Goal: Transaction & Acquisition: Book appointment/travel/reservation

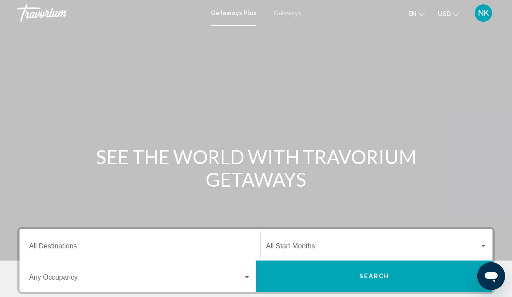
click at [56, 246] on input "Destination All Destinations" at bounding box center [140, 248] width 222 height 8
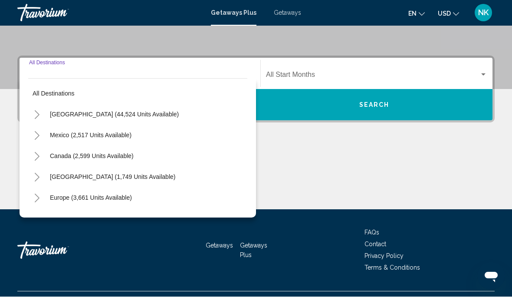
scroll to position [190, 0]
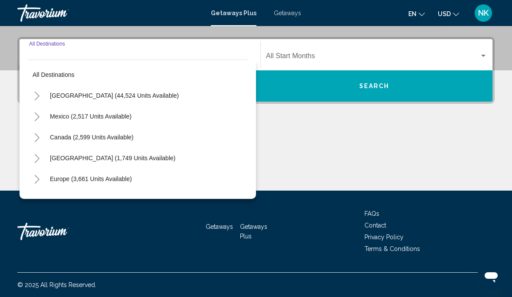
click at [136, 93] on span "[GEOGRAPHIC_DATA] (44,524 units available)" at bounding box center [114, 95] width 129 height 7
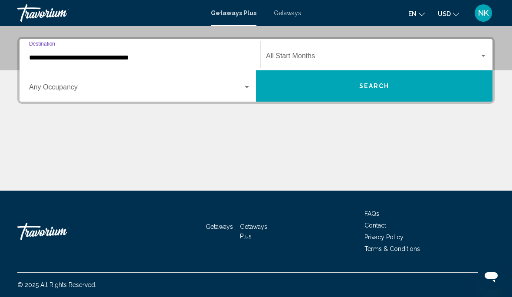
click at [114, 57] on input "**********" at bounding box center [140, 58] width 222 height 8
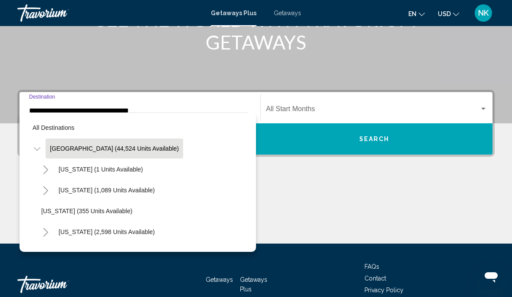
click at [100, 111] on input "**********" at bounding box center [140, 111] width 222 height 8
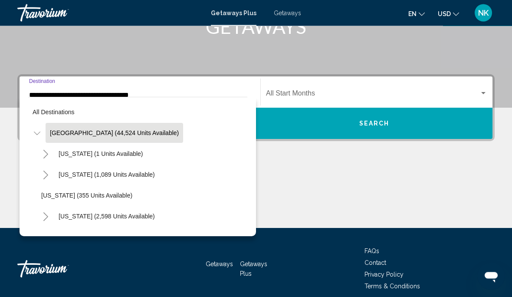
scroll to position [190, 0]
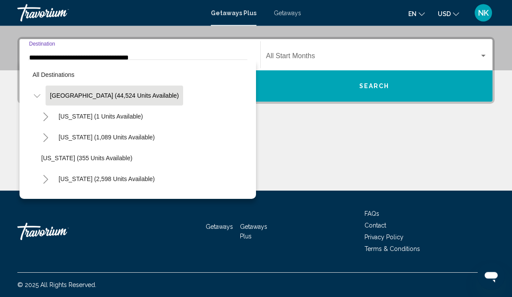
click at [67, 58] on input "**********" at bounding box center [140, 58] width 222 height 8
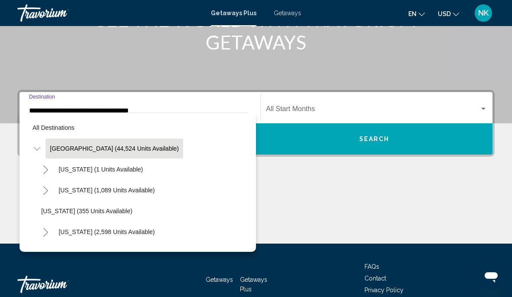
click at [95, 109] on input "**********" at bounding box center [140, 111] width 222 height 8
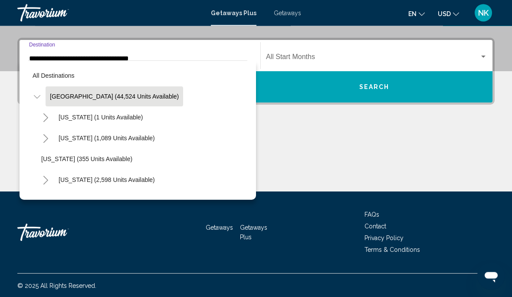
scroll to position [190, 0]
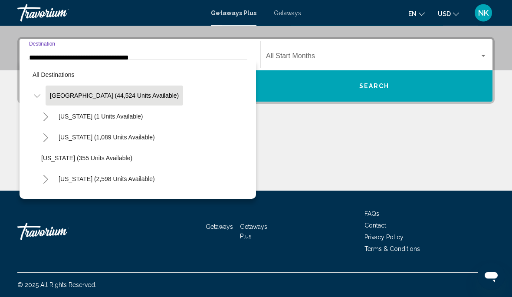
click at [99, 54] on input "**********" at bounding box center [140, 58] width 222 height 8
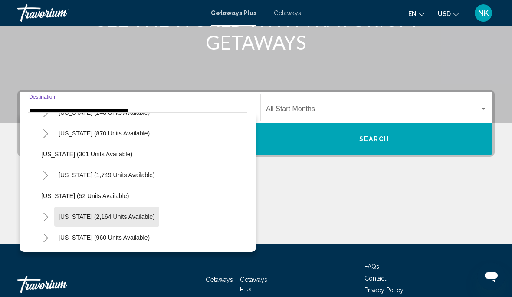
scroll to position [617, 0]
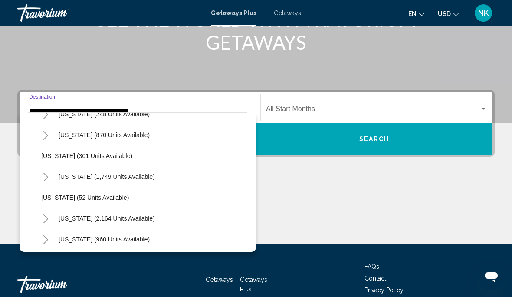
click at [90, 158] on span "[US_STATE] (301 units available)" at bounding box center [86, 155] width 91 height 7
type input "**********"
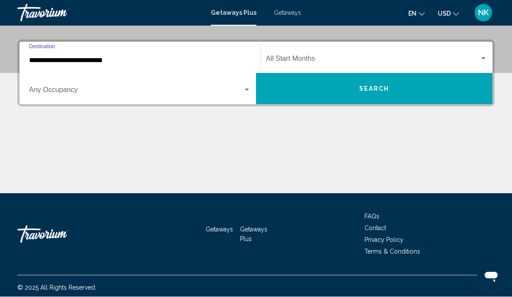
scroll to position [190, 0]
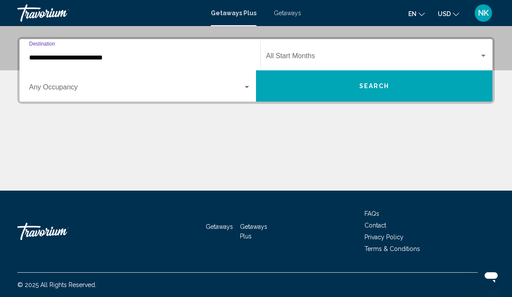
click at [294, 55] on span "Search widget" at bounding box center [372, 58] width 213 height 8
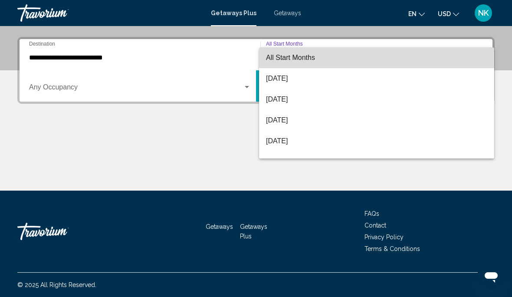
click at [298, 58] on span "All Start Months" at bounding box center [290, 57] width 49 height 7
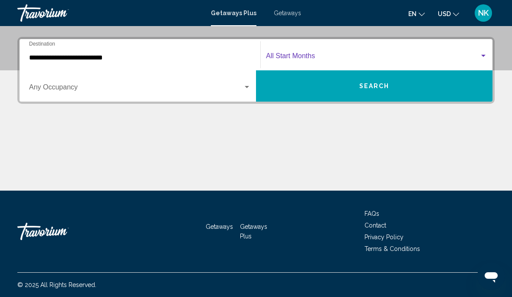
click at [376, 85] on span "Search" at bounding box center [374, 86] width 30 height 7
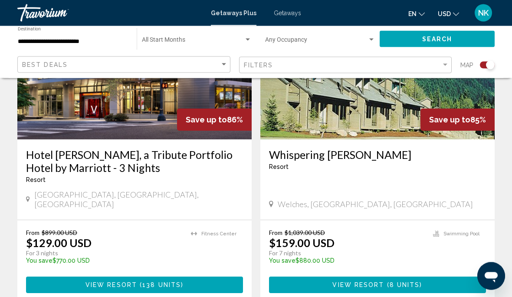
scroll to position [1600, 0]
click at [372, 282] on span "View Resort" at bounding box center [358, 285] width 52 height 7
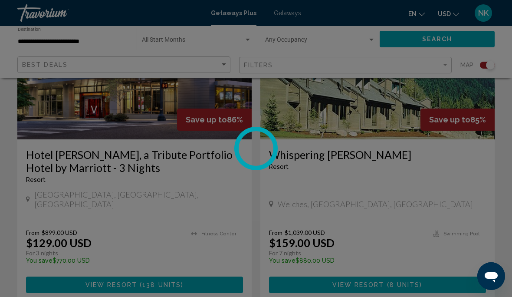
click at [438, 178] on div at bounding box center [256, 148] width 512 height 297
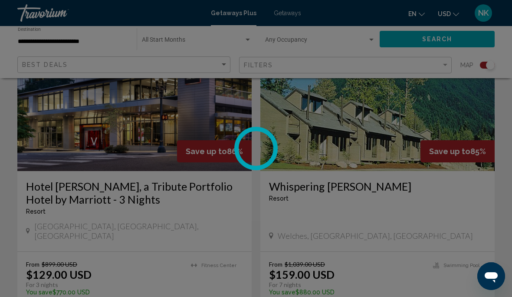
scroll to position [1572, 0]
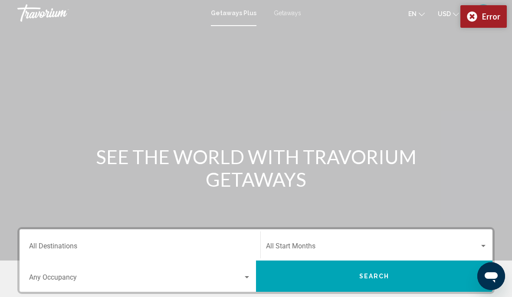
click at [475, 12] on div "Error" at bounding box center [483, 16] width 46 height 23
click at [52, 248] on input "Destination All Destinations" at bounding box center [140, 248] width 222 height 8
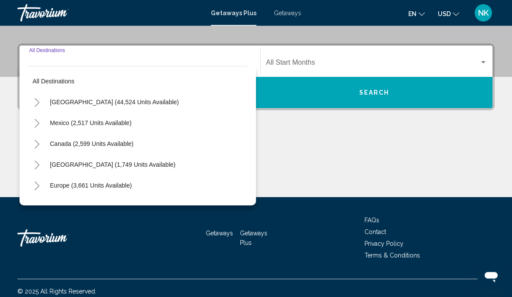
scroll to position [190, 0]
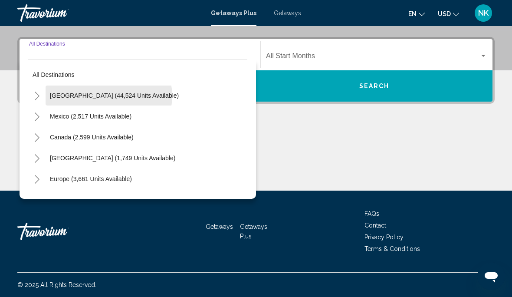
click at [109, 96] on span "[GEOGRAPHIC_DATA] (44,524 units available)" at bounding box center [114, 95] width 129 height 7
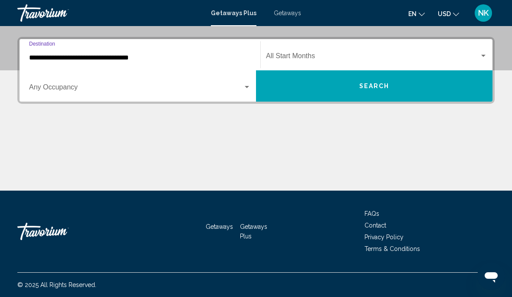
click at [115, 54] on input "**********" at bounding box center [140, 58] width 222 height 8
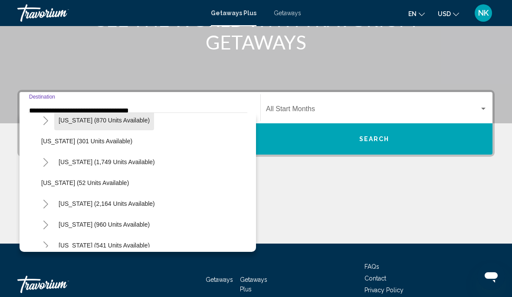
scroll to position [634, 0]
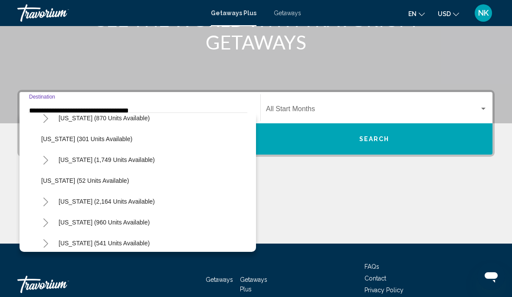
click at [97, 138] on span "[US_STATE] (301 units available)" at bounding box center [86, 138] width 91 height 7
type input "**********"
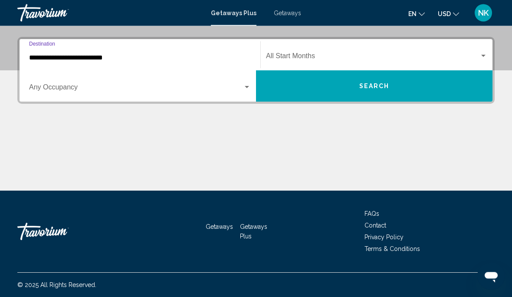
scroll to position [190, 0]
click at [362, 89] on span "Search" at bounding box center [374, 86] width 30 height 7
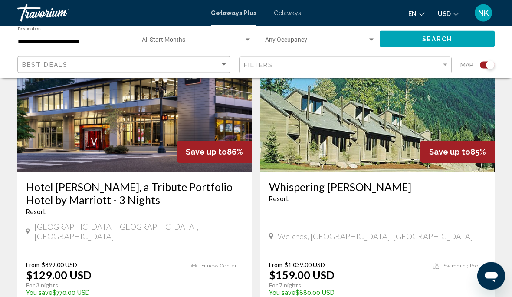
scroll to position [1577, 0]
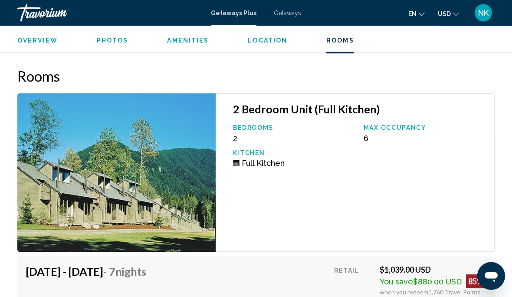
scroll to position [1520, 0]
click at [287, 10] on span "Getaways" at bounding box center [287, 13] width 27 height 7
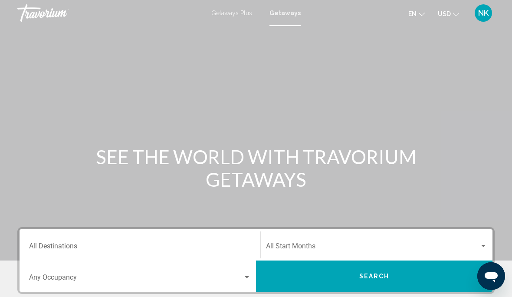
click at [69, 249] on input "Destination All Destinations" at bounding box center [140, 248] width 222 height 8
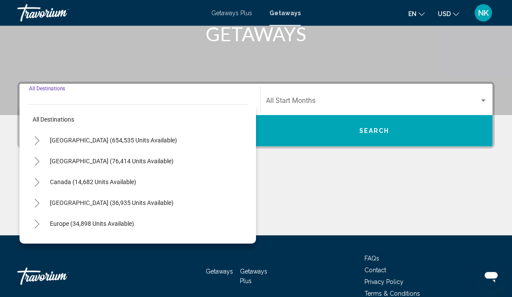
scroll to position [156, 0]
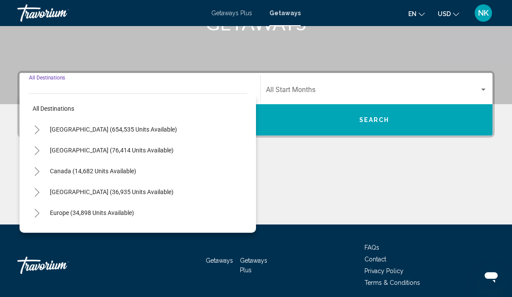
click at [114, 126] on span "[GEOGRAPHIC_DATA] (654,535 units available)" at bounding box center [113, 129] width 127 height 7
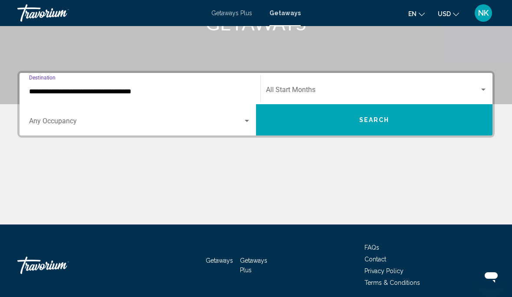
click at [66, 120] on span "Search widget" at bounding box center [136, 123] width 214 height 8
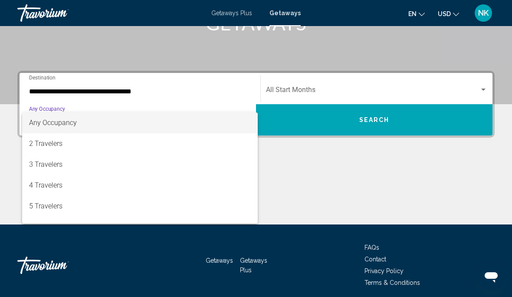
click at [95, 90] on div at bounding box center [256, 148] width 512 height 297
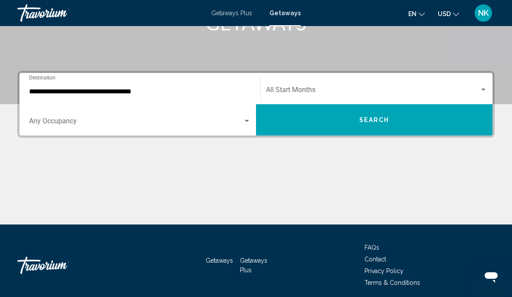
click at [94, 91] on input "**********" at bounding box center [140, 92] width 222 height 8
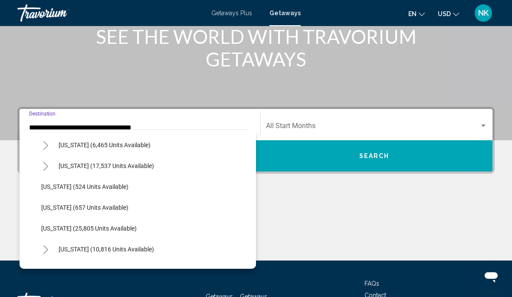
scroll to position [631, 0]
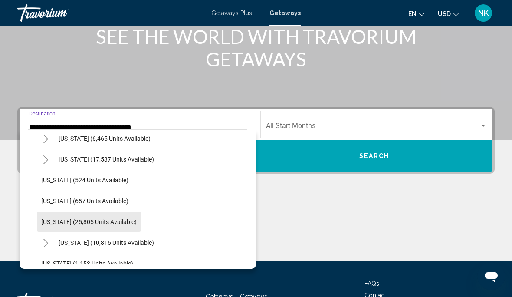
click at [107, 217] on button "[US_STATE] (25,805 units available)" at bounding box center [89, 222] width 104 height 20
type input "**********"
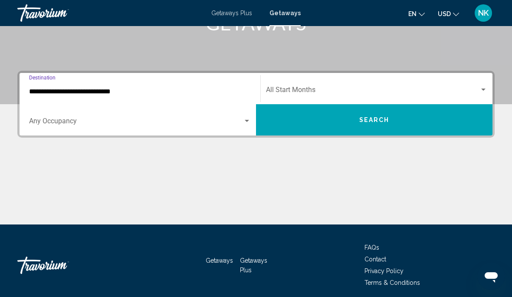
click at [373, 124] on span "Search" at bounding box center [374, 120] width 30 height 7
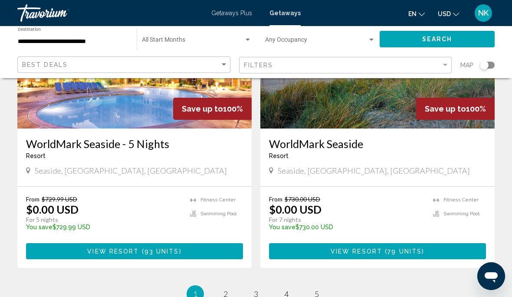
scroll to position [1691, 0]
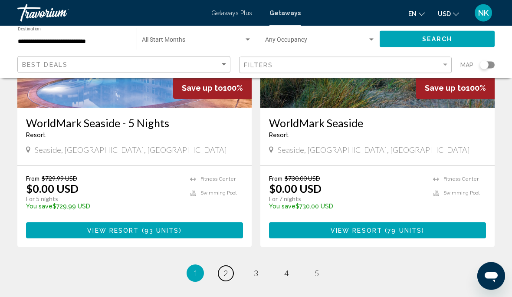
click at [232, 266] on link "page 2" at bounding box center [225, 273] width 15 height 15
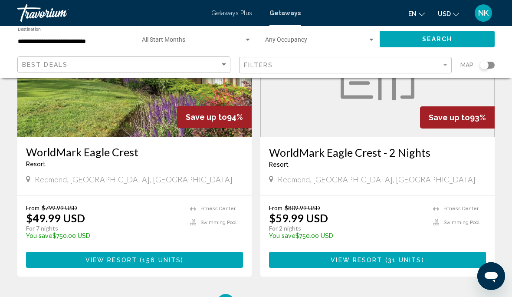
scroll to position [1662, 0]
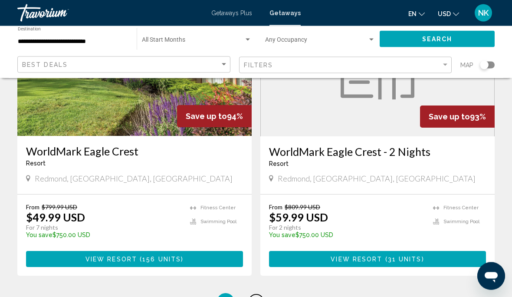
click at [256, 295] on link "page 3" at bounding box center [256, 302] width 15 height 15
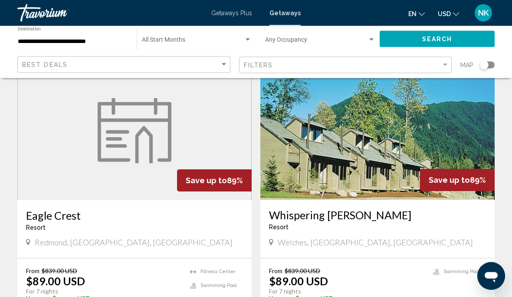
scroll to position [976, 0]
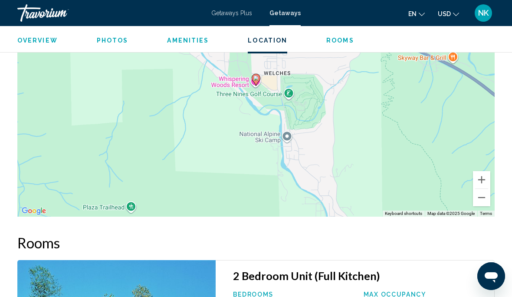
scroll to position [1356, 0]
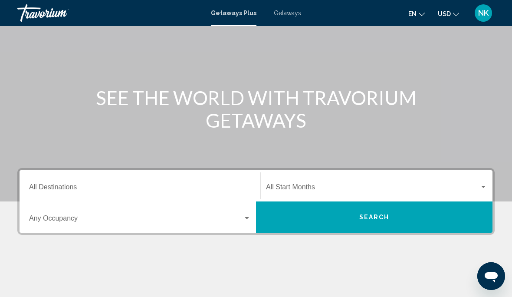
scroll to position [64, 0]
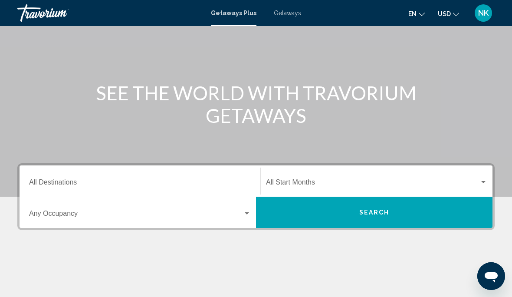
click at [70, 180] on input "Destination All Destinations" at bounding box center [140, 184] width 222 height 8
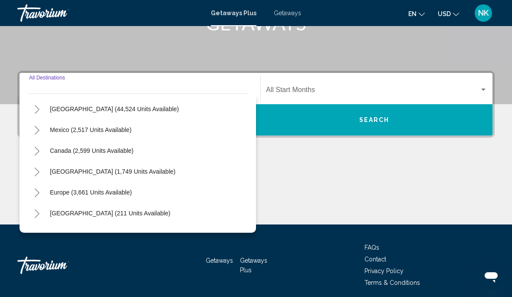
scroll to position [5, 0]
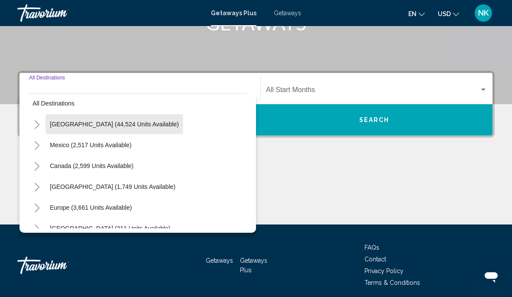
click at [138, 119] on button "[GEOGRAPHIC_DATA] (44,524 units available)" at bounding box center [115, 124] width 138 height 20
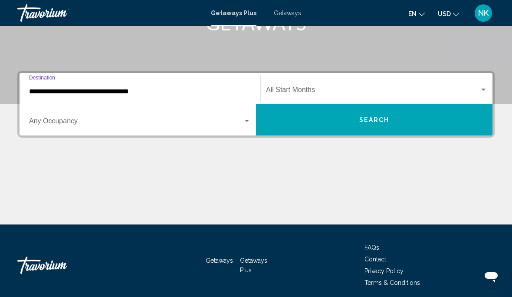
click at [100, 92] on input "**********" at bounding box center [140, 92] width 222 height 8
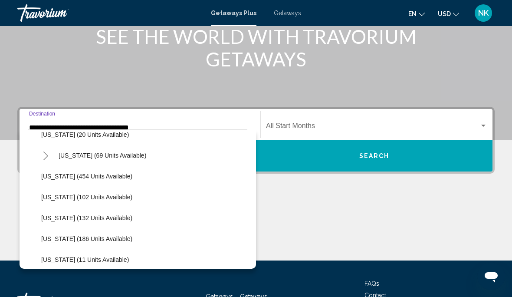
scroll to position [198, 0]
click at [98, 171] on button "[US_STATE] (454 units available)" at bounding box center [87, 175] width 100 height 20
type input "**********"
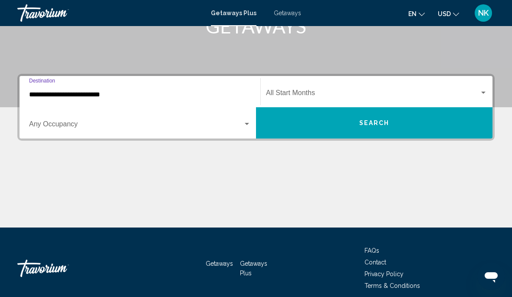
scroll to position [156, 0]
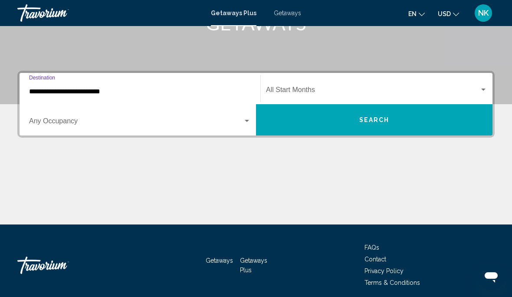
click at [364, 121] on span "Search" at bounding box center [374, 120] width 30 height 7
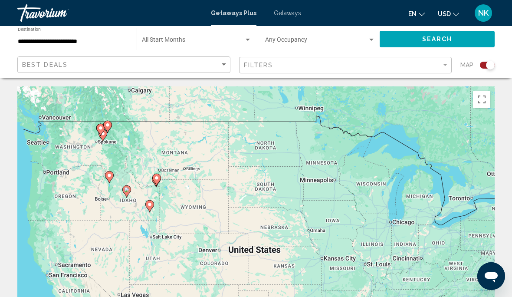
scroll to position [16, 0]
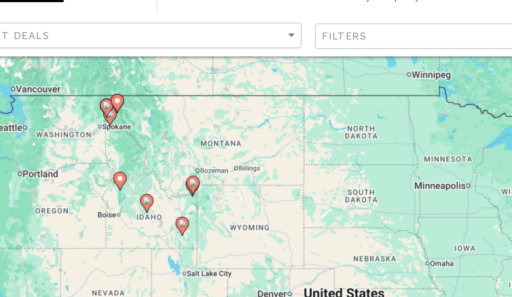
click at [109, 153] on icon "Main content" at bounding box center [113, 158] width 8 height 11
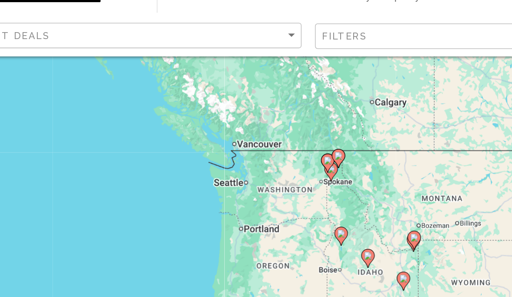
type input "**********"
click at [252, 188] on icon "Main content" at bounding box center [256, 194] width 9 height 12
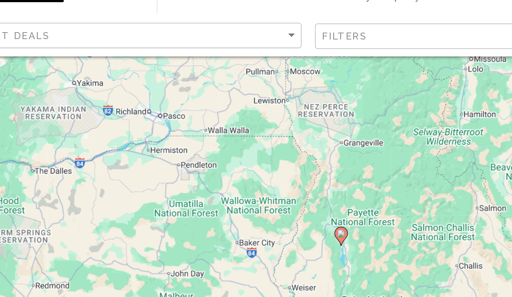
click at [252, 188] on icon "Main content" at bounding box center [256, 194] width 9 height 12
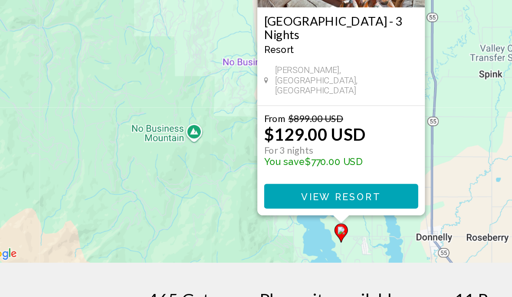
scroll to position [94, 0]
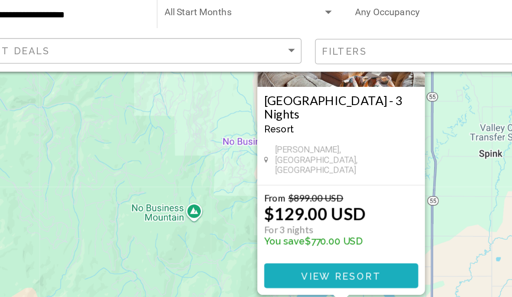
click at [230, 207] on span "View Resort" at bounding box center [256, 210] width 52 height 7
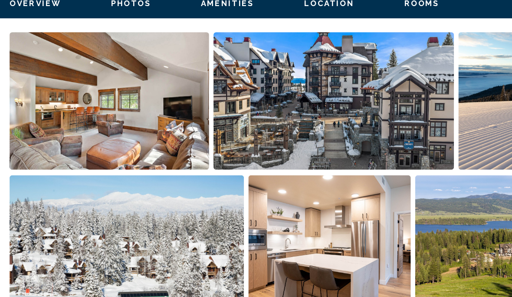
scroll to position [594, 0]
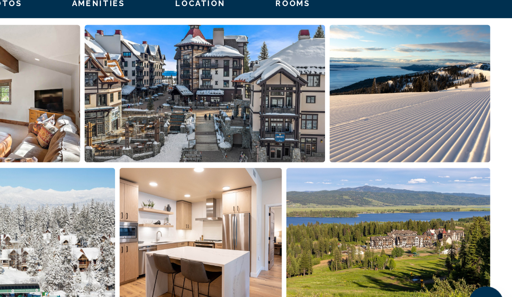
click at [335, 191] on img "Open full-screen image slider" at bounding box center [415, 223] width 160 height 108
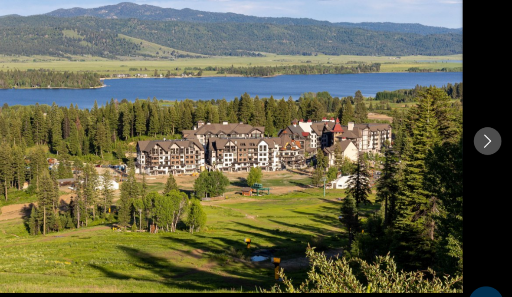
scroll to position [595, 0]
click at [487, 143] on icon "Next image" at bounding box center [492, 148] width 10 height 10
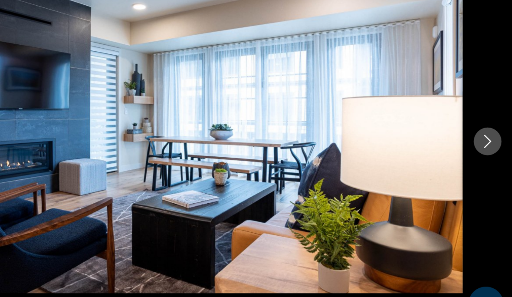
click at [487, 143] on icon "Next image" at bounding box center [492, 148] width 10 height 10
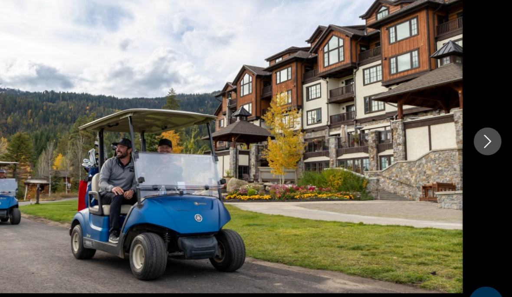
click at [487, 143] on icon "Next image" at bounding box center [492, 148] width 10 height 10
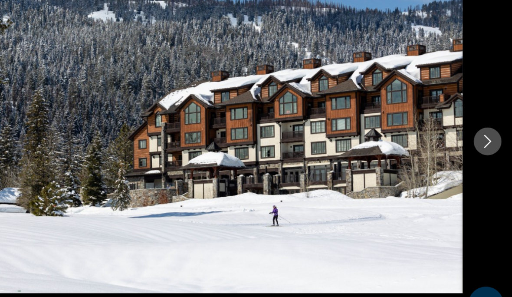
click at [482, 138] on button "Next image" at bounding box center [493, 149] width 22 height 22
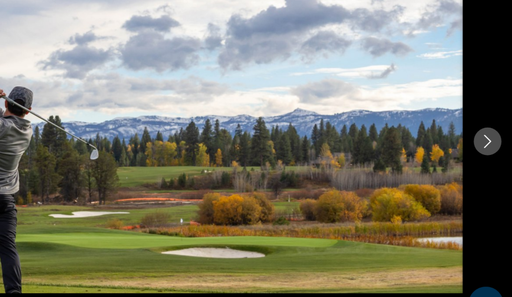
click at [487, 143] on icon "Next image" at bounding box center [492, 148] width 10 height 10
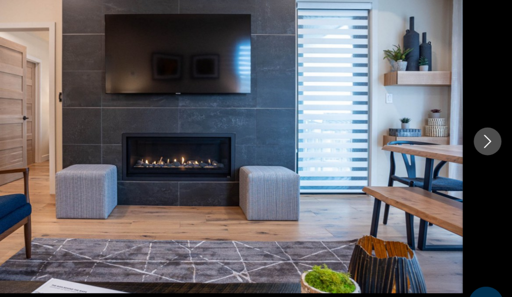
click at [487, 143] on icon "Next image" at bounding box center [492, 148] width 10 height 10
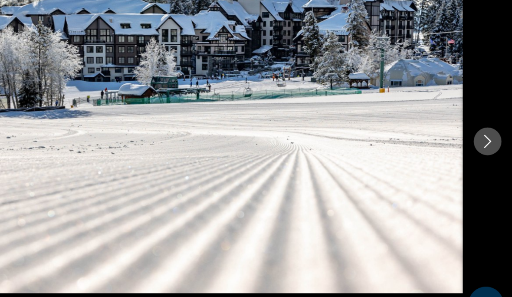
click at [487, 143] on icon "Next image" at bounding box center [492, 148] width 10 height 10
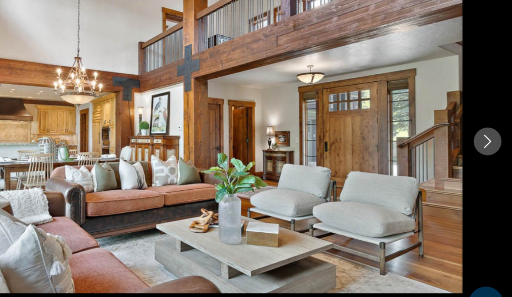
click at [487, 143] on icon "Next image" at bounding box center [492, 148] width 10 height 10
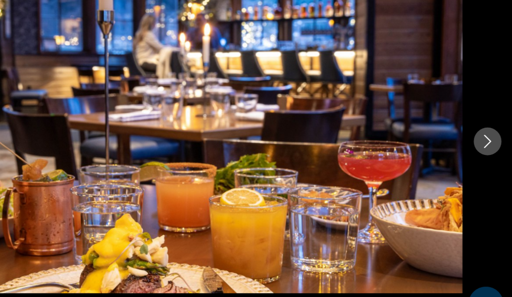
click at [487, 143] on icon "Next image" at bounding box center [492, 148] width 10 height 10
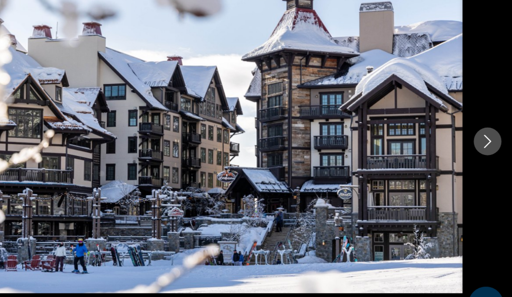
click at [487, 143] on icon "Next image" at bounding box center [492, 148] width 10 height 10
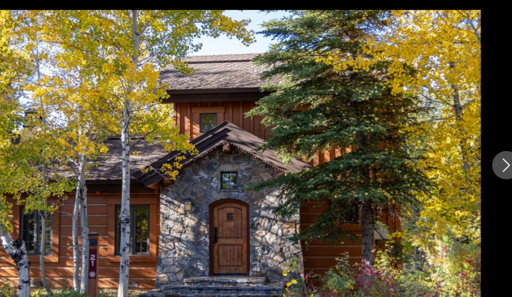
scroll to position [591, 0]
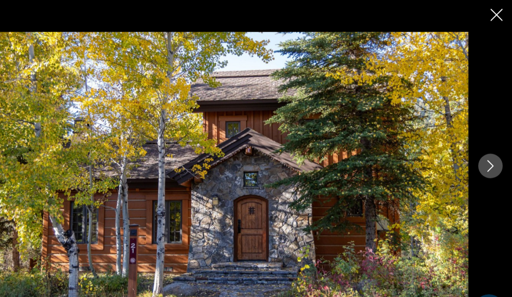
click at [487, 146] on icon "Next image" at bounding box center [492, 148] width 10 height 10
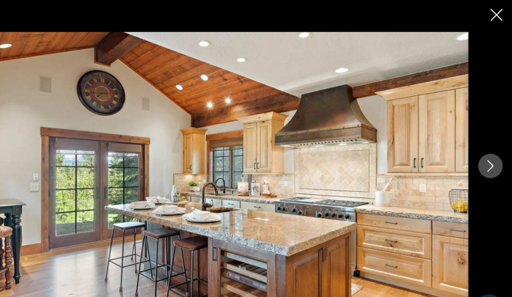
click at [487, 146] on icon "Next image" at bounding box center [492, 148] width 10 height 10
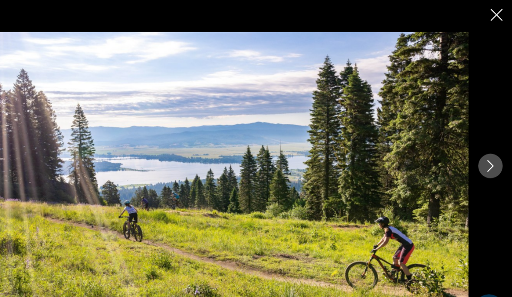
click at [487, 151] on icon "Next image" at bounding box center [492, 148] width 10 height 10
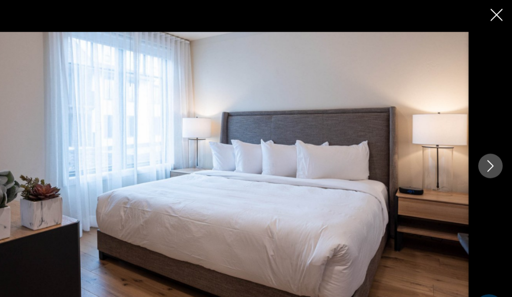
click at [487, 152] on icon "Next image" at bounding box center [492, 148] width 10 height 10
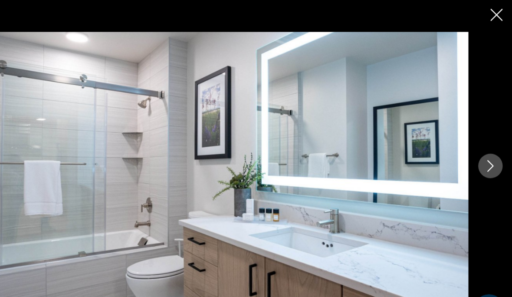
click at [487, 150] on icon "Next image" at bounding box center [492, 148] width 10 height 10
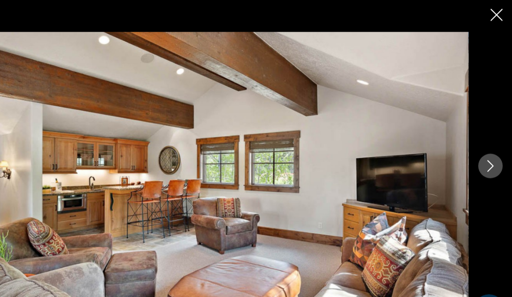
click at [492, 14] on icon "Close slideshow" at bounding box center [497, 14] width 11 height 11
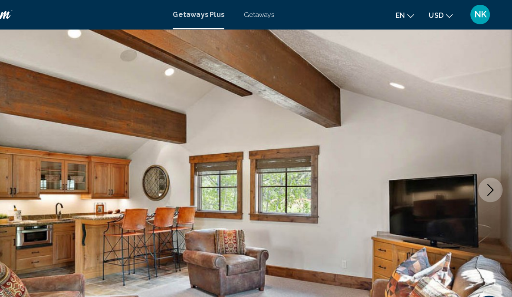
scroll to position [0, 0]
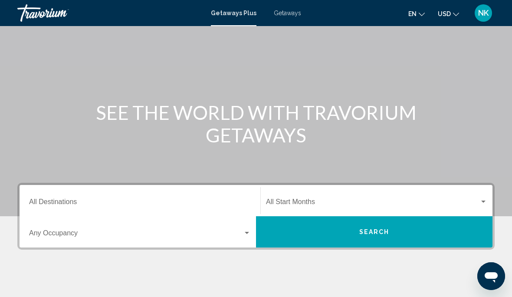
click at [63, 204] on input "Destination All Destinations" at bounding box center [140, 204] width 222 height 8
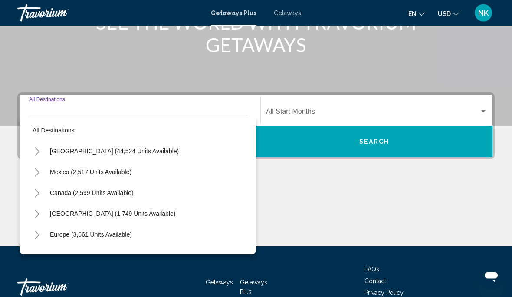
scroll to position [156, 0]
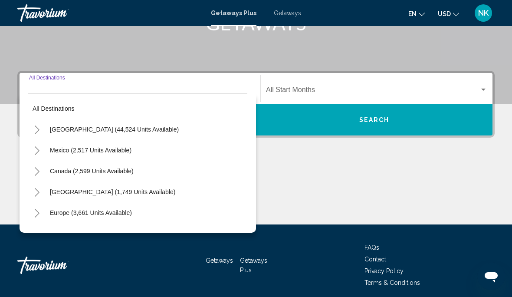
click at [107, 128] on span "[GEOGRAPHIC_DATA] (44,524 units available)" at bounding box center [114, 129] width 129 height 7
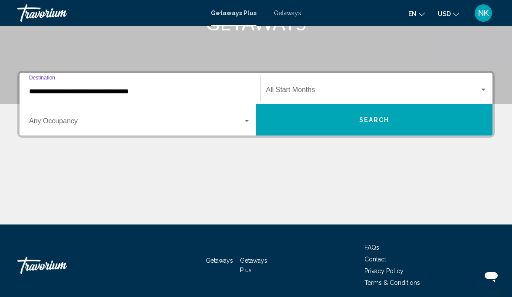
click at [76, 92] on input "**********" at bounding box center [140, 92] width 222 height 8
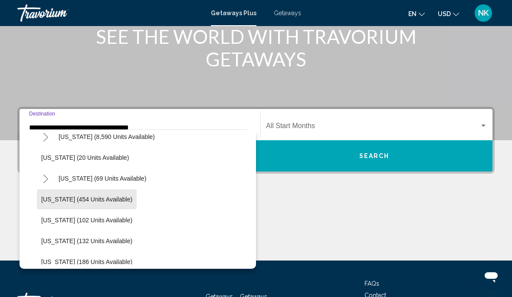
scroll to position [177, 0]
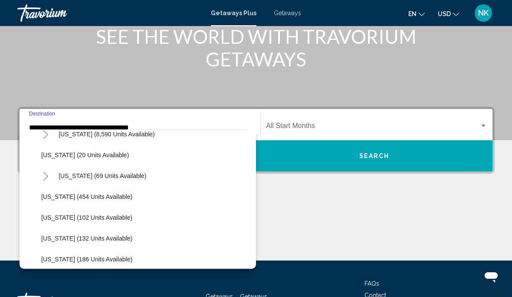
click at [94, 199] on span "[US_STATE] (454 units available)" at bounding box center [86, 196] width 91 height 7
type input "**********"
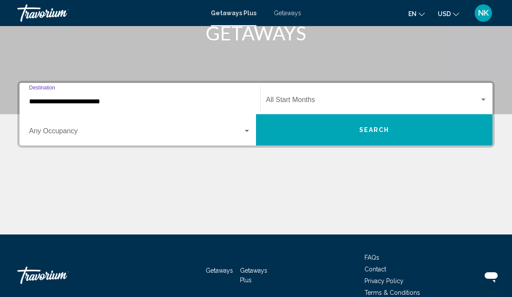
scroll to position [156, 0]
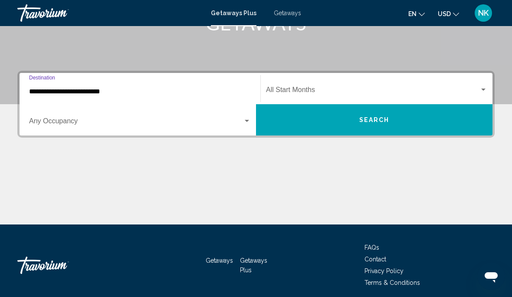
click at [370, 128] on button "Search" at bounding box center [374, 119] width 236 height 31
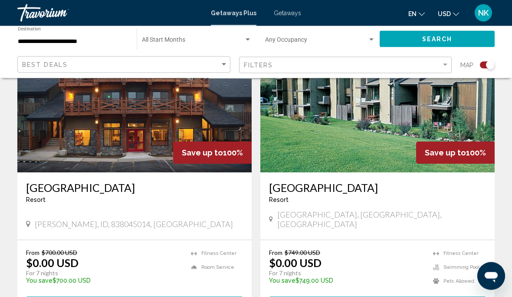
scroll to position [353, 0]
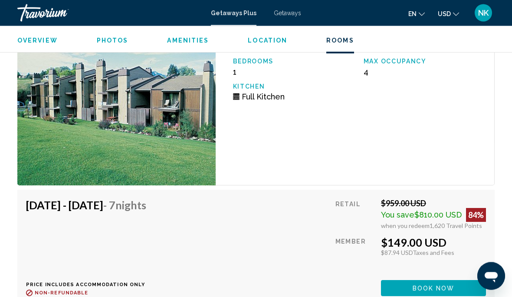
scroll to position [2063, 0]
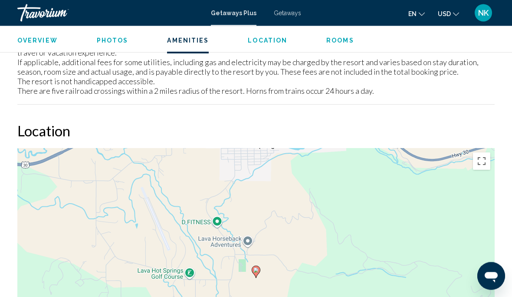
click at [263, 42] on span "Location" at bounding box center [267, 40] width 39 height 7
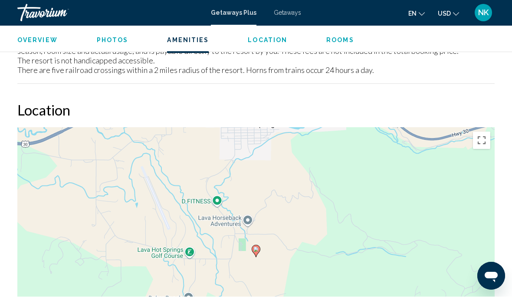
scroll to position [976, 0]
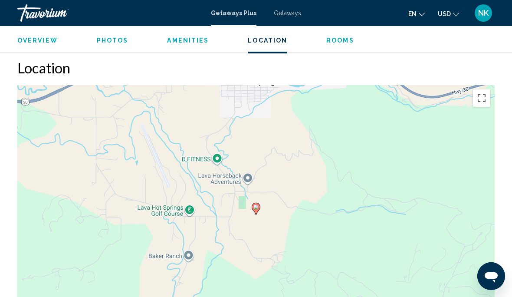
click at [483, 92] on button "Toggle fullscreen view" at bounding box center [481, 97] width 17 height 17
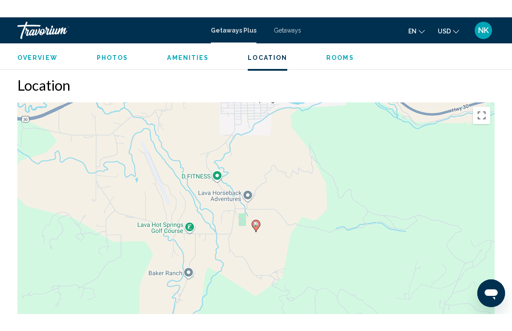
scroll to position [10, 0]
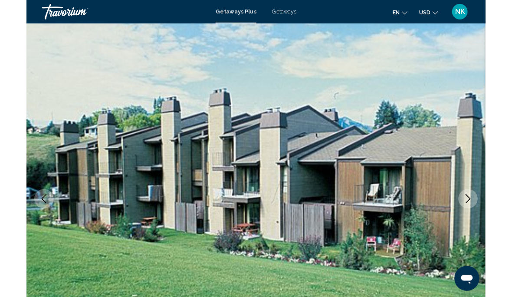
scroll to position [976, 0]
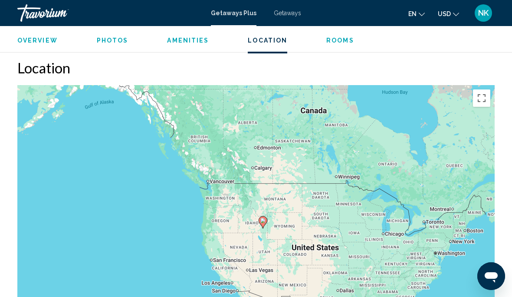
click at [110, 40] on span "Photos" at bounding box center [113, 40] width 32 height 7
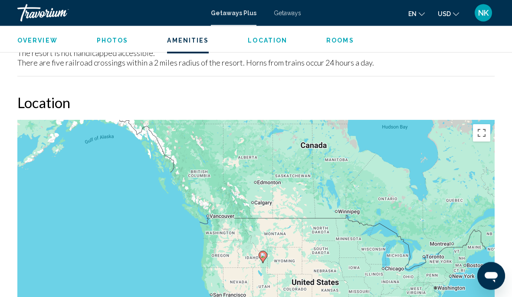
scroll to position [904, 0]
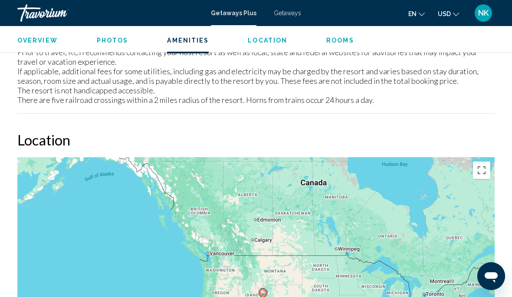
click at [110, 42] on span "Photos" at bounding box center [113, 40] width 32 height 7
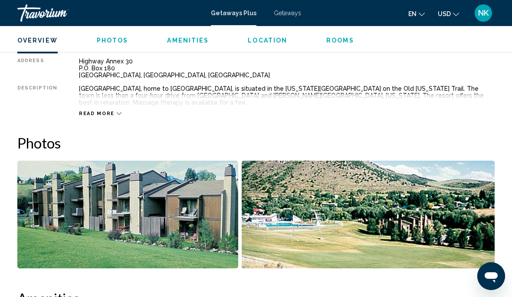
scroll to position [457, 0]
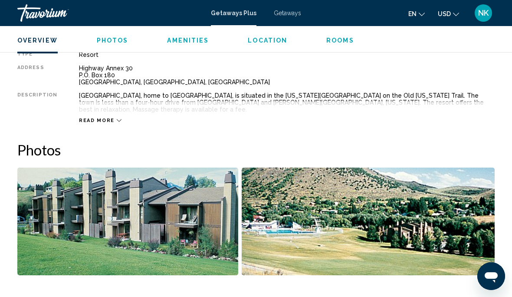
click at [361, 233] on img "Open full-screen image slider" at bounding box center [368, 221] width 253 height 108
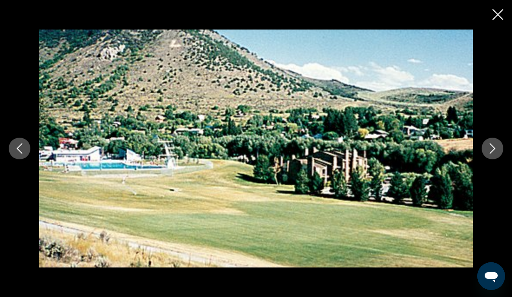
click at [491, 154] on icon "Next image" at bounding box center [492, 148] width 10 height 10
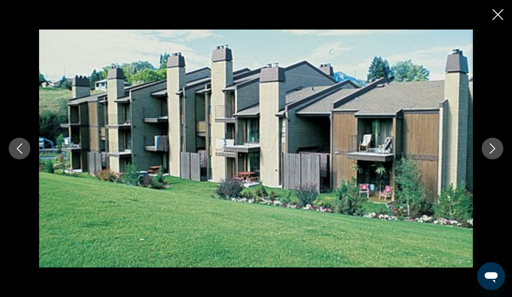
click at [492, 154] on icon "Next image" at bounding box center [493, 148] width 6 height 10
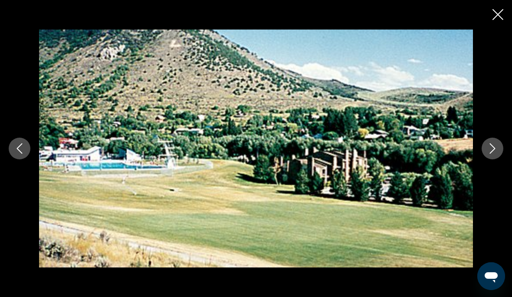
click at [492, 159] on button "Next image" at bounding box center [493, 149] width 22 height 22
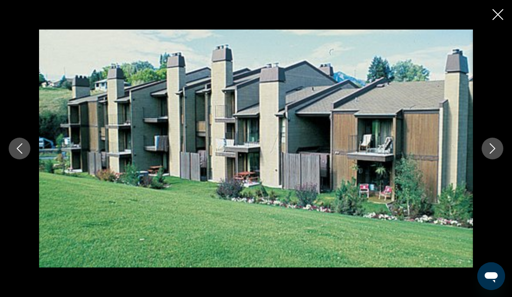
click at [492, 154] on icon "Next image" at bounding box center [493, 148] width 6 height 10
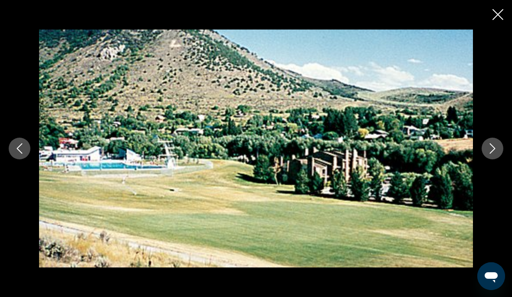
click at [494, 154] on icon "Next image" at bounding box center [493, 148] width 6 height 10
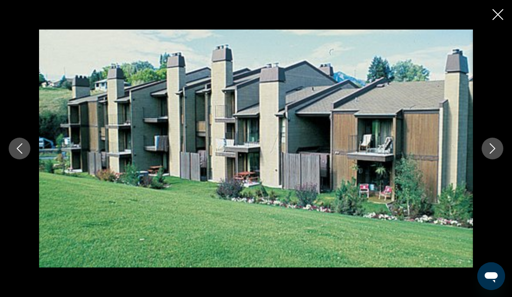
click at [495, 18] on icon "Close slideshow" at bounding box center [497, 14] width 11 height 11
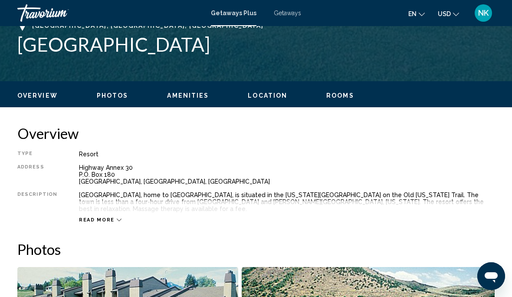
scroll to position [357, 0]
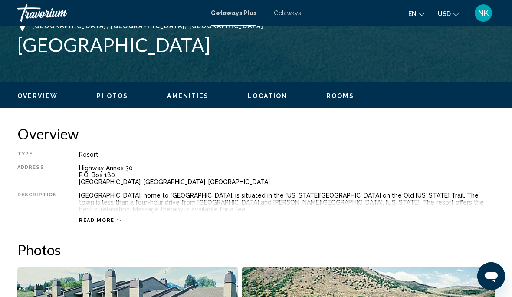
click at [41, 94] on span "Overview" at bounding box center [37, 95] width 40 height 7
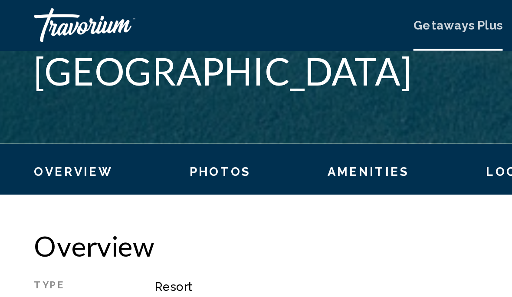
scroll to position [341, 0]
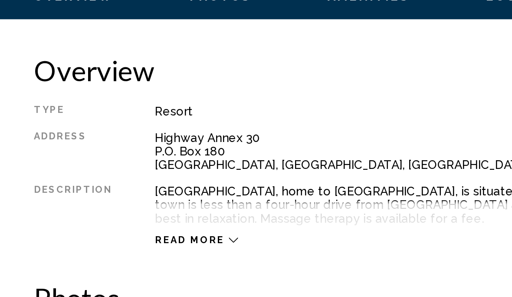
click at [101, 233] on span "Read more" at bounding box center [97, 236] width 36 height 6
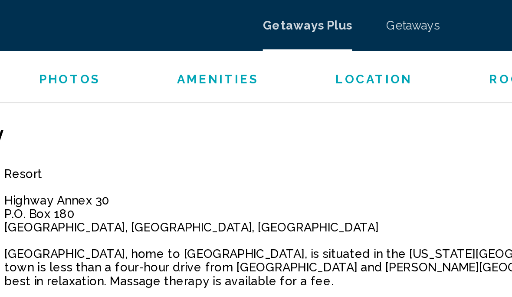
scroll to position [382, 0]
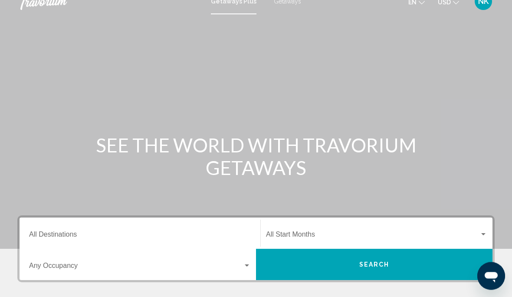
scroll to position [12, 0]
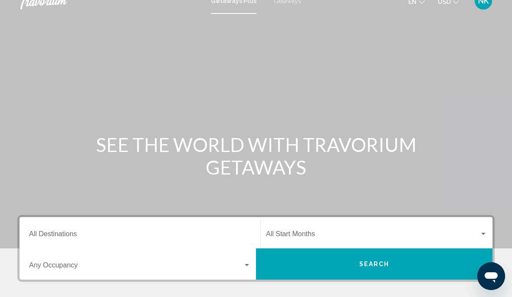
click at [54, 239] on input "Destination All Destinations" at bounding box center [140, 236] width 222 height 8
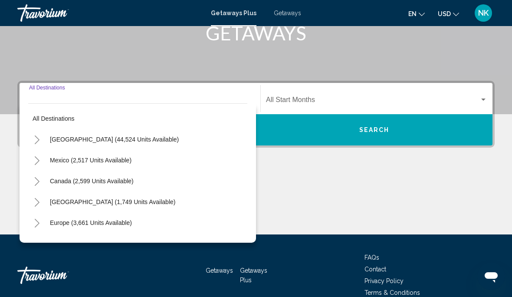
scroll to position [156, 0]
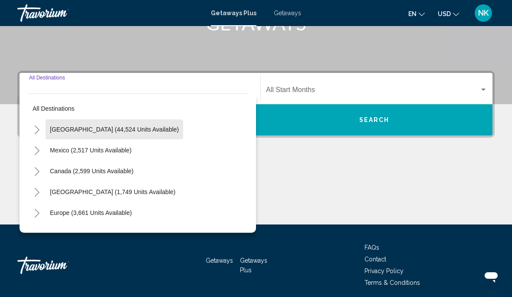
click at [121, 134] on button "[GEOGRAPHIC_DATA] (44,524 units available)" at bounding box center [115, 129] width 138 height 20
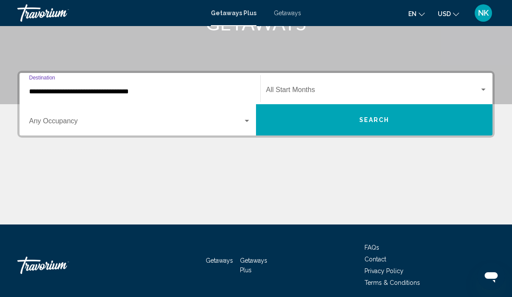
click at [97, 89] on input "**********" at bounding box center [140, 92] width 222 height 8
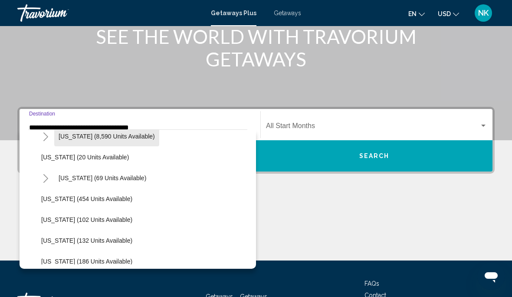
scroll to position [177, 0]
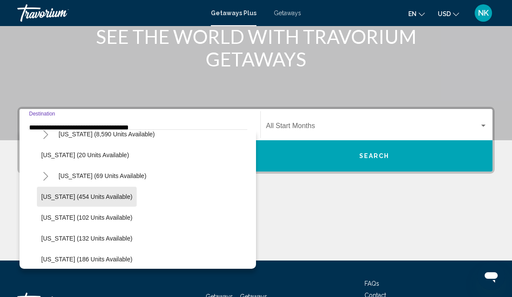
click at [97, 194] on span "[US_STATE] (454 units available)" at bounding box center [86, 196] width 91 height 7
type input "**********"
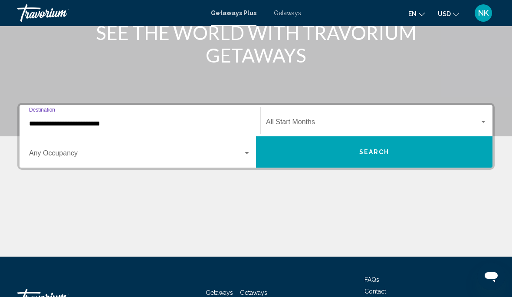
scroll to position [156, 0]
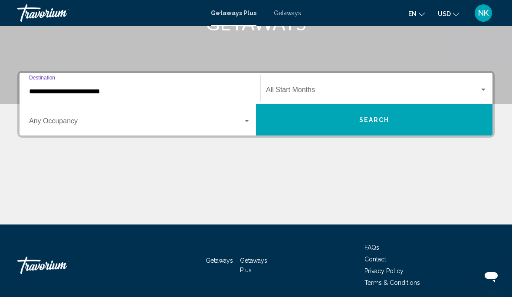
click at [358, 125] on button "Search" at bounding box center [374, 119] width 236 height 31
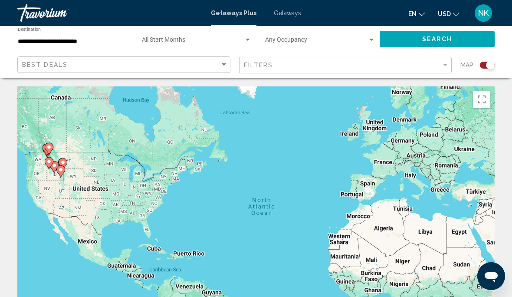
scroll to position [15, 0]
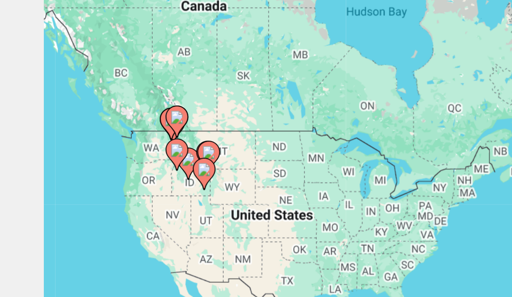
click at [70, 148] on icon "Main content" at bounding box center [68, 153] width 8 height 11
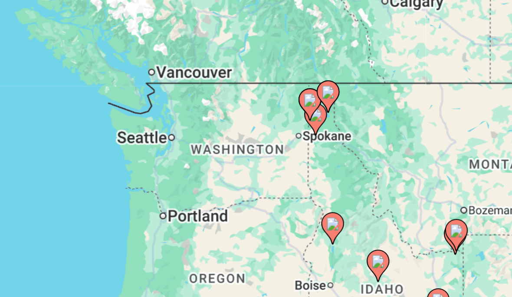
type input "**********"
click at [252, 190] on icon "Main content" at bounding box center [256, 195] width 8 height 11
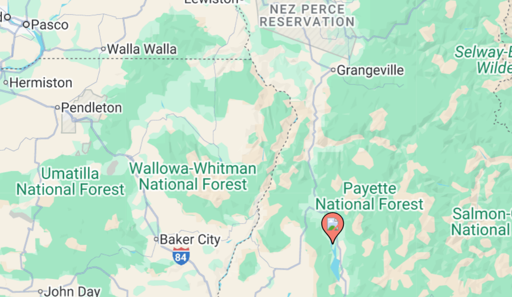
click at [253, 191] on image "Main content" at bounding box center [255, 193] width 5 height 5
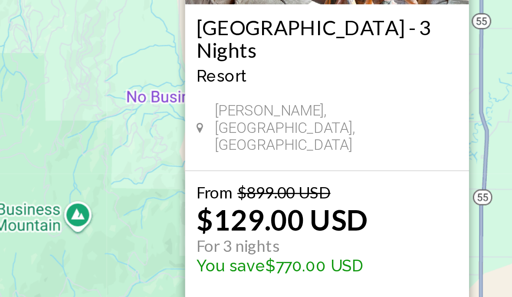
scroll to position [10, 0]
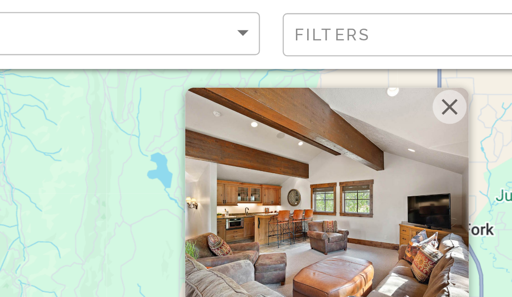
click at [296, 86] on button "Close" at bounding box center [302, 92] width 13 height 13
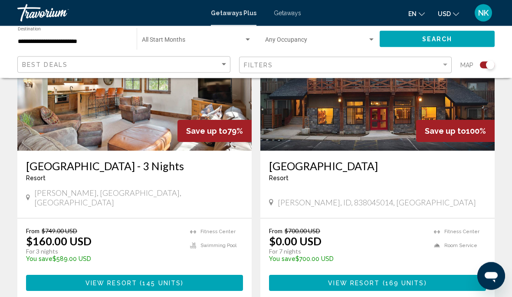
scroll to position [376, 0]
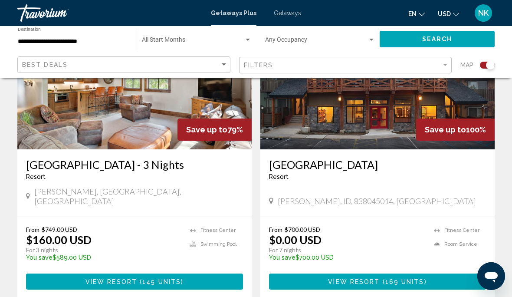
click at [382, 279] on button "View Resort ( 169 units )" at bounding box center [377, 281] width 217 height 16
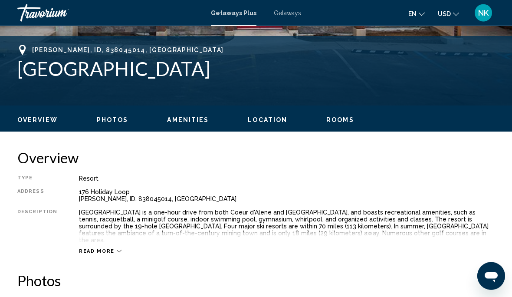
scroll to position [333, 0]
click at [101, 248] on span "Read more" at bounding box center [97, 251] width 36 height 6
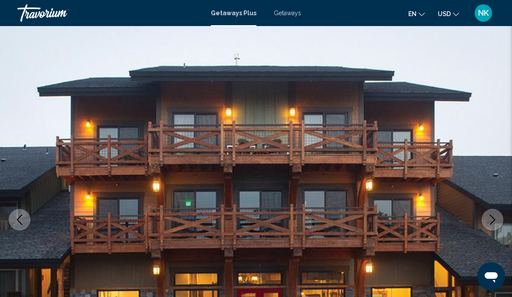
scroll to position [0, 0]
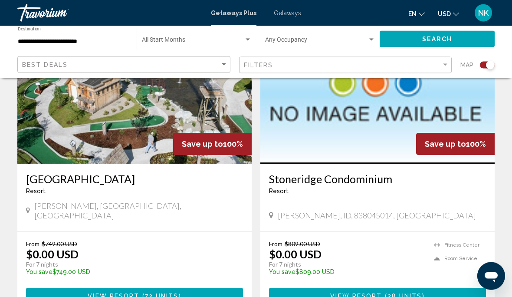
scroll to position [668, 0]
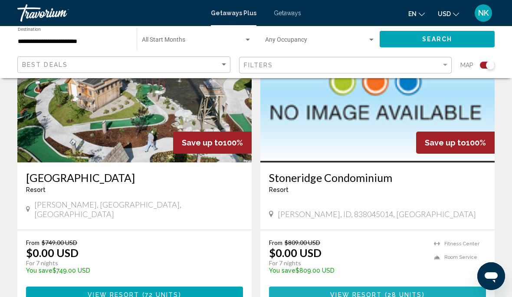
click at [384, 292] on span "( 28 units )" at bounding box center [403, 295] width 43 height 7
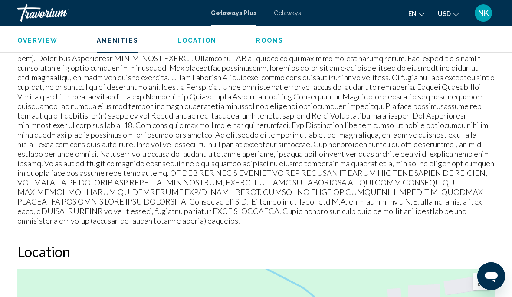
scroll to position [407, 0]
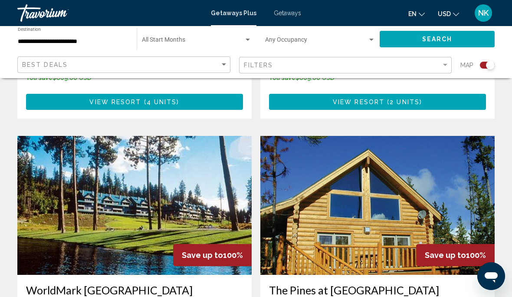
scroll to position [1157, 0]
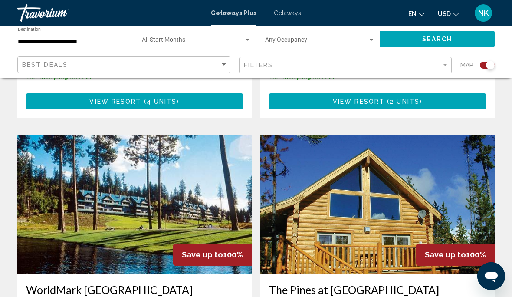
click at [394, 199] on img "Main content" at bounding box center [377, 204] width 234 height 139
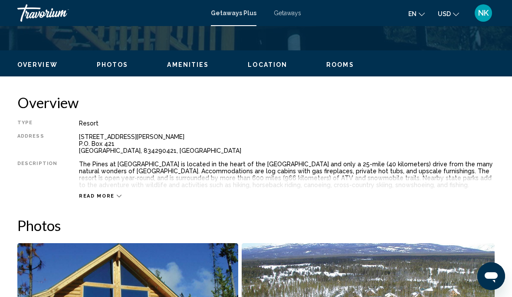
scroll to position [381, 0]
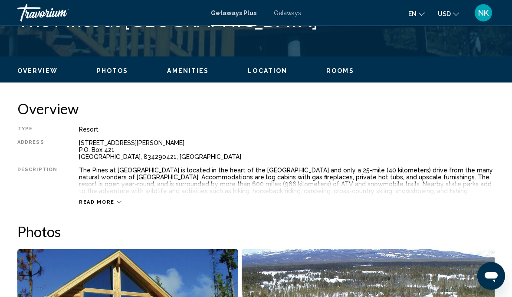
click at [266, 73] on span "Location" at bounding box center [267, 71] width 39 height 7
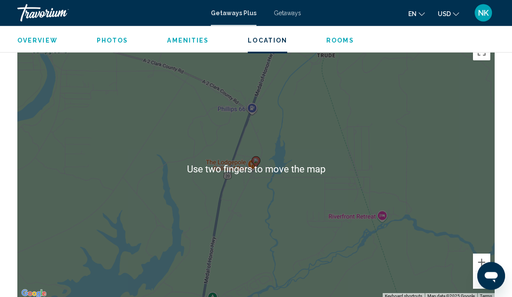
scroll to position [1063, 0]
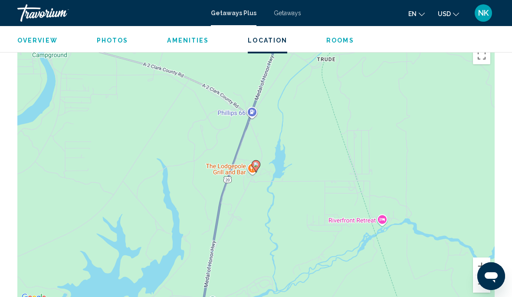
click at [484, 285] on button "Zoom out" at bounding box center [481, 283] width 17 height 17
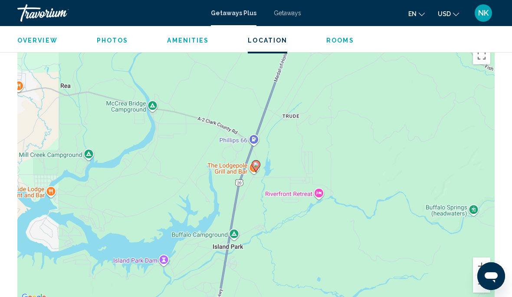
click at [484, 285] on button "Zoom out" at bounding box center [481, 283] width 17 height 17
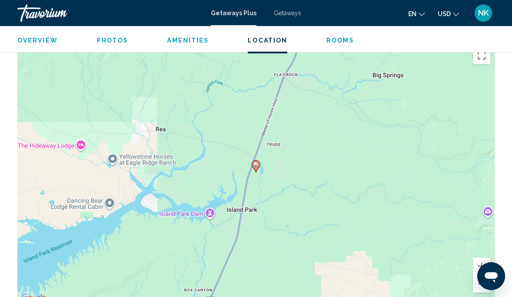
click at [483, 284] on button "Zoom out" at bounding box center [481, 283] width 17 height 17
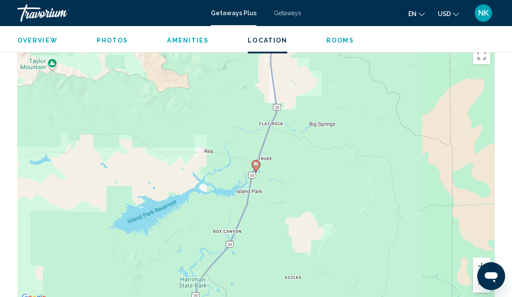
click at [483, 287] on button "Zoom out" at bounding box center [481, 283] width 17 height 17
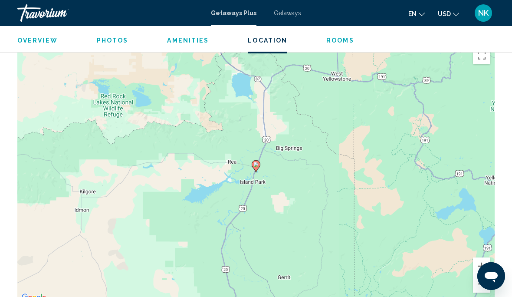
click at [484, 281] on button "Zoom out" at bounding box center [481, 283] width 17 height 17
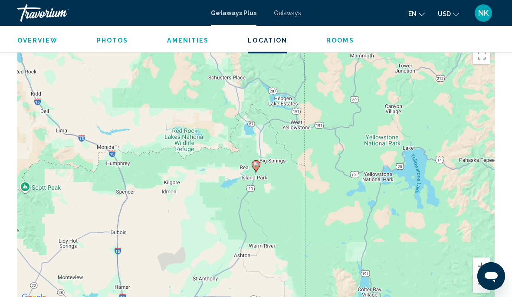
click at [484, 290] on button "Zoom out" at bounding box center [481, 283] width 17 height 17
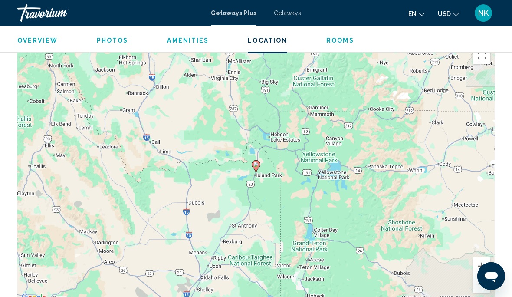
click at [485, 286] on button "Zoom out" at bounding box center [481, 283] width 17 height 17
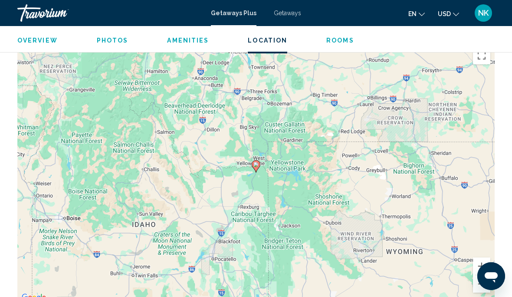
click at [485, 289] on button "Zoom out" at bounding box center [481, 283] width 17 height 17
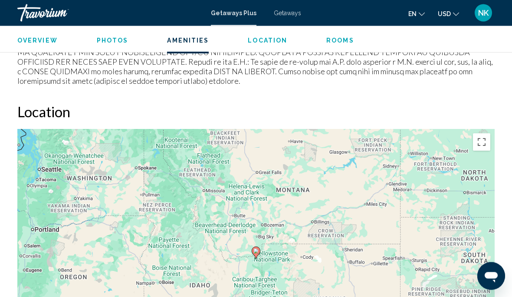
scroll to position [976, 0]
click at [42, 39] on span "Overview" at bounding box center [37, 40] width 40 height 7
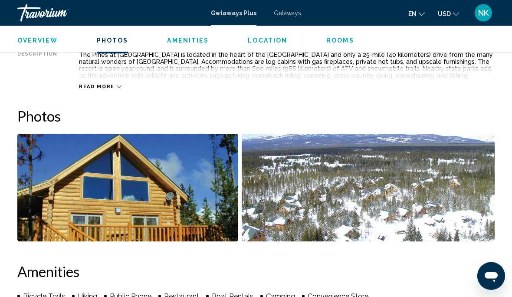
scroll to position [430, 0]
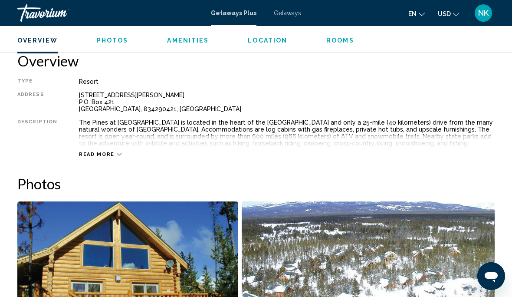
click at [101, 156] on span "Read more" at bounding box center [97, 154] width 36 height 6
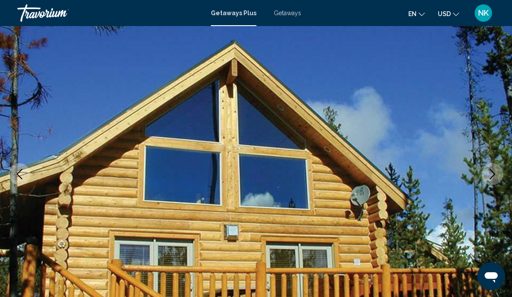
scroll to position [0, 0]
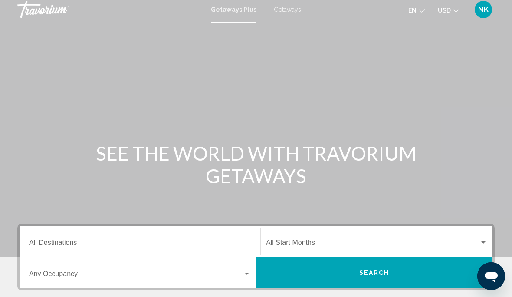
click at [66, 244] on input "Destination All Destinations" at bounding box center [140, 244] width 222 height 8
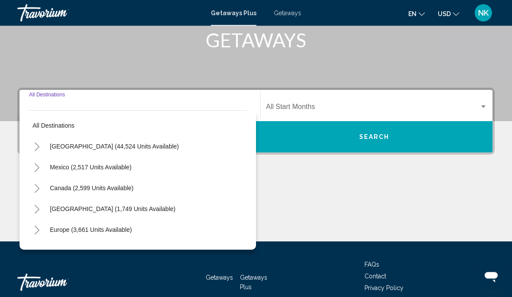
scroll to position [156, 0]
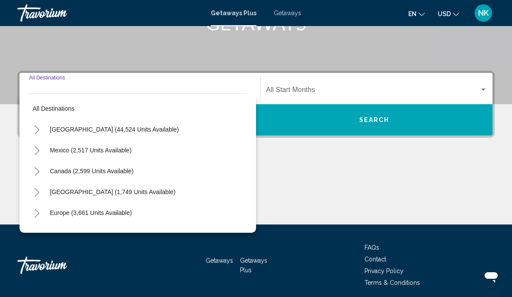
click at [111, 129] on span "[GEOGRAPHIC_DATA] (44,524 units available)" at bounding box center [114, 129] width 129 height 7
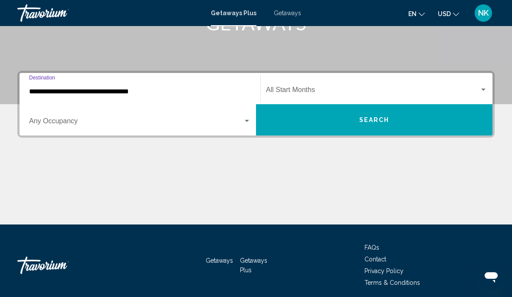
click at [86, 93] on input "**********" at bounding box center [140, 92] width 222 height 8
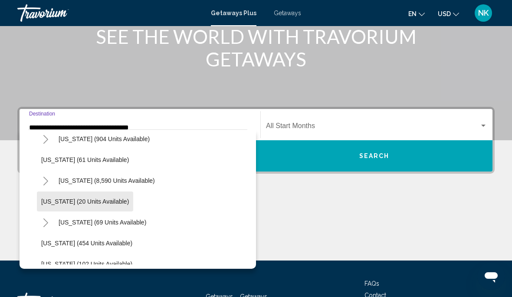
scroll to position [138, 0]
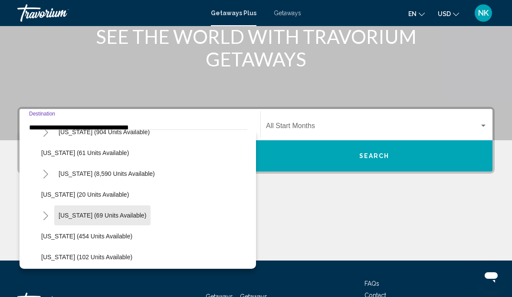
click at [104, 219] on button "[US_STATE] (69 units available)" at bounding box center [102, 215] width 96 height 20
type input "**********"
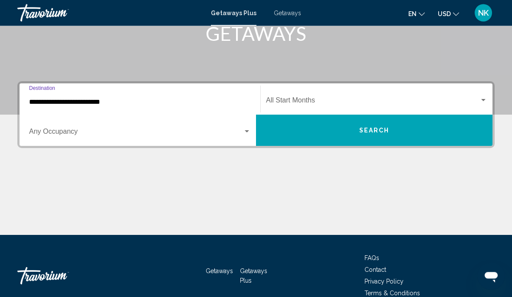
scroll to position [156, 0]
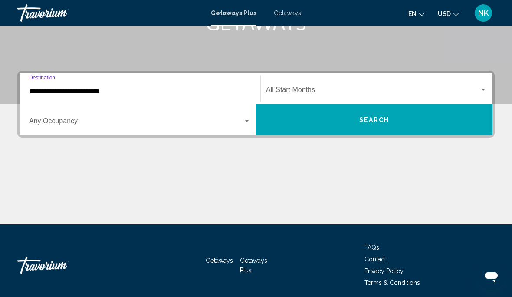
click at [381, 121] on span "Search" at bounding box center [374, 120] width 30 height 7
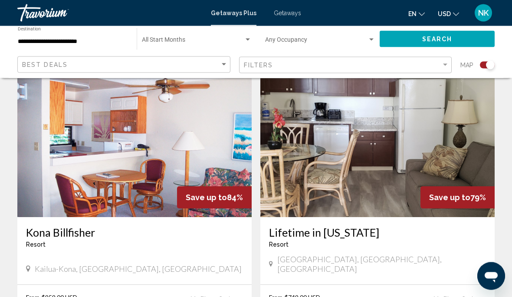
scroll to position [1541, 0]
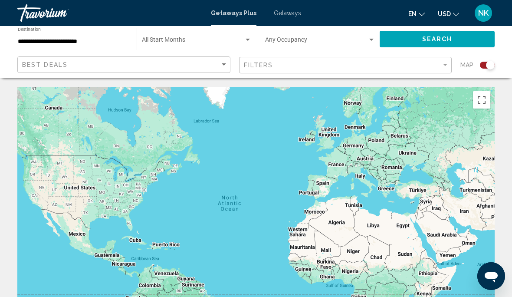
click at [60, 40] on input "**********" at bounding box center [73, 41] width 110 height 7
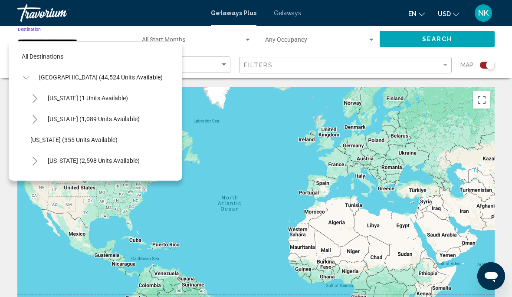
scroll to position [156, 0]
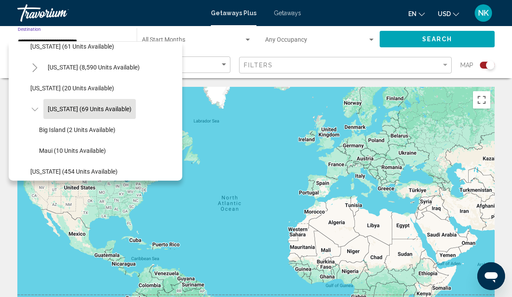
click at [86, 129] on span "Big Island (2 units available)" at bounding box center [77, 129] width 76 height 7
type input "**********"
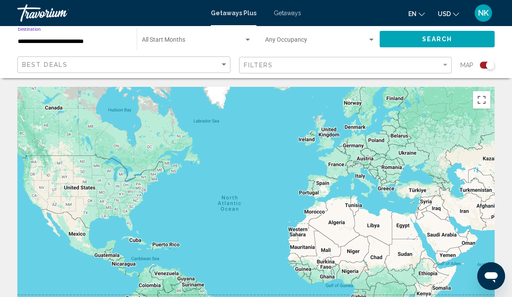
click at [435, 40] on span "Search" at bounding box center [437, 39] width 30 height 7
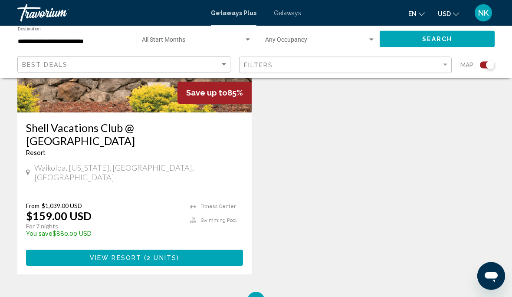
scroll to position [412, 0]
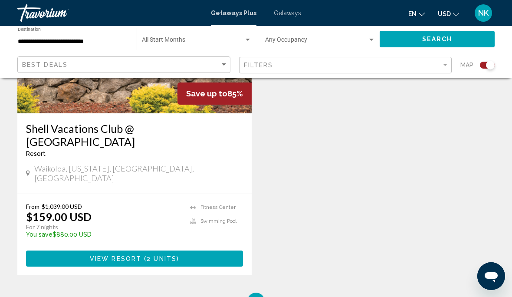
click at [125, 255] on span "View Resort" at bounding box center [116, 258] width 52 height 7
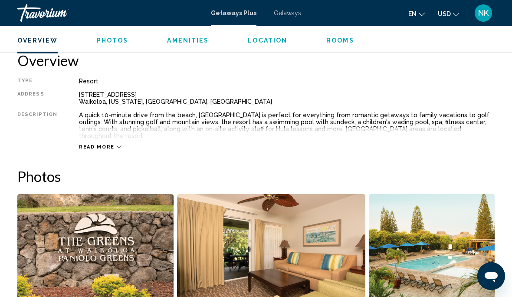
scroll to position [430, 0]
click at [264, 41] on span "Location" at bounding box center [267, 40] width 39 height 7
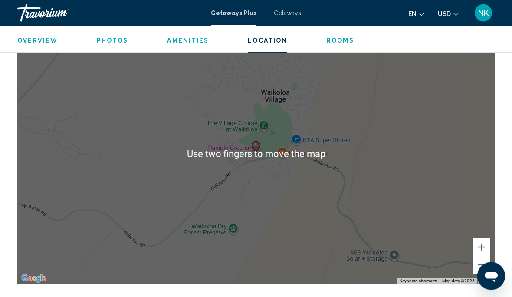
scroll to position [1546, 0]
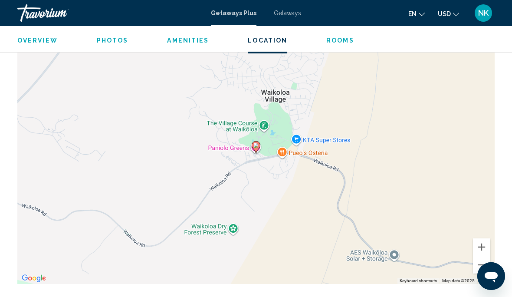
click at [485, 260] on button "Zoom out" at bounding box center [481, 264] width 17 height 17
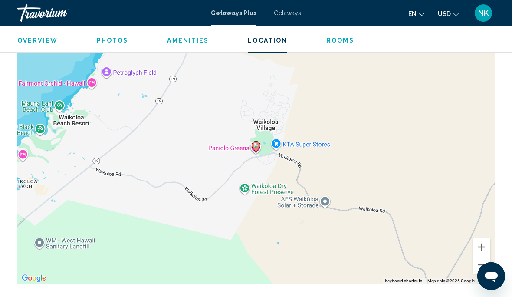
click at [486, 261] on button "Zoom out" at bounding box center [481, 264] width 17 height 17
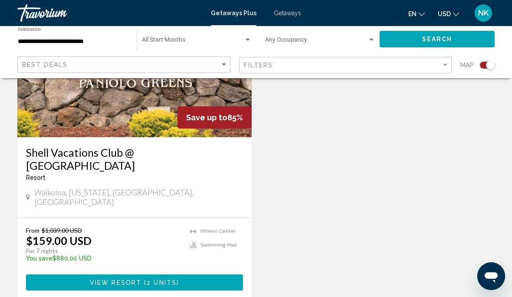
scroll to position [391, 0]
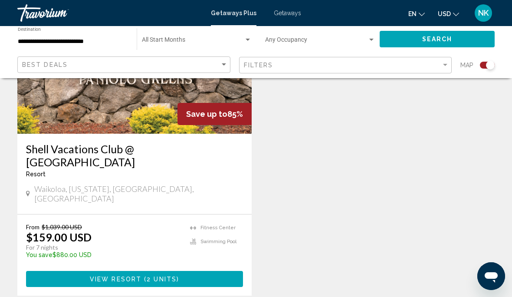
click at [144, 271] on button "View Resort ( 2 units )" at bounding box center [134, 279] width 217 height 16
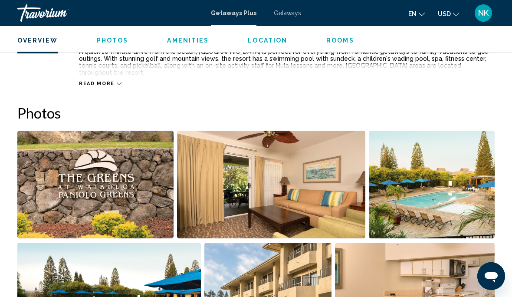
scroll to position [498, 0]
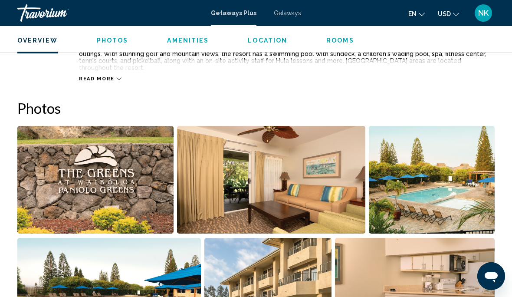
click at [284, 180] on img "Open full-screen image slider" at bounding box center [271, 180] width 189 height 108
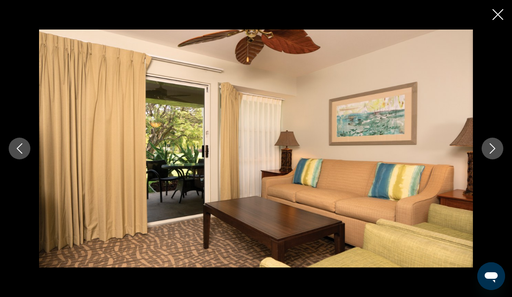
click at [495, 154] on icon "Next image" at bounding box center [492, 148] width 10 height 10
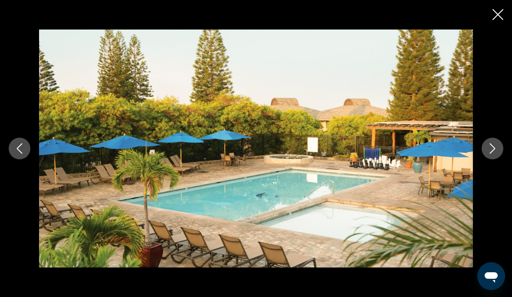
click at [492, 154] on icon "Next image" at bounding box center [492, 148] width 10 height 10
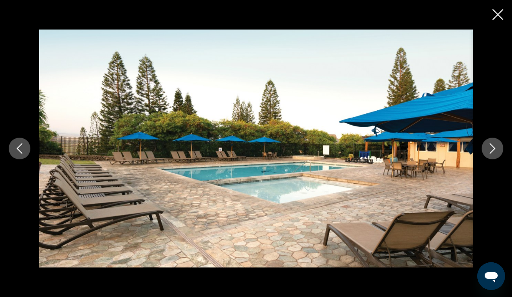
click at [494, 154] on icon "Next image" at bounding box center [492, 148] width 10 height 10
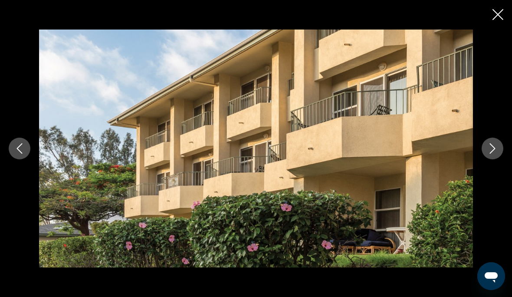
click at [489, 154] on icon "Next image" at bounding box center [492, 148] width 10 height 10
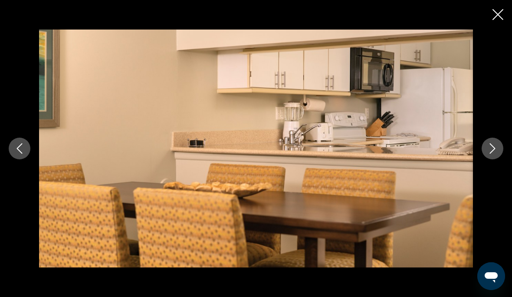
click at [485, 159] on button "Next image" at bounding box center [493, 149] width 22 height 22
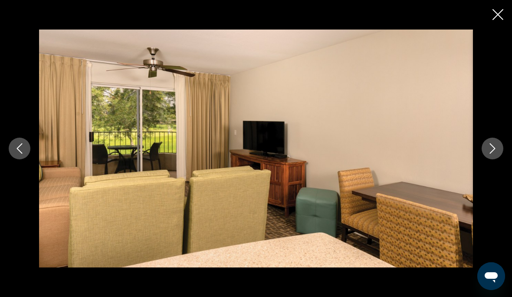
click at [486, 159] on button "Next image" at bounding box center [493, 149] width 22 height 22
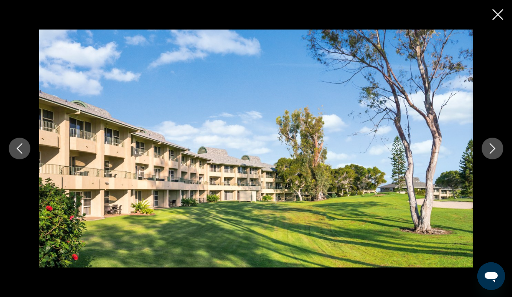
click at [492, 154] on icon "Next image" at bounding box center [493, 148] width 6 height 10
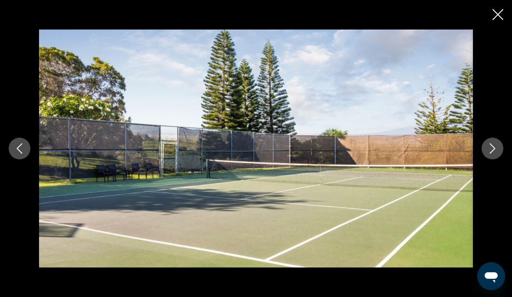
click at [491, 154] on icon "Next image" at bounding box center [493, 148] width 6 height 10
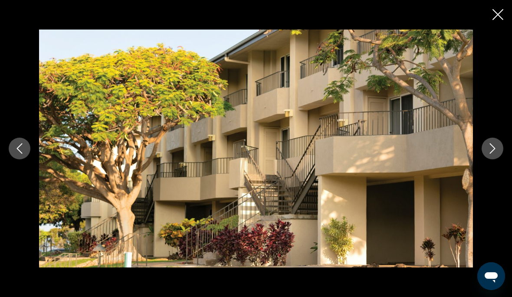
click at [492, 154] on icon "Next image" at bounding box center [492, 148] width 10 height 10
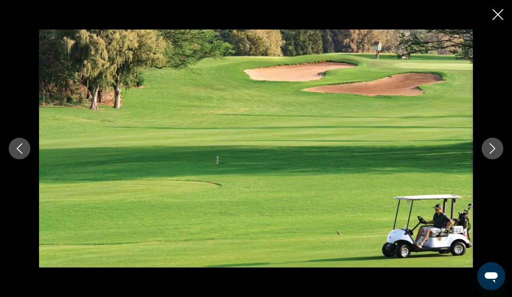
click at [487, 159] on button "Next image" at bounding box center [493, 149] width 22 height 22
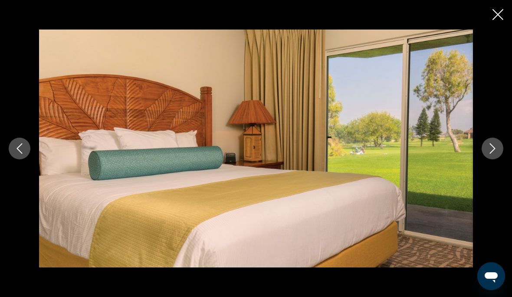
click at [490, 154] on icon "Next image" at bounding box center [492, 148] width 10 height 10
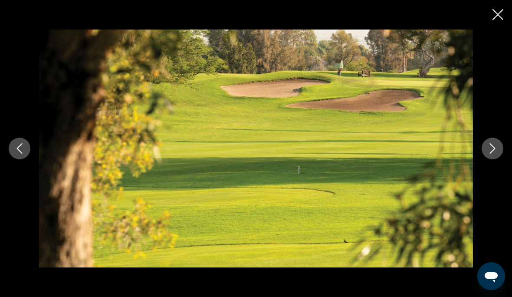
click at [490, 154] on icon "Next image" at bounding box center [492, 148] width 10 height 10
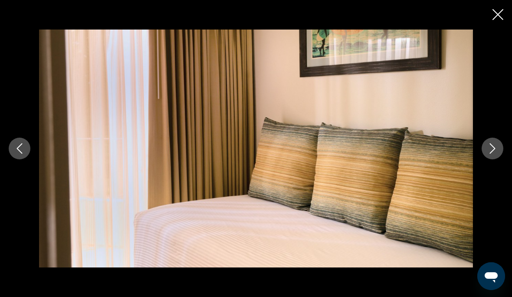
click at [487, 154] on icon "Next image" at bounding box center [492, 148] width 10 height 10
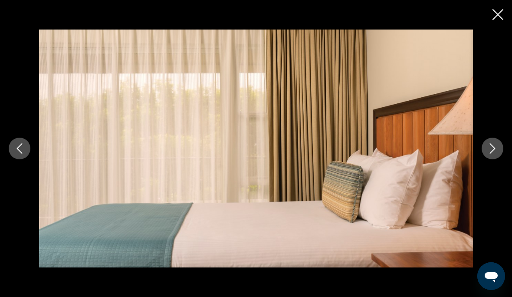
click at [492, 154] on icon "Next image" at bounding box center [492, 148] width 10 height 10
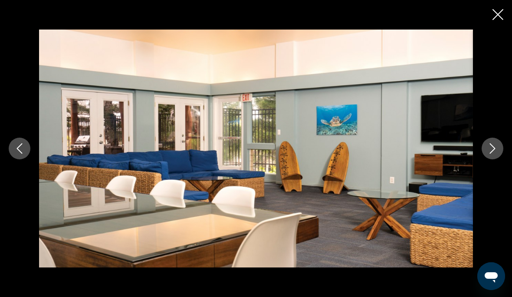
click at [491, 154] on icon "Next image" at bounding box center [492, 148] width 10 height 10
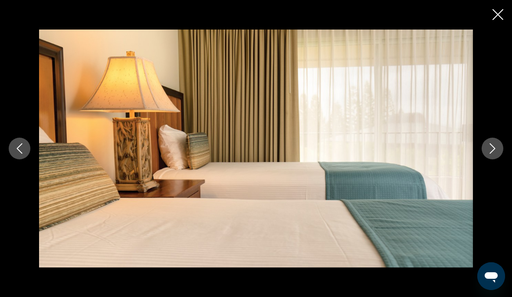
click at [494, 154] on icon "Next image" at bounding box center [492, 148] width 10 height 10
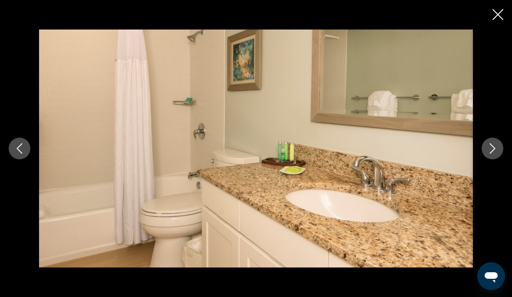
click at [495, 154] on icon "Next image" at bounding box center [492, 148] width 10 height 10
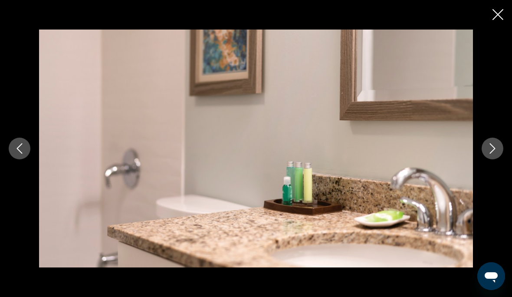
click at [496, 154] on icon "Next image" at bounding box center [492, 148] width 10 height 10
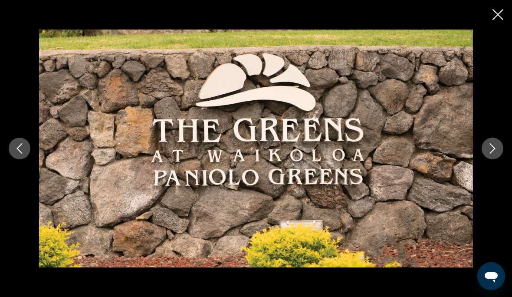
click at [496, 20] on button "Close slideshow" at bounding box center [497, 15] width 11 height 13
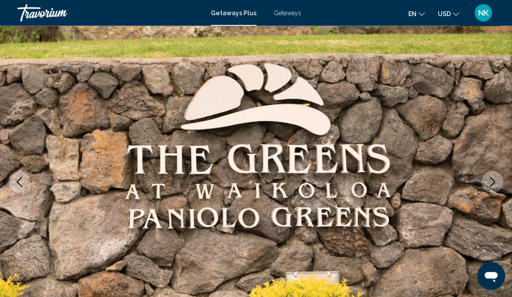
scroll to position [0, 0]
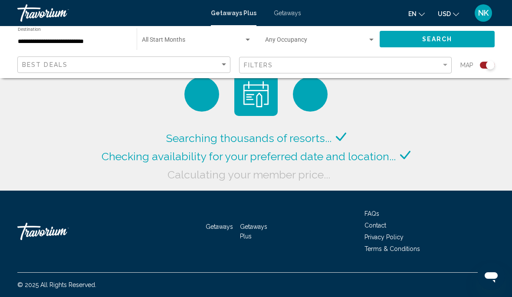
click at [66, 50] on div "**********" at bounding box center [73, 39] width 110 height 24
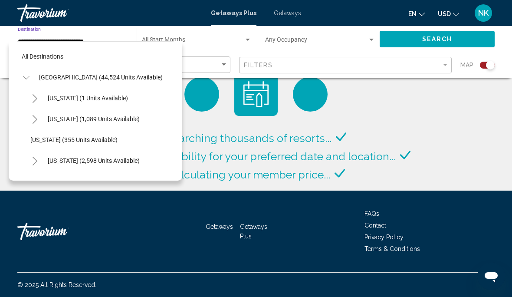
scroll to position [177, 0]
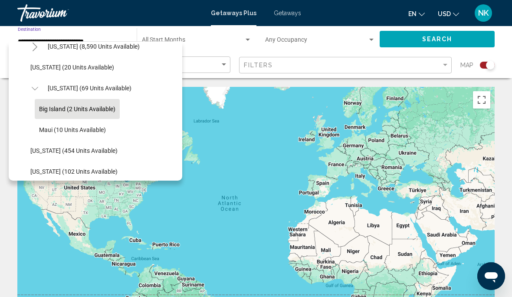
click at [79, 152] on span "[US_STATE] (454 units available)" at bounding box center [73, 150] width 87 height 7
type input "**********"
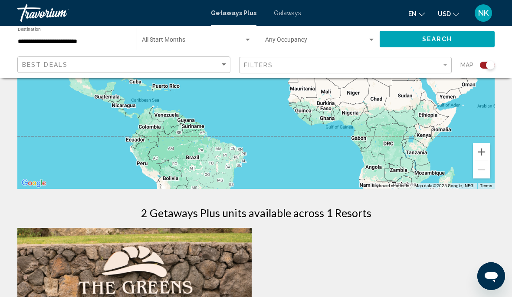
scroll to position [0, 0]
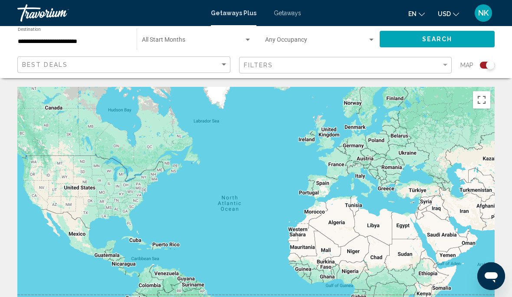
click at [436, 41] on span "Search" at bounding box center [437, 39] width 30 height 7
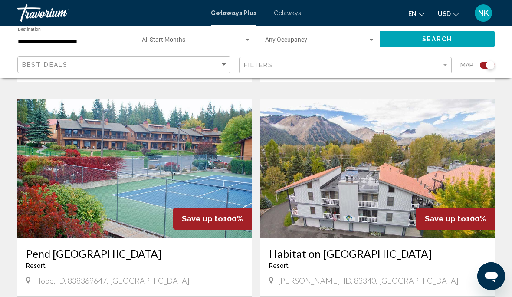
scroll to position [886, 0]
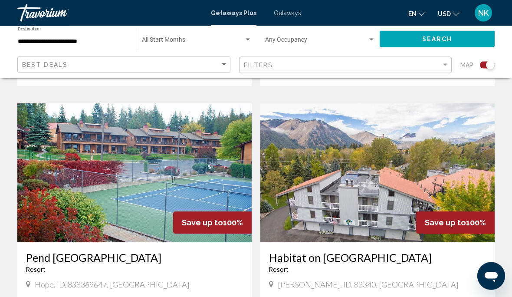
click at [405, 167] on img "Main content" at bounding box center [377, 173] width 234 height 139
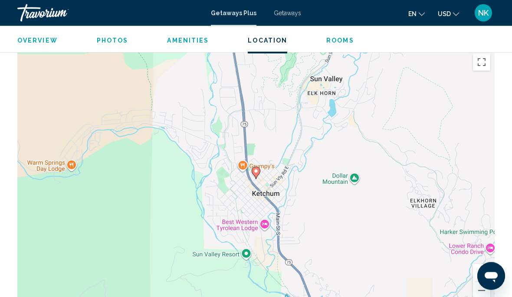
scroll to position [1235, 0]
click at [481, 282] on button "Zoom out" at bounding box center [481, 290] width 17 height 17
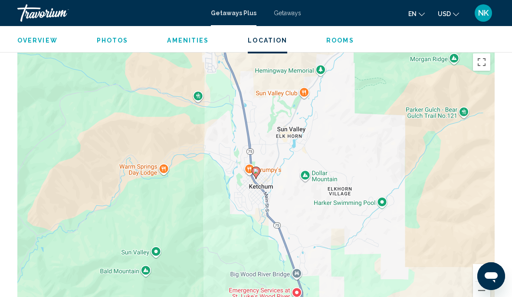
click at [482, 282] on button "Zoom out" at bounding box center [481, 290] width 17 height 17
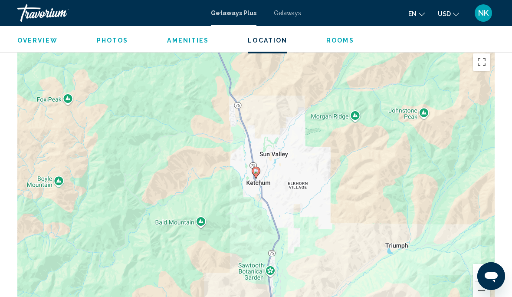
click at [484, 282] on button "Zoom out" at bounding box center [481, 290] width 17 height 17
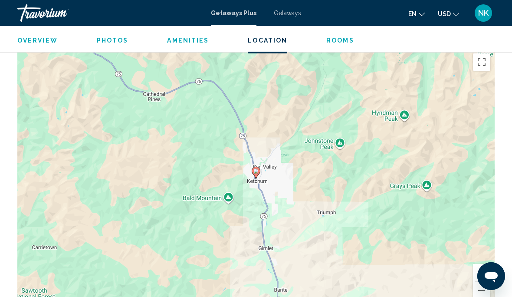
click at [483, 282] on button "Zoom out" at bounding box center [481, 290] width 17 height 17
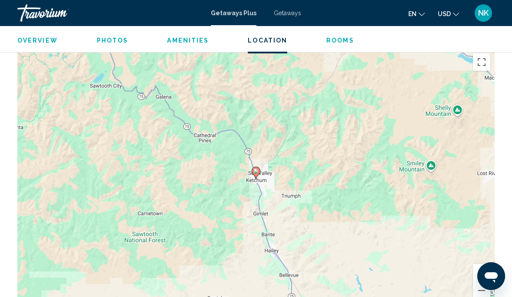
click at [485, 282] on button "Zoom out" at bounding box center [481, 290] width 17 height 17
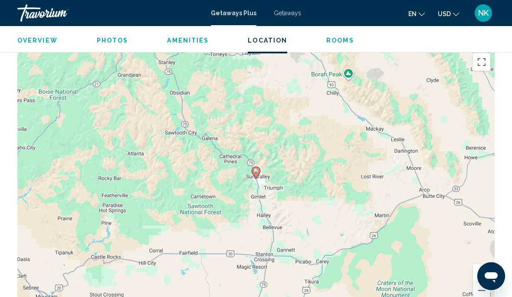
click at [485, 282] on button "Zoom out" at bounding box center [481, 290] width 17 height 17
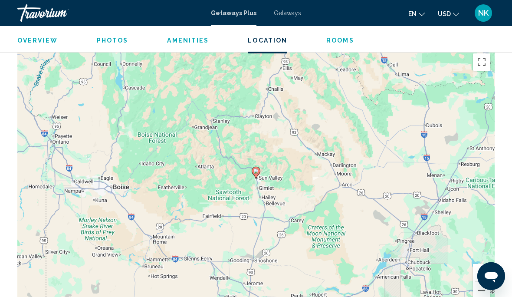
click at [486, 282] on button "Zoom out" at bounding box center [481, 290] width 17 height 17
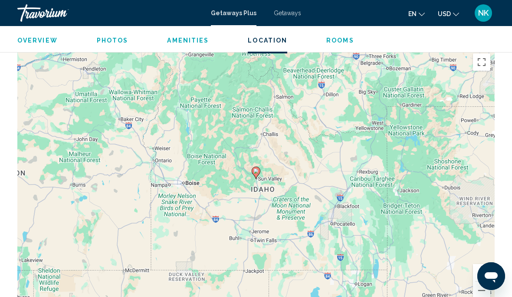
click at [483, 282] on button "Zoom out" at bounding box center [481, 290] width 17 height 17
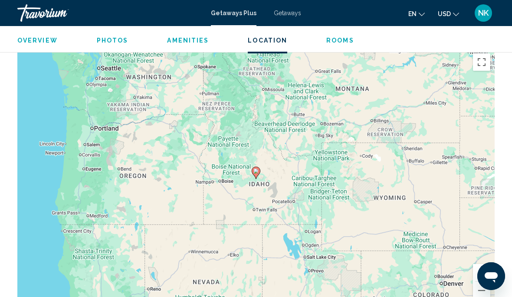
click at [489, 282] on button "Zoom out" at bounding box center [481, 290] width 17 height 17
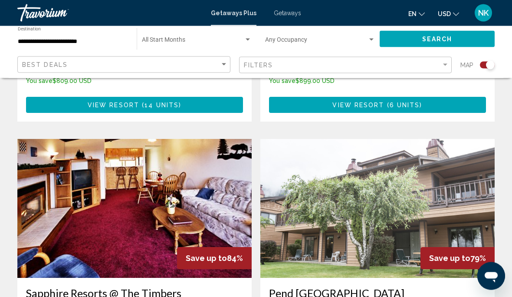
scroll to position [1450, 0]
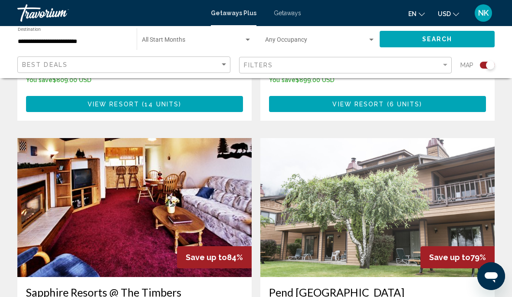
click at [396, 203] on img "Main content" at bounding box center [377, 207] width 234 height 139
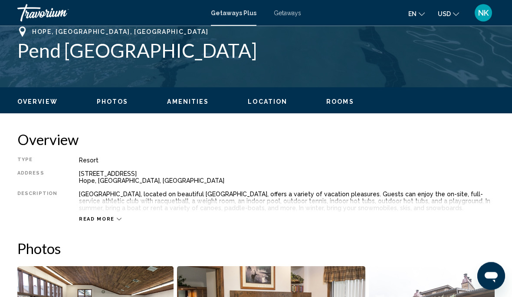
scroll to position [351, 0]
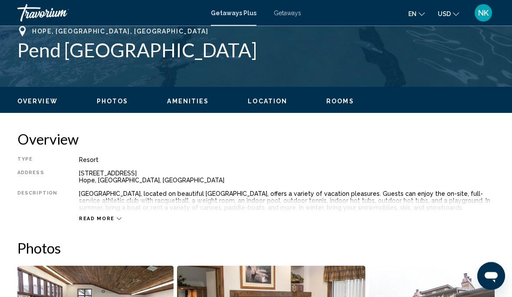
click at [89, 221] on span "Read more" at bounding box center [97, 219] width 36 height 6
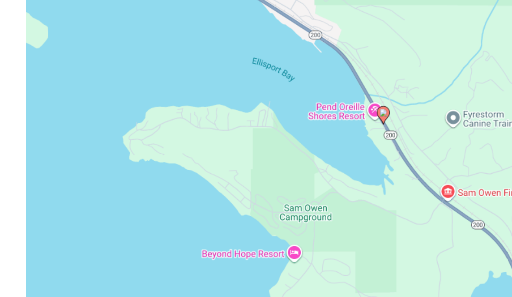
scroll to position [1215, 0]
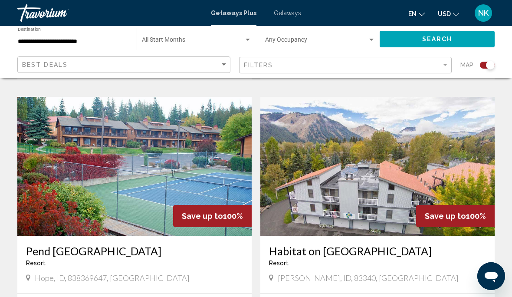
scroll to position [902, 0]
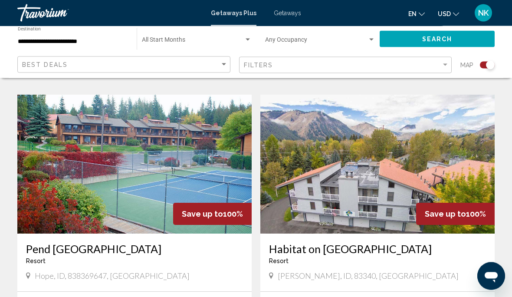
click at [143, 172] on img "Main content" at bounding box center [134, 164] width 234 height 139
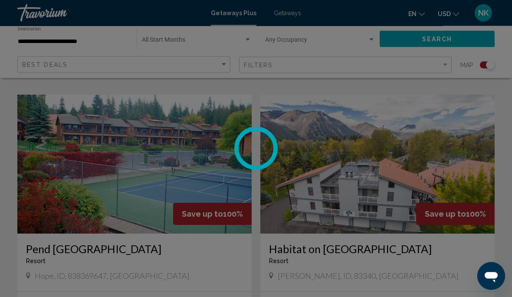
scroll to position [902, 0]
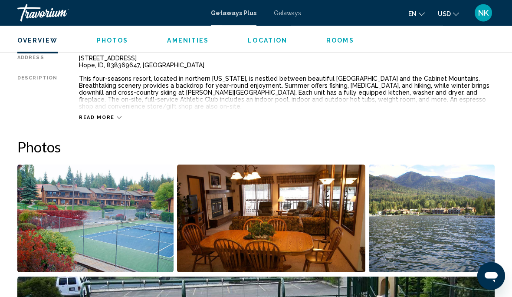
scroll to position [485, 0]
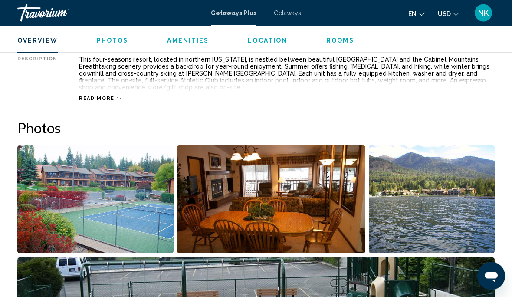
click at [281, 213] on img "Open full-screen image slider" at bounding box center [271, 200] width 189 height 108
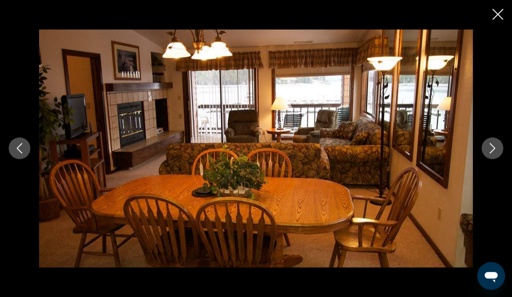
scroll to position [486, 0]
click at [491, 154] on icon "Next image" at bounding box center [493, 148] width 6 height 10
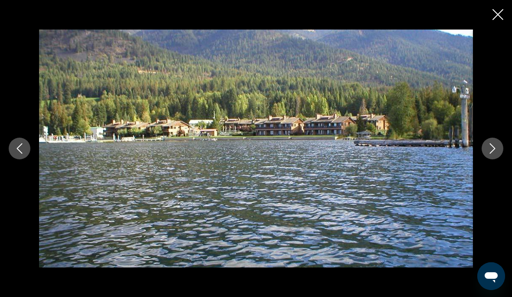
click at [493, 154] on icon "Next image" at bounding box center [493, 148] width 6 height 10
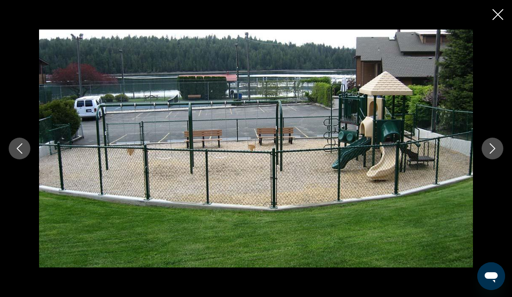
click at [489, 159] on button "Next image" at bounding box center [493, 149] width 22 height 22
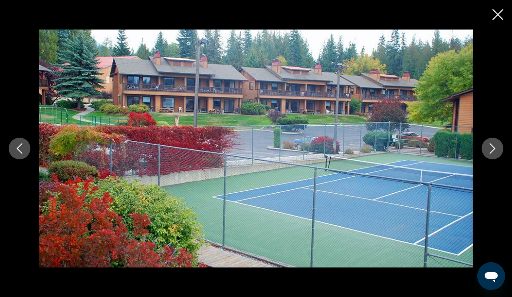
click at [500, 18] on icon "Close slideshow" at bounding box center [497, 14] width 11 height 11
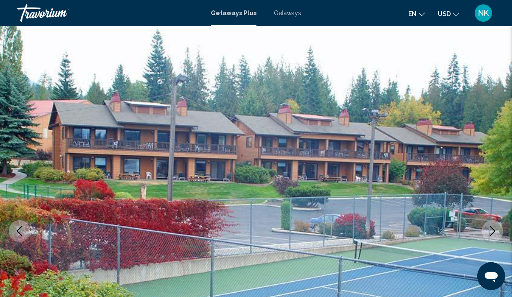
scroll to position [0, 0]
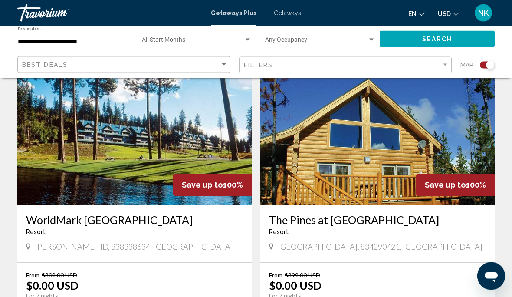
scroll to position [1227, 0]
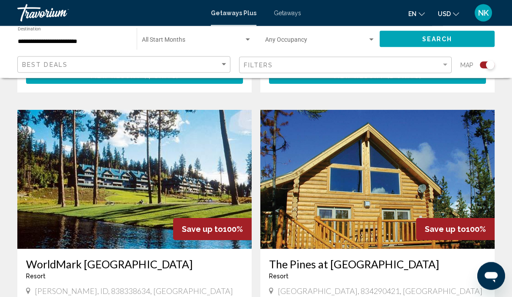
click at [126, 170] on img "Main content" at bounding box center [134, 179] width 234 height 139
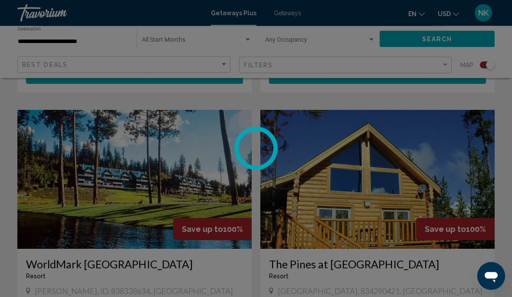
scroll to position [1182, 0]
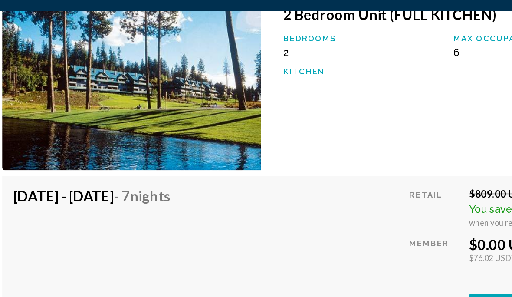
scroll to position [1393, 0]
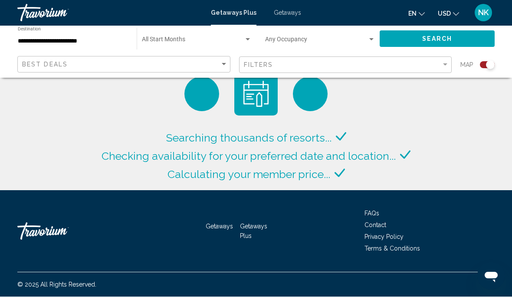
scroll to position [34, 0]
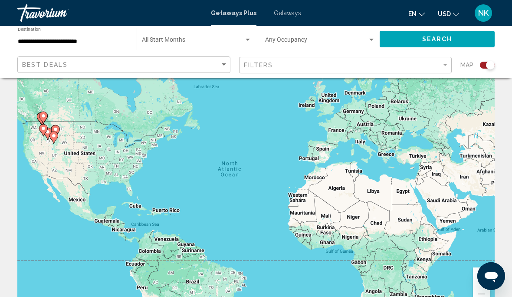
click at [284, 22] on mat-toolbar "Getaways Plus Getaways en English Español Français Italiano Português русский U…" at bounding box center [256, 13] width 512 height 26
click at [289, 14] on span "Getaways" at bounding box center [287, 13] width 27 height 7
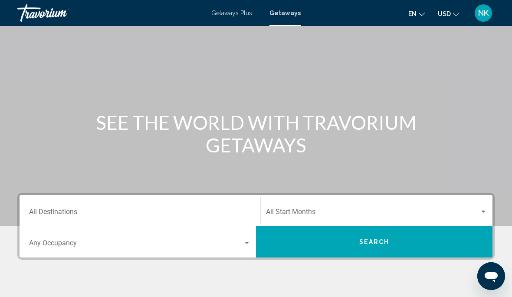
scroll to position [31, 0]
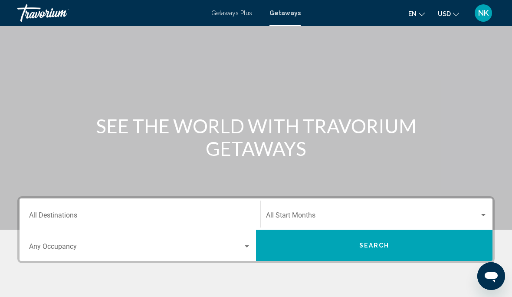
click at [55, 210] on div "Destination All Destinations" at bounding box center [140, 213] width 222 height 27
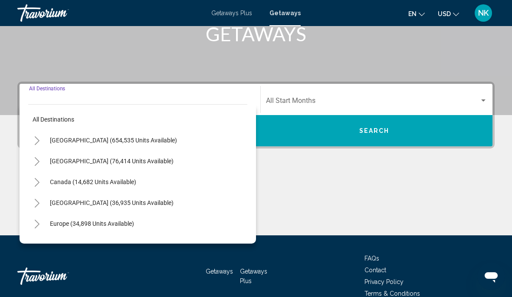
scroll to position [156, 0]
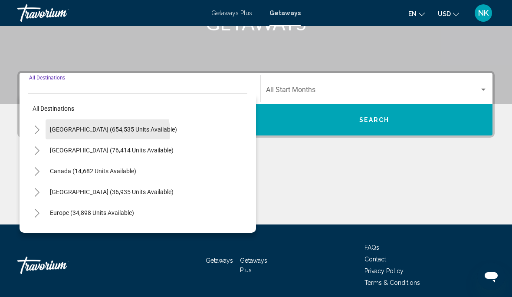
click at [107, 132] on span "United States (654,535 units available)" at bounding box center [113, 129] width 127 height 7
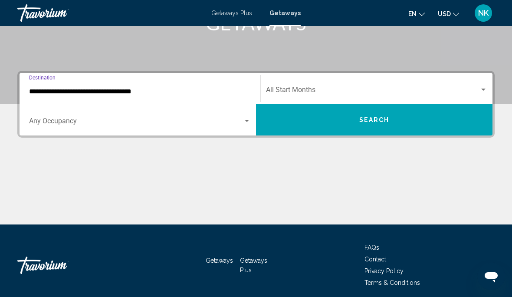
click at [99, 91] on input "**********" at bounding box center [140, 92] width 222 height 8
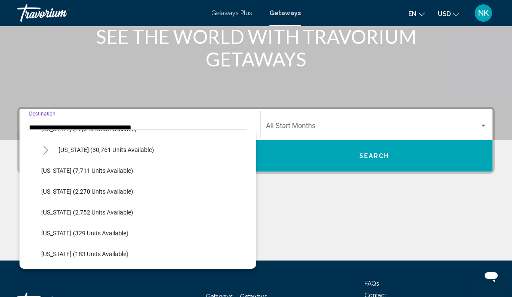
scroll to position [224, 0]
click at [87, 170] on span "Idaho (7,711 units available)" at bounding box center [87, 170] width 92 height 7
type input "**********"
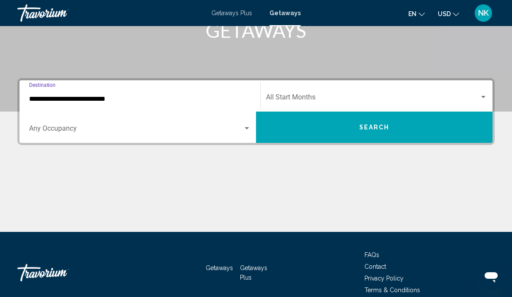
scroll to position [156, 0]
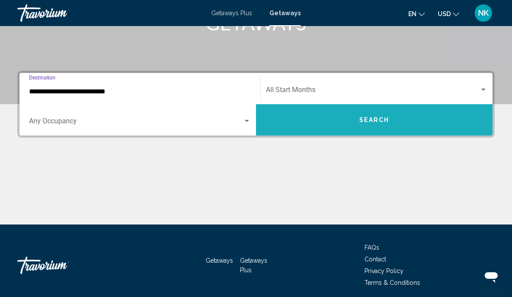
click at [376, 120] on span "Search" at bounding box center [374, 120] width 30 height 7
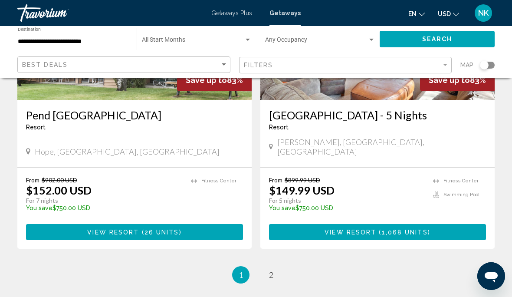
scroll to position [1678, 0]
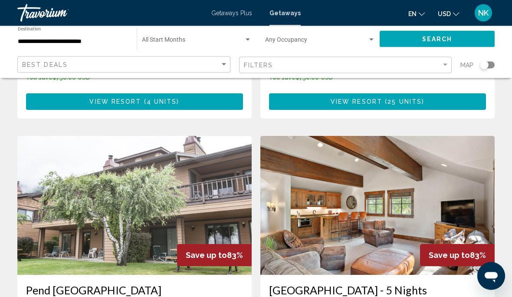
click at [148, 173] on img "Main content" at bounding box center [134, 205] width 234 height 139
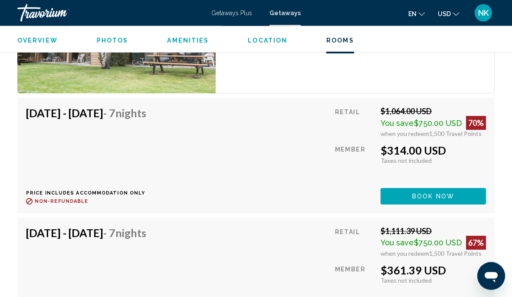
scroll to position [2775, 0]
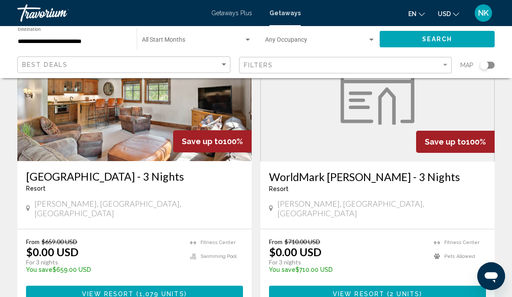
scroll to position [94, 0]
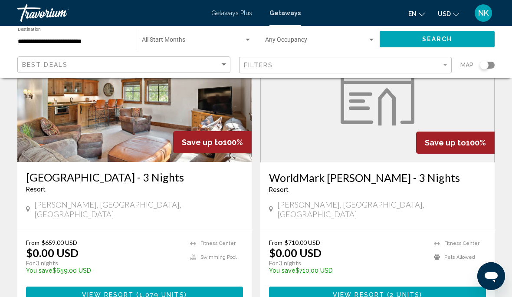
click at [387, 153] on figure "Main content" at bounding box center [377, 92] width 233 height 139
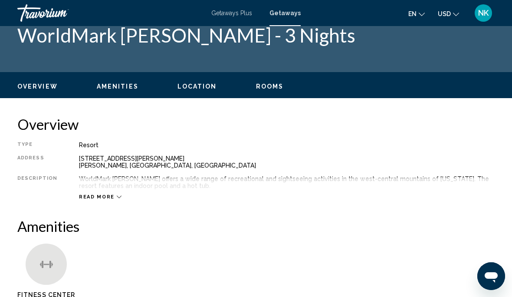
click at [189, 89] on span "Location" at bounding box center [196, 86] width 39 height 7
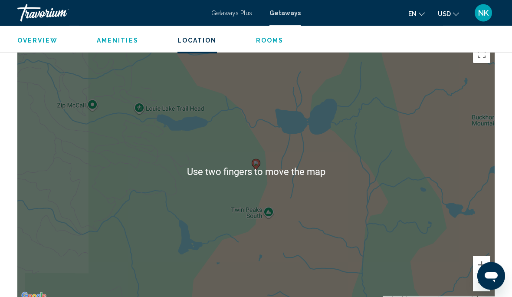
scroll to position [736, 0]
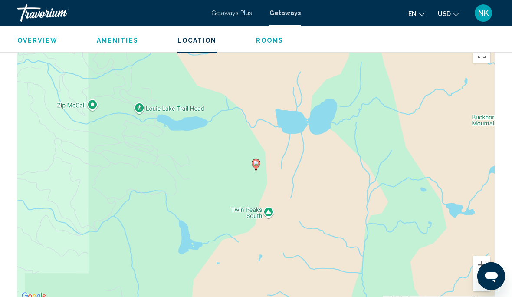
click at [485, 282] on button "Zoom out" at bounding box center [481, 282] width 17 height 17
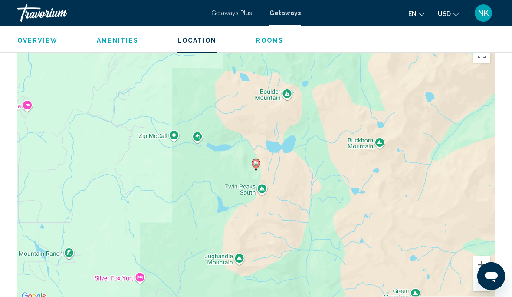
click at [481, 280] on button "Zoom out" at bounding box center [481, 282] width 17 height 17
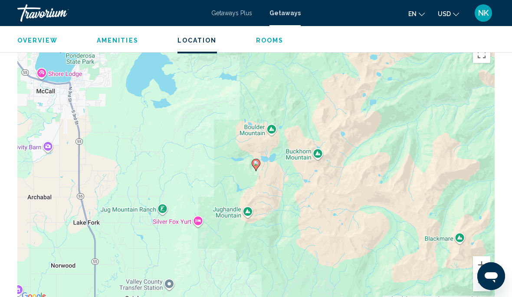
click at [480, 283] on button "Zoom out" at bounding box center [481, 282] width 17 height 17
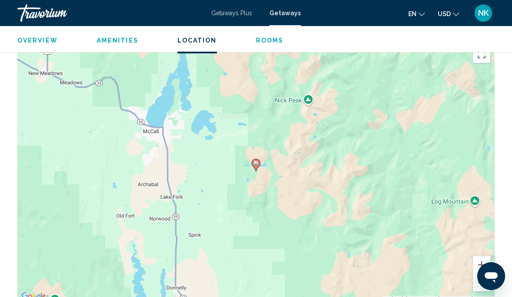
click at [478, 277] on button "Zoom out" at bounding box center [481, 282] width 17 height 17
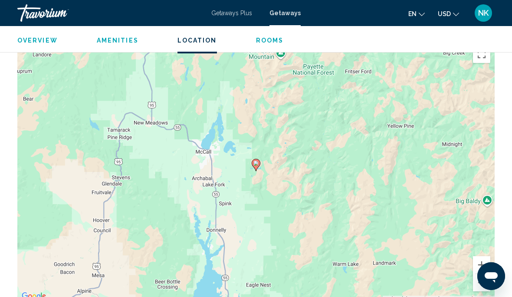
click at [480, 282] on button "Zoom out" at bounding box center [481, 282] width 17 height 17
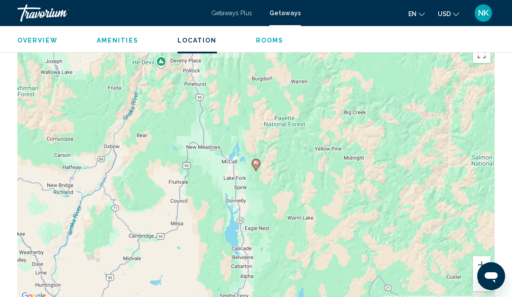
click at [481, 281] on button "Zoom out" at bounding box center [481, 282] width 17 height 17
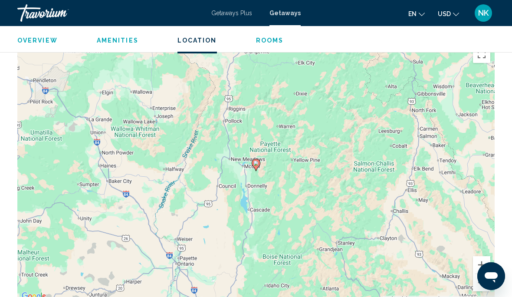
click at [484, 285] on button "Zoom out" at bounding box center [481, 282] width 17 height 17
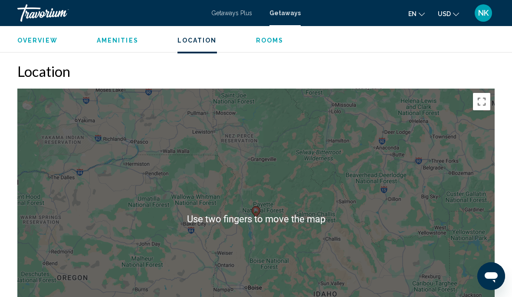
scroll to position [682, 0]
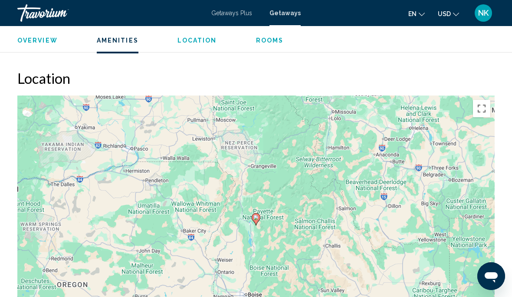
click at [45, 49] on div "Overview Amenities Location Rooms Search" at bounding box center [256, 39] width 512 height 27
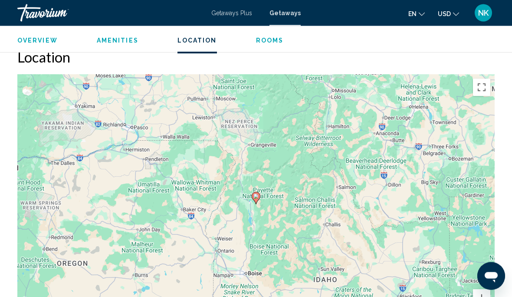
scroll to position [703, 0]
click at [270, 39] on span "Rooms" at bounding box center [270, 40] width 28 height 7
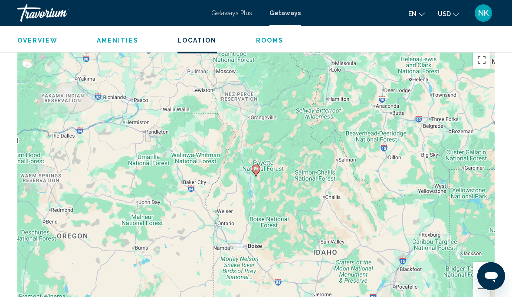
scroll to position [730, 0]
click at [491, 288] on div "To activate drag with keyboard, press Alt + Enter. Once in keyboard drag state,…" at bounding box center [255, 177] width 477 height 260
click at [488, 289] on button "Zoom out" at bounding box center [481, 288] width 17 height 17
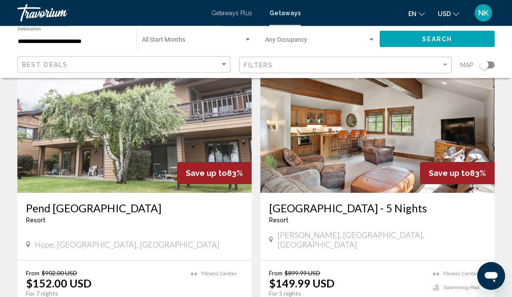
scroll to position [1703, 0]
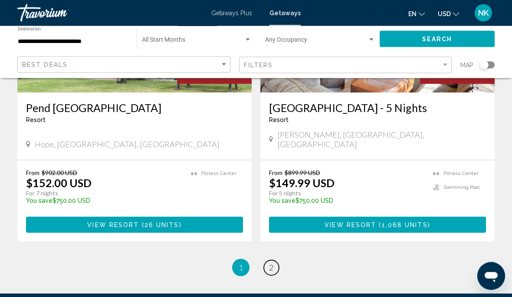
click at [272, 263] on span "2" at bounding box center [271, 268] width 4 height 10
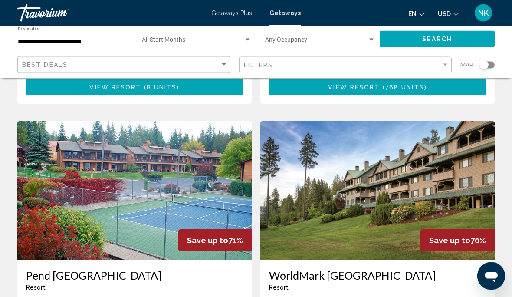
scroll to position [938, 0]
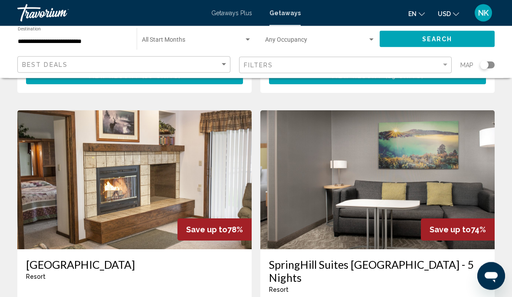
click at [114, 157] on img "Main content" at bounding box center [134, 180] width 234 height 139
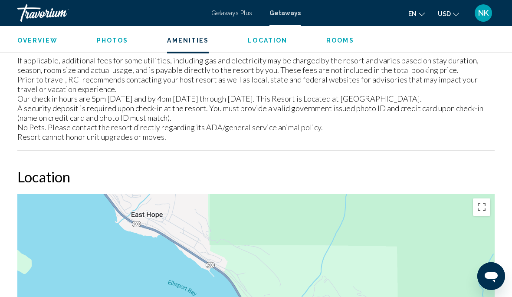
scroll to position [1253, 0]
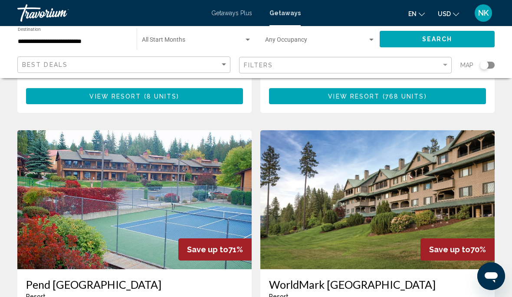
scroll to position [928, 0]
click at [85, 164] on img "Main content" at bounding box center [134, 200] width 234 height 139
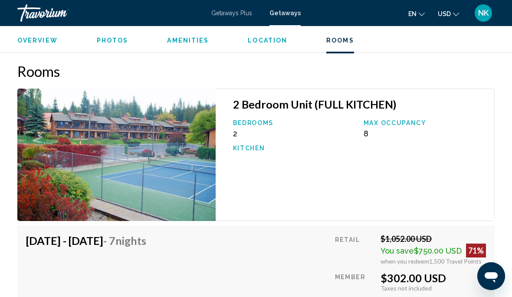
scroll to position [1507, 0]
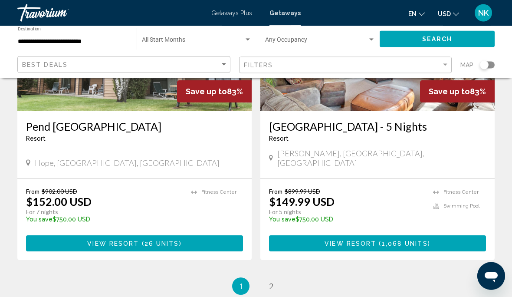
scroll to position [1703, 0]
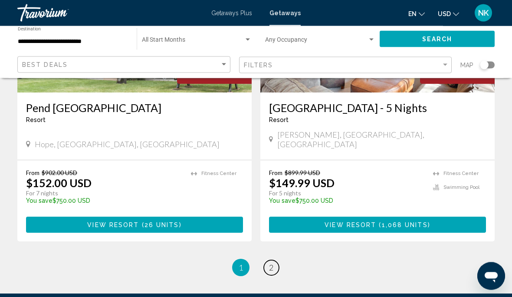
click at [268, 260] on link "page 2" at bounding box center [271, 267] width 15 height 15
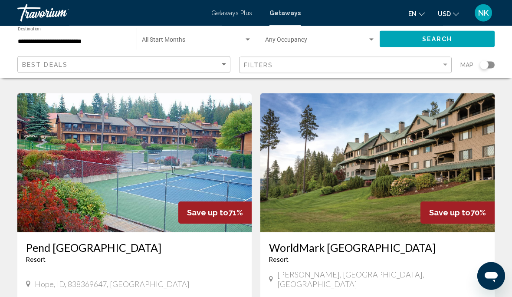
scroll to position [962, 0]
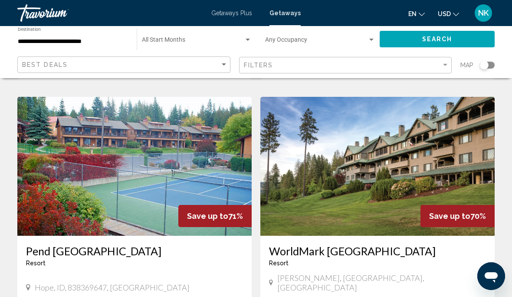
click at [420, 144] on img "Main content" at bounding box center [377, 166] width 234 height 139
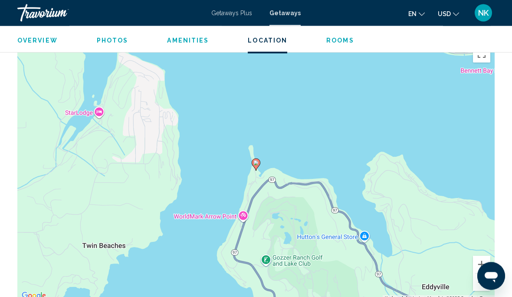
scroll to position [1435, 0]
click at [482, 282] on button "Zoom out" at bounding box center [481, 281] width 17 height 17
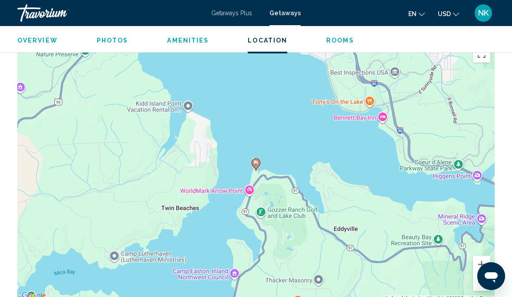
click at [477, 275] on button "Zoom out" at bounding box center [481, 281] width 17 height 17
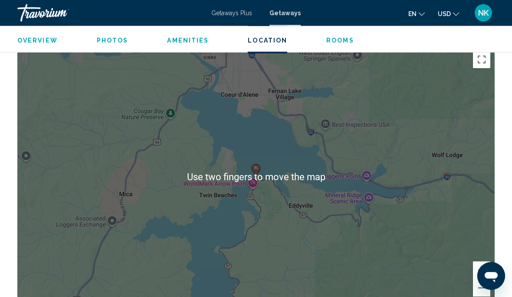
scroll to position [1411, 0]
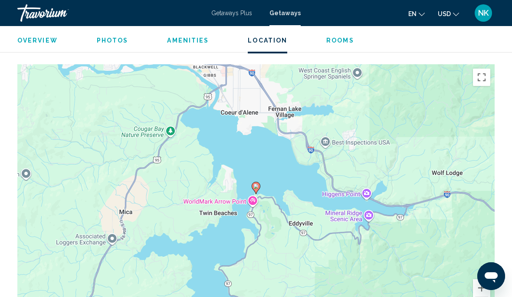
click at [329, 39] on span "Rooms" at bounding box center [340, 40] width 28 height 7
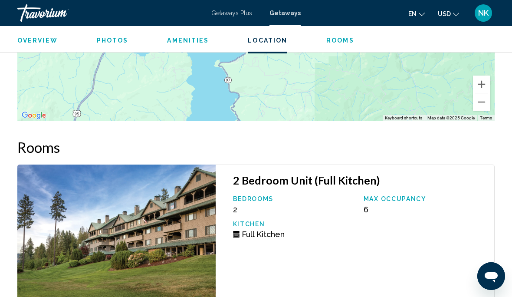
scroll to position [1613, 0]
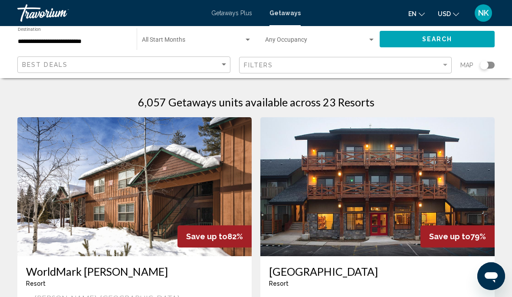
click at [45, 38] on input "**********" at bounding box center [73, 41] width 110 height 7
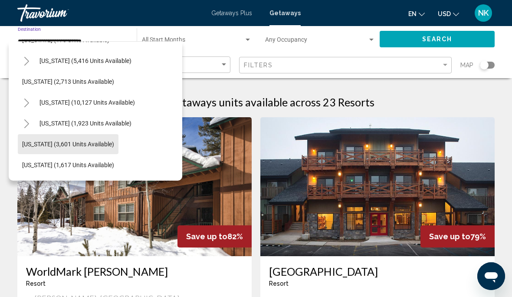
scroll to position [496, 8]
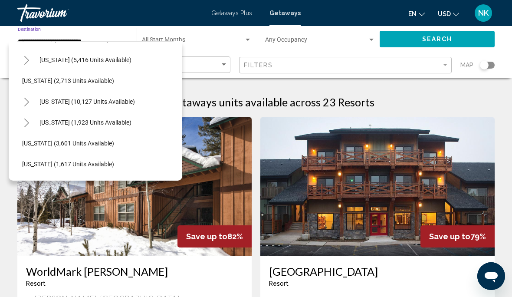
click at [52, 78] on span "Montana (2,713 units available)" at bounding box center [68, 80] width 92 height 7
type input "**********"
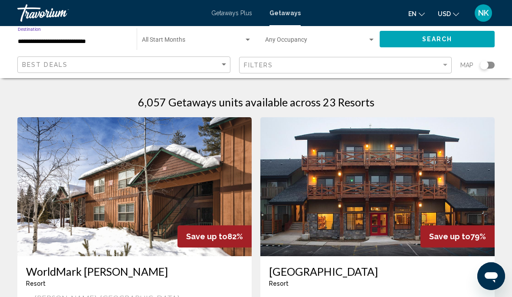
click at [172, 39] on span "Search widget" at bounding box center [193, 41] width 102 height 7
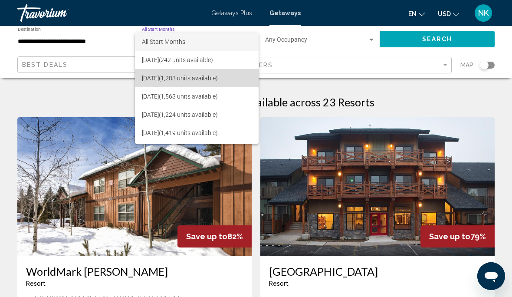
click at [168, 79] on span "September 2025 (1,283 units available)" at bounding box center [197, 78] width 110 height 18
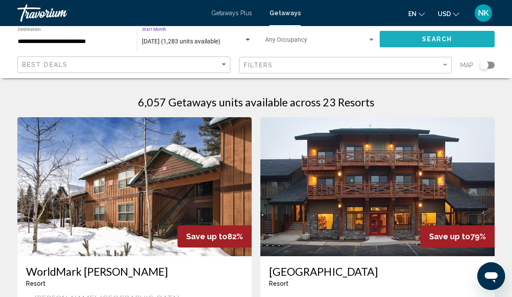
click at [439, 42] on span "Search" at bounding box center [437, 39] width 30 height 7
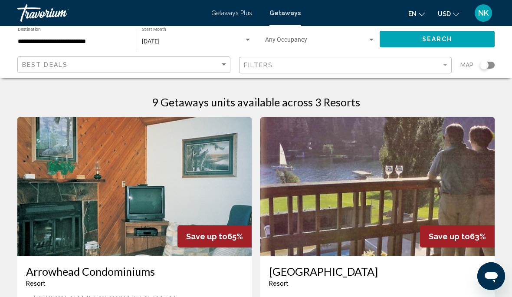
click at [173, 35] on div "September 2025 Start Month All Start Months" at bounding box center [197, 39] width 110 height 24
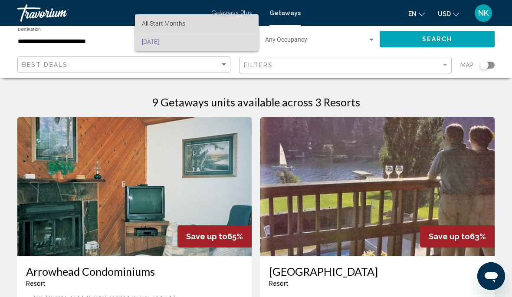
click at [177, 20] on span "All Start Months" at bounding box center [163, 23] width 43 height 7
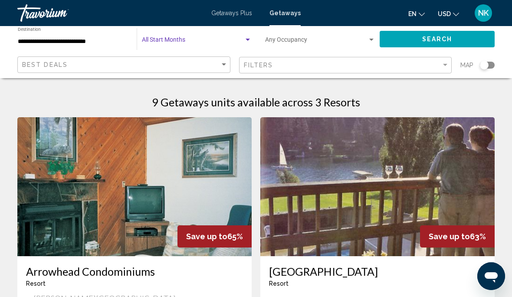
click at [438, 47] on button "Search" at bounding box center [437, 39] width 115 height 16
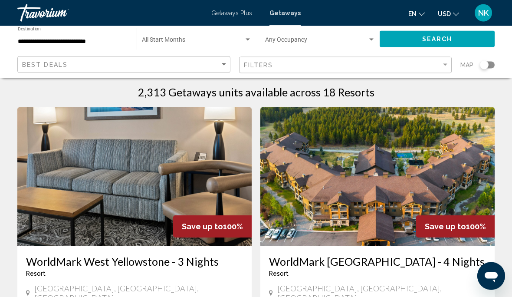
scroll to position [10, 0]
click at [398, 182] on img "Main content" at bounding box center [377, 176] width 234 height 139
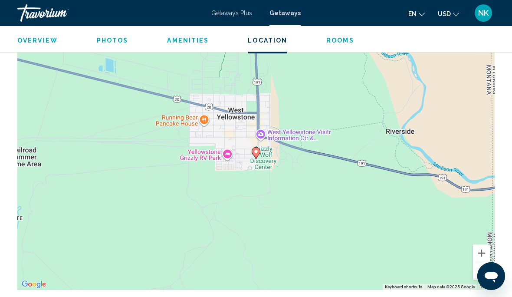
scroll to position [1465, 0]
click at [485, 265] on div "Open messaging window" at bounding box center [491, 276] width 26 height 26
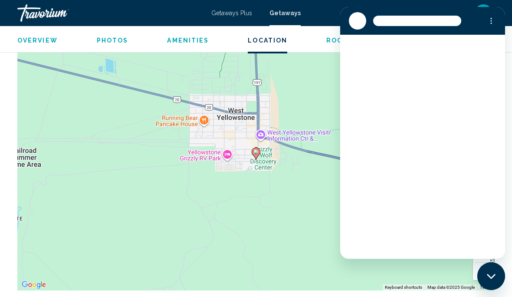
scroll to position [0, 0]
click at [328, 224] on div "To activate drag with keyboard, press Alt + Enter. Once in keyboard drag state,…" at bounding box center [255, 160] width 477 height 260
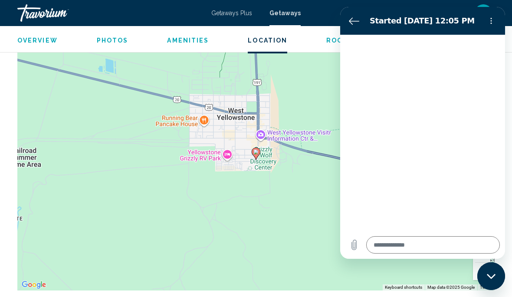
click at [292, 229] on div "To activate drag with keyboard, press Alt + Enter. Once in keyboard drag state,…" at bounding box center [255, 160] width 477 height 260
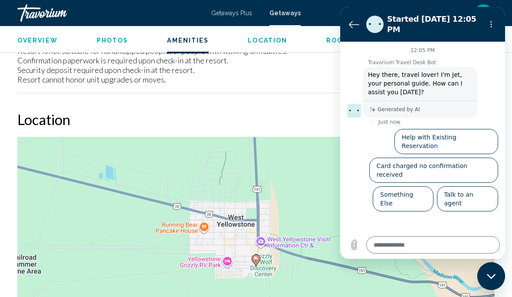
scroll to position [1357, 0]
click at [298, 165] on div "To activate drag with keyboard, press Alt + Enter. Once in keyboard drag state,…" at bounding box center [255, 268] width 477 height 260
click at [294, 187] on div "To activate drag with keyboard, press Alt + Enter. Once in keyboard drag state,…" at bounding box center [255, 268] width 477 height 260
click at [144, 234] on div "To activate drag with keyboard, press Alt + Enter. Once in keyboard drag state,…" at bounding box center [255, 268] width 477 height 260
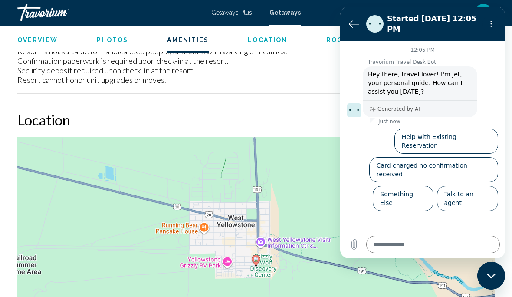
click at [254, 43] on span "Location" at bounding box center [267, 40] width 39 height 7
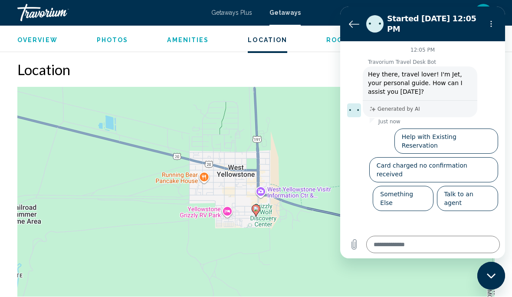
scroll to position [1409, 0]
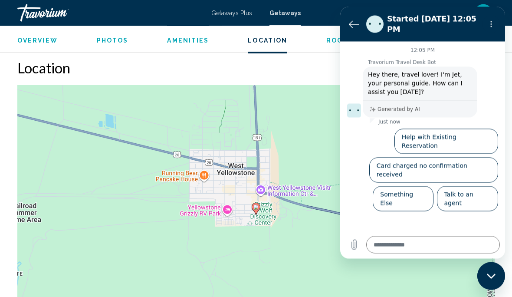
click at [121, 222] on div "To activate drag with keyboard, press Alt + Enter. Once in keyboard drag state,…" at bounding box center [255, 215] width 477 height 260
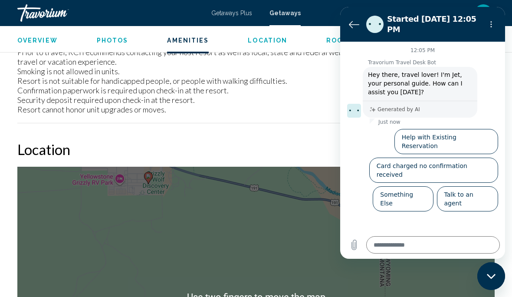
scroll to position [1325, 0]
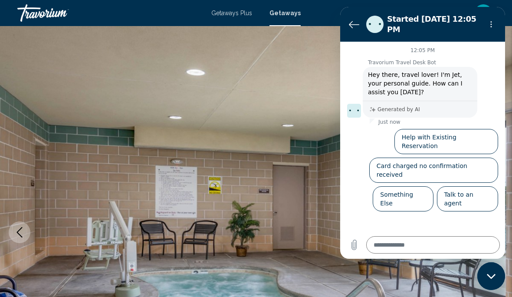
click at [269, 1] on mat-toolbar "Getaways Plus Getaways en English Español Français Italiano Português русский U…" at bounding box center [256, 13] width 512 height 26
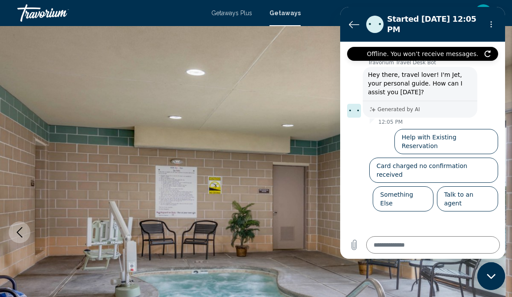
click at [198, 112] on img "Main content" at bounding box center [256, 232] width 512 height 412
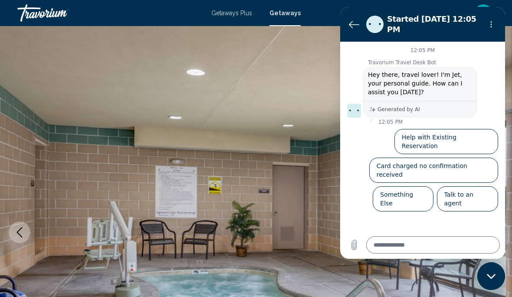
type textarea "*"
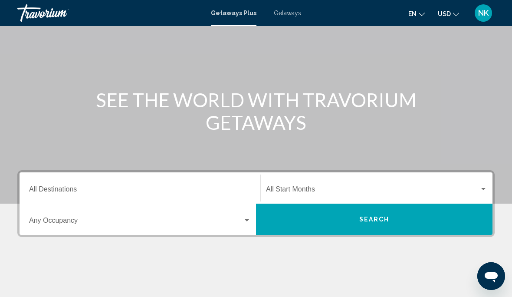
scroll to position [65, 0]
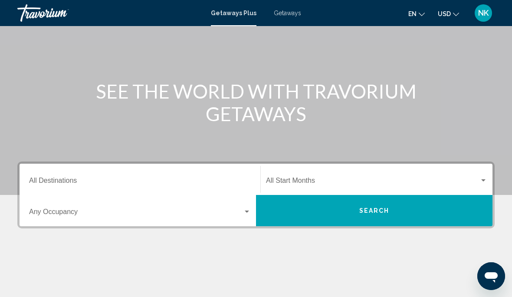
click at [294, 178] on span "Search widget" at bounding box center [372, 182] width 213 height 8
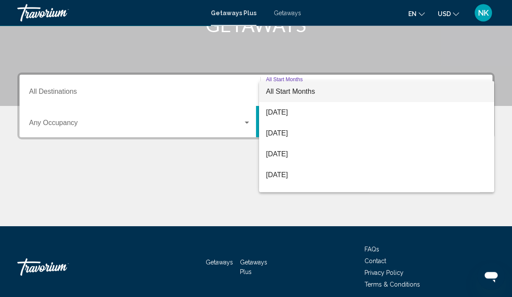
scroll to position [156, 0]
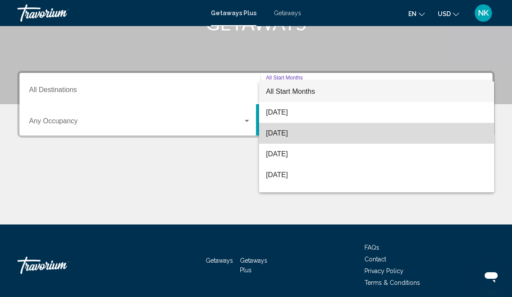
click at [294, 134] on span "[DATE]" at bounding box center [376, 133] width 221 height 21
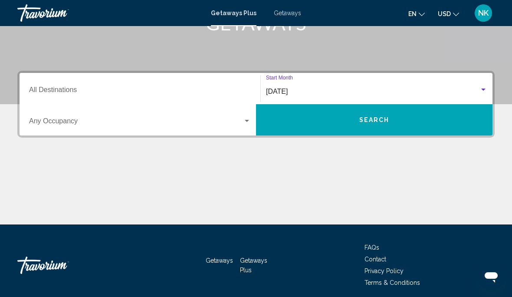
click at [375, 129] on button "Search" at bounding box center [374, 119] width 236 height 31
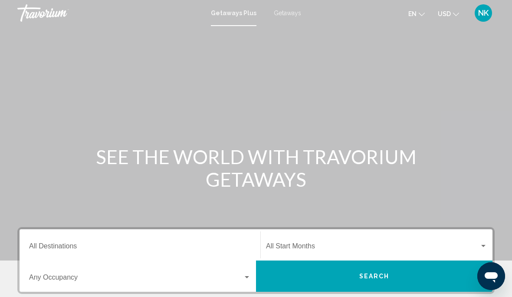
click at [64, 241] on div "Destination All Destinations" at bounding box center [140, 244] width 222 height 27
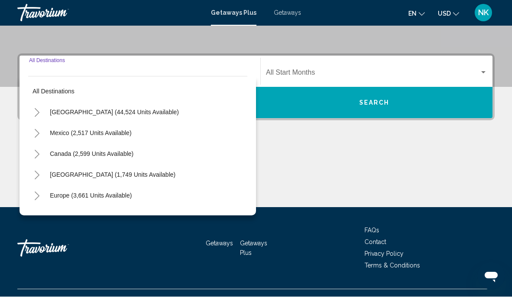
scroll to position [190, 0]
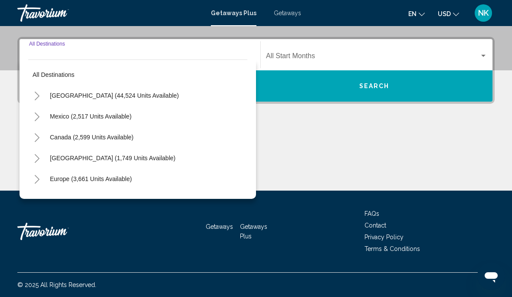
click at [119, 97] on span "[GEOGRAPHIC_DATA] (44,524 units available)" at bounding box center [114, 95] width 129 height 7
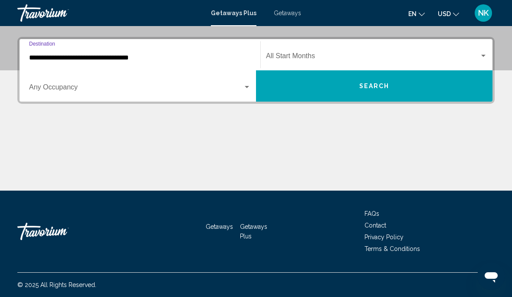
click at [77, 60] on input "**********" at bounding box center [140, 58] width 222 height 8
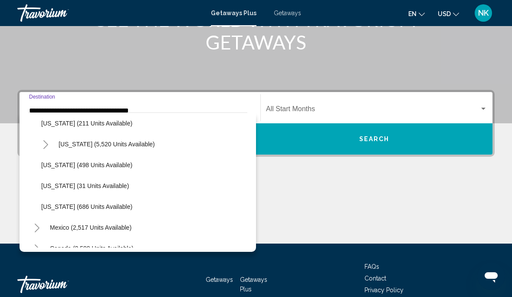
scroll to position [796, 0]
click at [83, 167] on span "[US_STATE] (498 units available)" at bounding box center [86, 164] width 91 height 7
type input "**********"
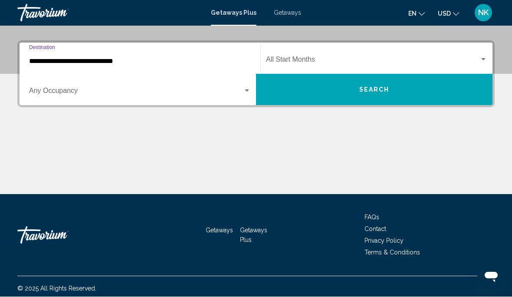
scroll to position [190, 0]
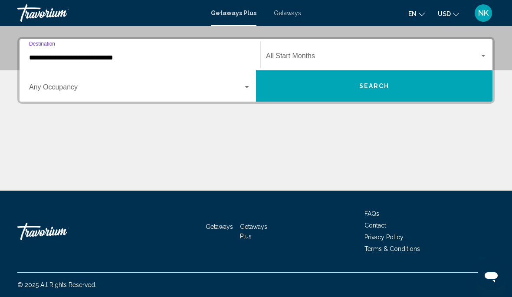
click at [380, 86] on span "Search" at bounding box center [374, 86] width 30 height 7
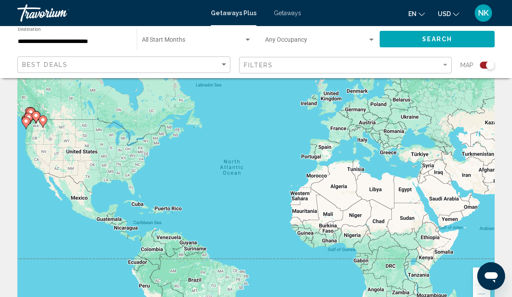
scroll to position [34, 0]
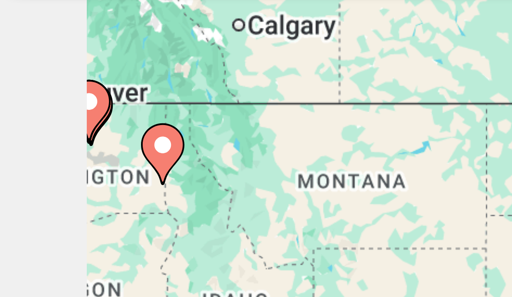
click at [33, 107] on image "Main content" at bounding box center [32, 109] width 5 height 5
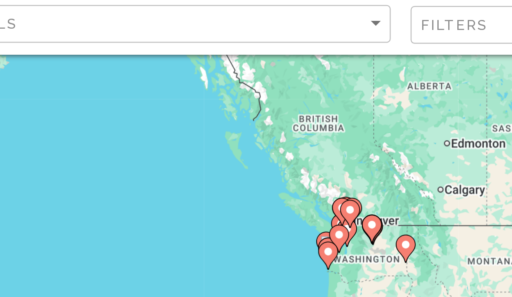
type input "**********"
click at [234, 158] on image "Main content" at bounding box center [236, 160] width 5 height 5
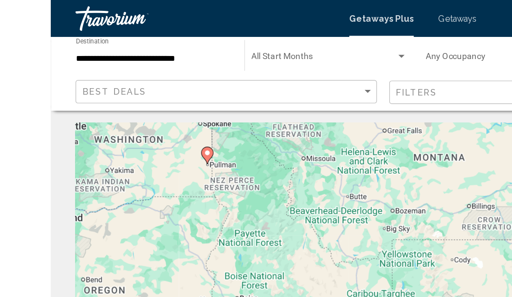
scroll to position [0, 0]
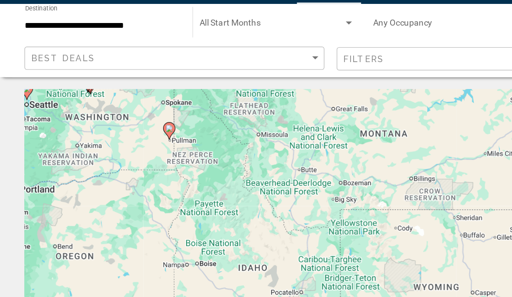
click at [124, 110] on gmp-advanced-marker "Main content" at bounding box center [120, 116] width 9 height 13
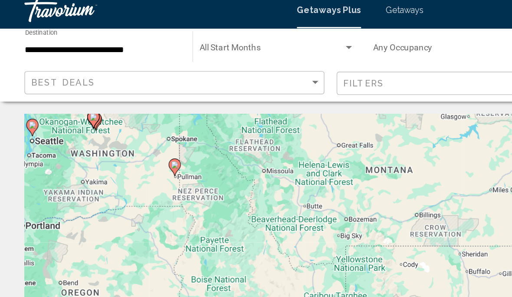
click at [126, 120] on image "Main content" at bounding box center [123, 122] width 5 height 5
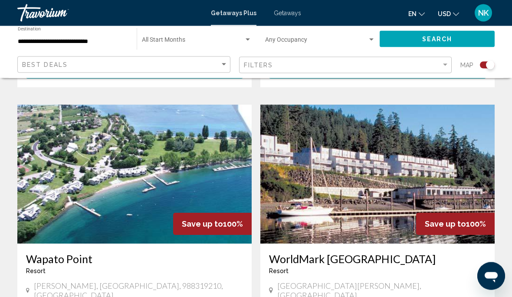
scroll to position [1217, 0]
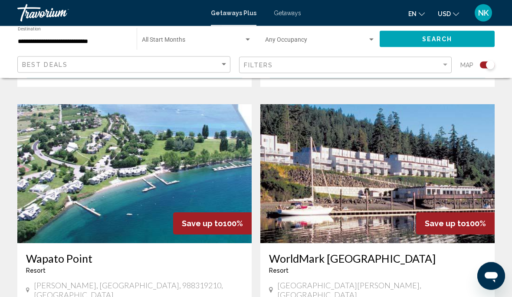
click at [72, 138] on img "Main content" at bounding box center [134, 174] width 234 height 139
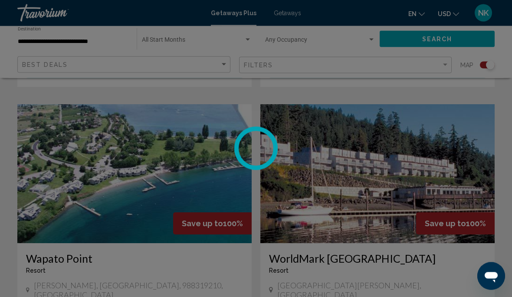
scroll to position [1217, 0]
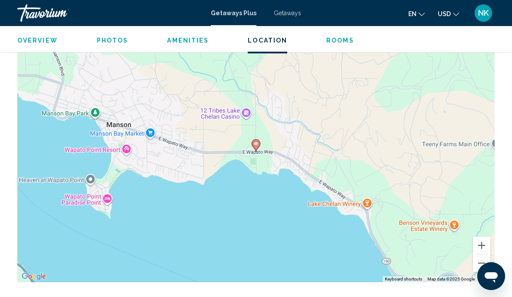
scroll to position [1177, 0]
click at [484, 254] on button "Zoom out" at bounding box center [481, 262] width 17 height 17
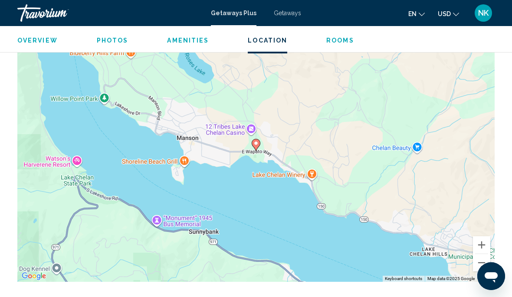
click at [484, 254] on button "Zoom out" at bounding box center [481, 262] width 17 height 17
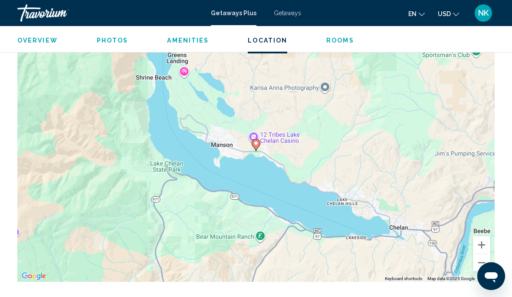
click at [485, 254] on button "Zoom out" at bounding box center [481, 262] width 17 height 17
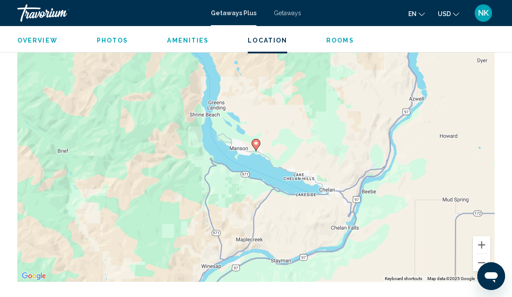
click at [484, 254] on button "Zoom out" at bounding box center [481, 262] width 17 height 17
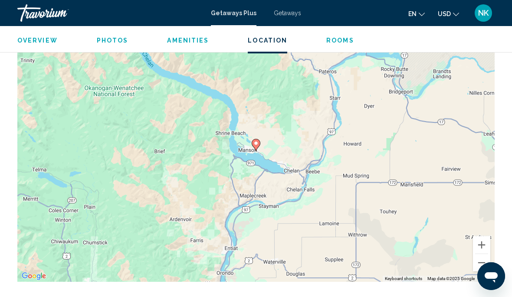
click at [488, 254] on button "Zoom out" at bounding box center [481, 262] width 17 height 17
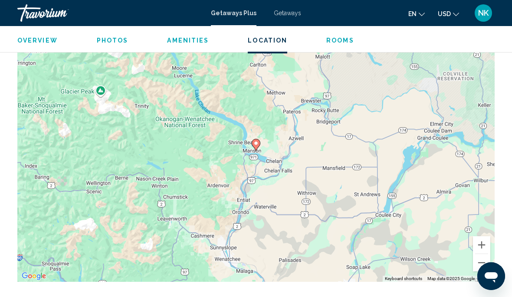
click at [487, 256] on button "Zoom out" at bounding box center [481, 262] width 17 height 17
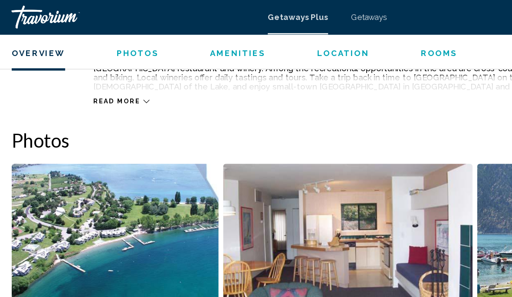
scroll to position [513, 0]
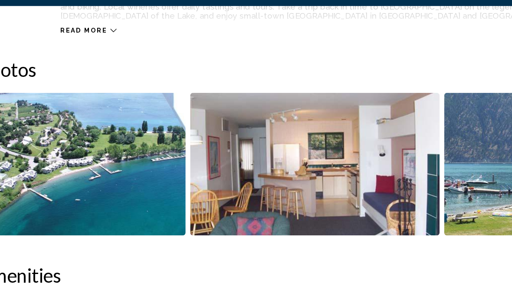
click at [292, 131] on img "Open full-screen image slider" at bounding box center [271, 172] width 189 height 108
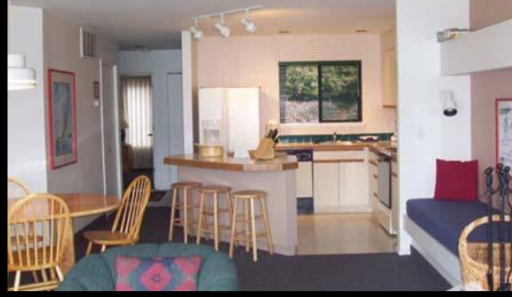
scroll to position [520, 0]
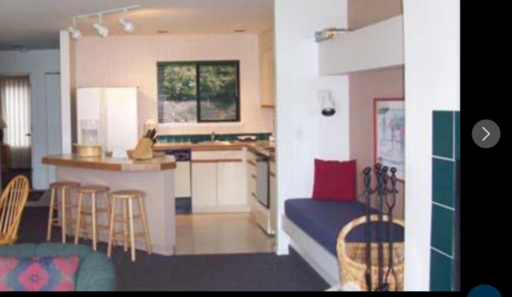
click at [487, 143] on icon "Next image" at bounding box center [492, 148] width 10 height 10
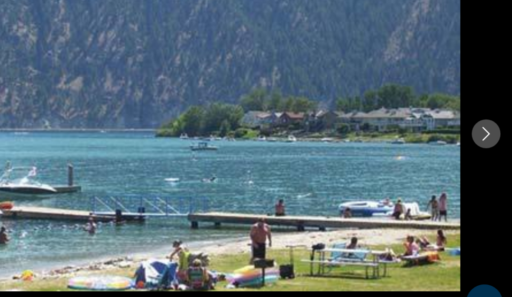
scroll to position [521, 0]
click at [487, 143] on icon "Next image" at bounding box center [492, 148] width 10 height 10
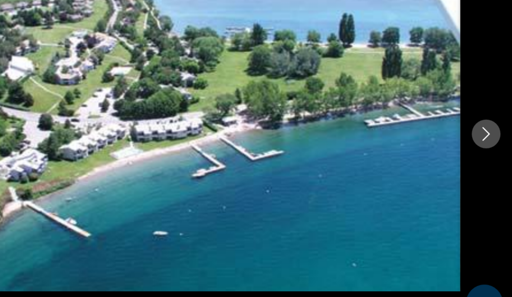
click at [487, 143] on icon "Next image" at bounding box center [492, 148] width 10 height 10
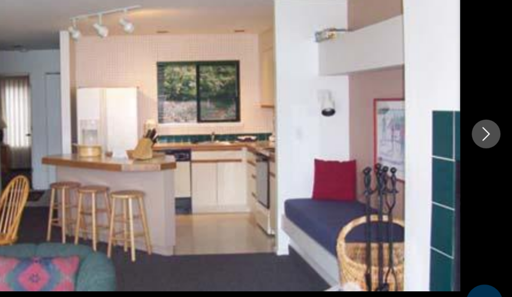
click at [487, 143] on icon "Next image" at bounding box center [492, 148] width 10 height 10
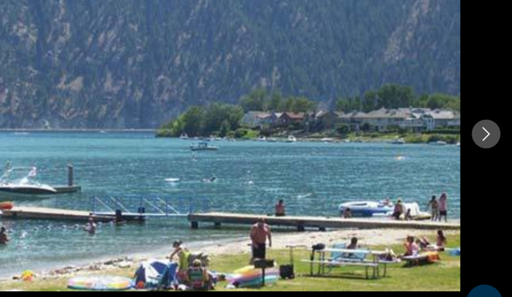
click at [487, 143] on icon "Next image" at bounding box center [492, 148] width 10 height 10
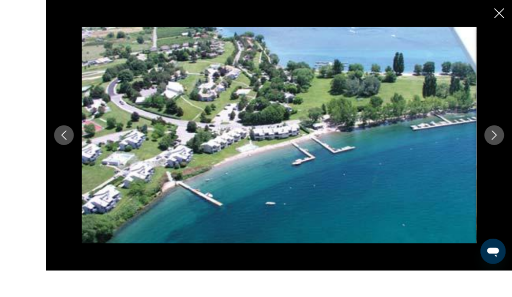
scroll to position [778, 0]
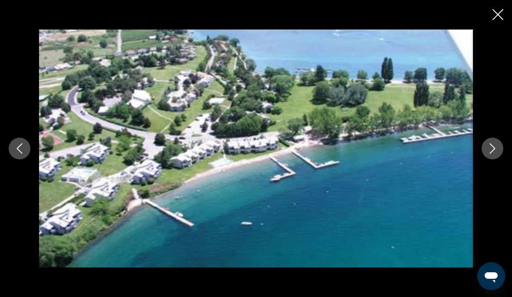
click at [502, 11] on icon "Close slideshow" at bounding box center [497, 14] width 11 height 11
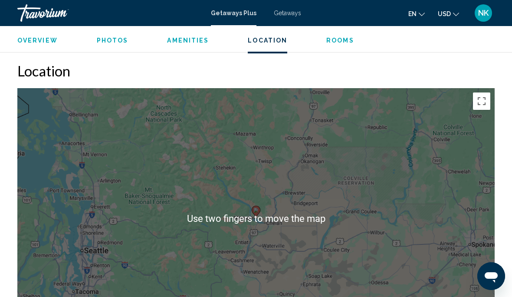
scroll to position [1112, 0]
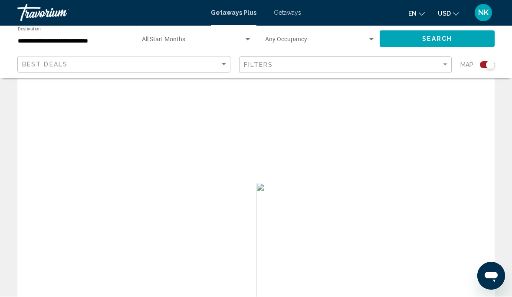
scroll to position [34, 0]
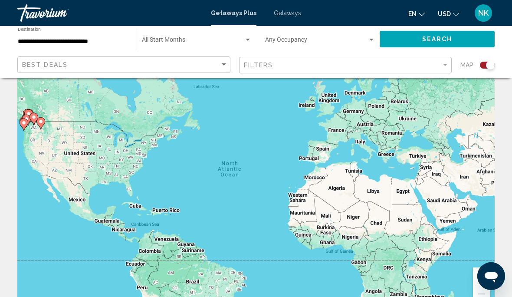
click at [61, 152] on div "To activate drag with keyboard, press Alt + Enter. Once in keyboard drag state,…" at bounding box center [255, 182] width 477 height 260
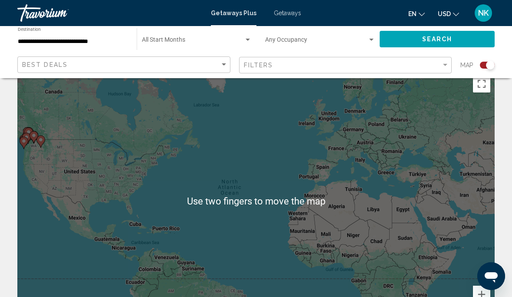
scroll to position [13, 0]
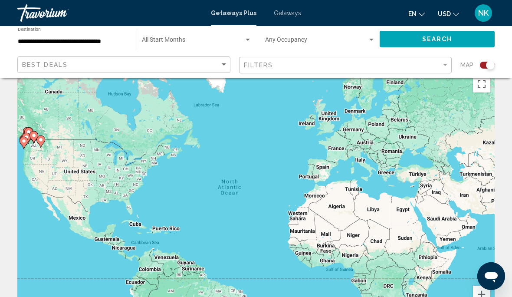
click at [31, 131] on icon "Main content" at bounding box center [34, 136] width 8 height 11
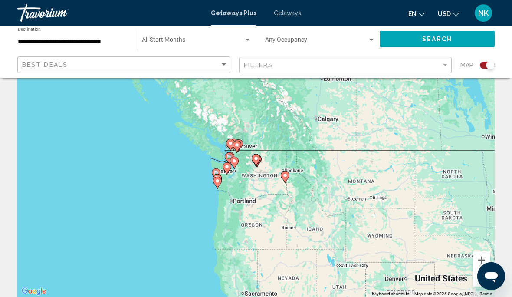
click at [288, 176] on icon "Main content" at bounding box center [285, 176] width 8 height 11
click at [296, 186] on div "To navigate, press the arrow keys. To activate drag with keyboard, press Alt + …" at bounding box center [255, 166] width 477 height 260
click at [289, 177] on icon "Main content" at bounding box center [285, 177] width 9 height 12
click at [288, 176] on icon "Main content" at bounding box center [285, 176] width 8 height 11
click at [288, 177] on icon "Main content" at bounding box center [285, 176] width 8 height 11
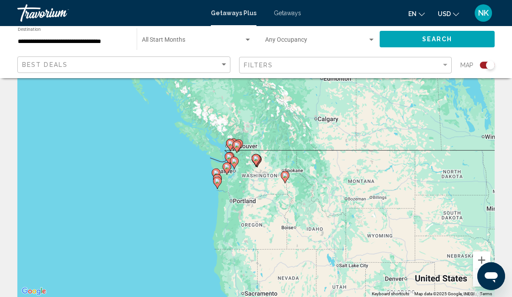
type input "**********"
click at [289, 180] on gmp-advanced-marker "Main content" at bounding box center [285, 177] width 9 height 13
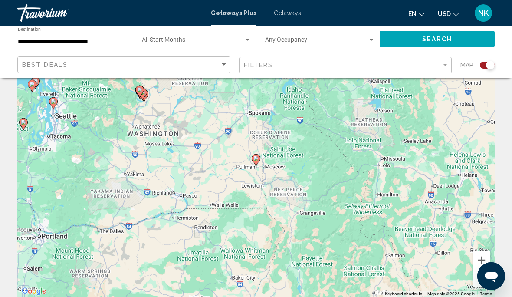
click at [259, 160] on icon "Main content" at bounding box center [256, 159] width 8 height 11
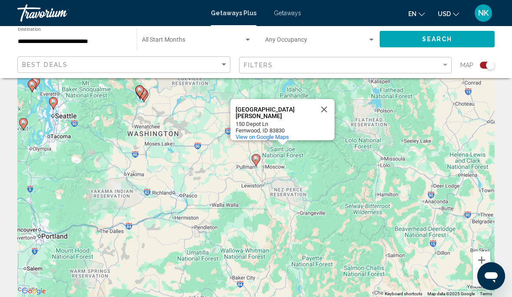
click at [259, 161] on icon "Main content" at bounding box center [256, 159] width 8 height 11
click at [260, 161] on gmp-advanced-marker "Main content" at bounding box center [256, 160] width 9 height 13
click at [260, 162] on gmp-advanced-marker "Main content" at bounding box center [256, 160] width 9 height 13
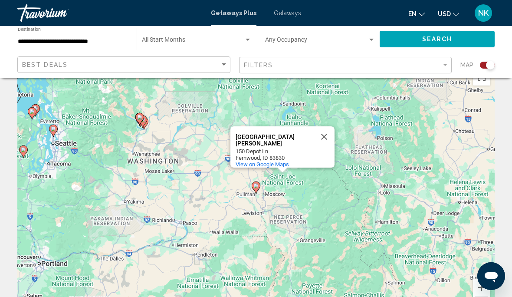
scroll to position [20, 0]
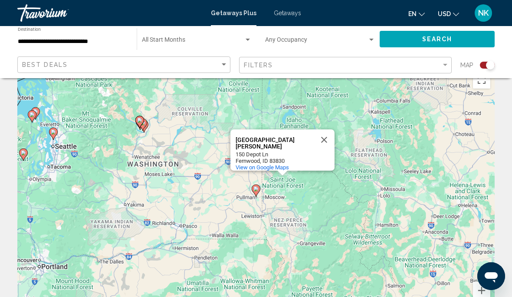
click at [259, 190] on icon "Main content" at bounding box center [256, 190] width 8 height 11
click at [259, 193] on gmp-advanced-marker "Main content" at bounding box center [256, 190] width 9 height 13
click at [328, 135] on button "Close" at bounding box center [324, 139] width 21 height 21
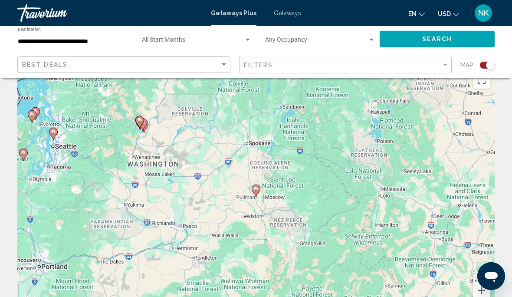
click at [260, 194] on gmp-advanced-marker "Main content" at bounding box center [256, 190] width 9 height 13
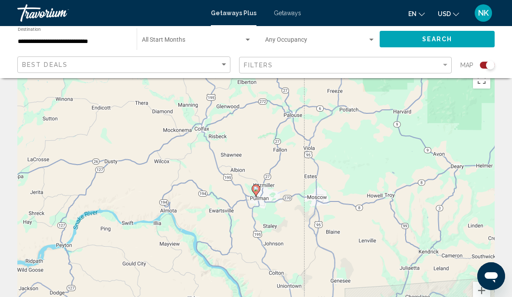
click at [259, 193] on gmp-advanced-marker "Main content" at bounding box center [256, 190] width 9 height 13
click at [259, 192] on gmp-advanced-marker "Main content" at bounding box center [256, 190] width 9 height 13
click at [263, 187] on div "To navigate, press the arrow keys. To activate drag with keyboard, press Alt + …" at bounding box center [255, 197] width 477 height 260
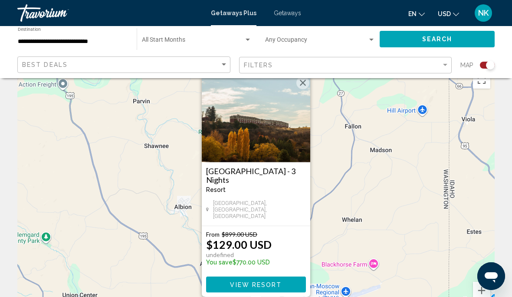
click at [252, 288] on span "View Resort" at bounding box center [256, 284] width 52 height 7
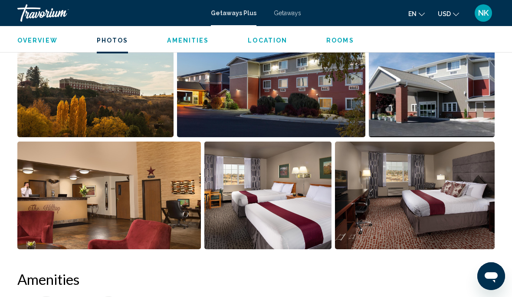
scroll to position [594, 0]
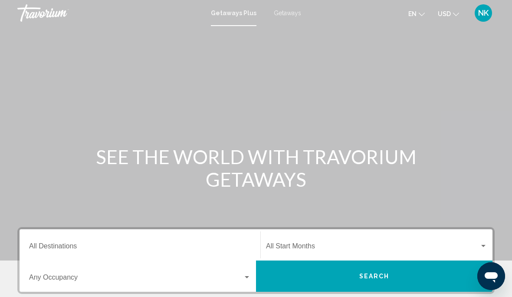
click at [65, 249] on input "Destination All Destinations" at bounding box center [140, 248] width 222 height 8
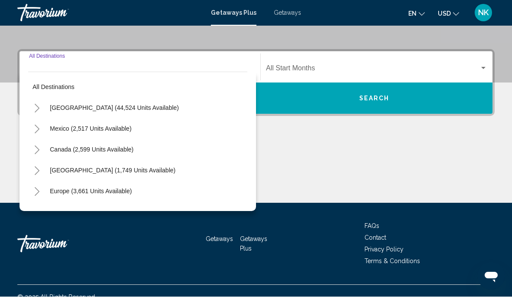
scroll to position [190, 0]
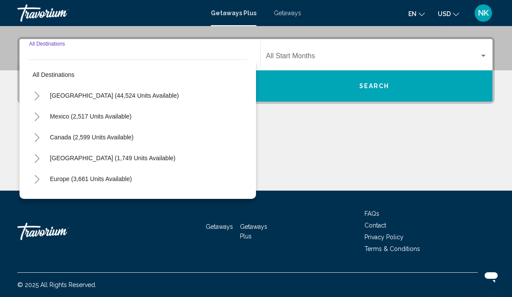
click at [109, 93] on span "[GEOGRAPHIC_DATA] (44,524 units available)" at bounding box center [114, 95] width 129 height 7
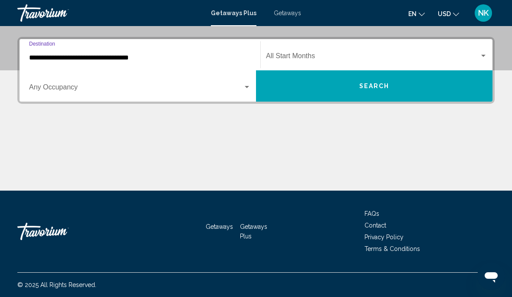
click at [123, 59] on input "**********" at bounding box center [140, 58] width 222 height 8
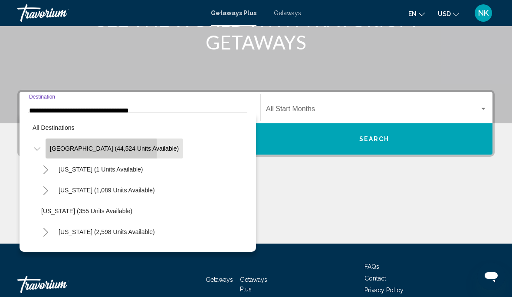
click at [63, 149] on span "[GEOGRAPHIC_DATA] (44,524 units available)" at bounding box center [114, 148] width 129 height 7
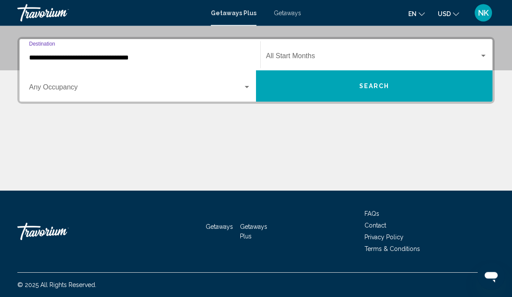
scroll to position [190, 0]
click at [46, 54] on input "**********" at bounding box center [140, 58] width 222 height 8
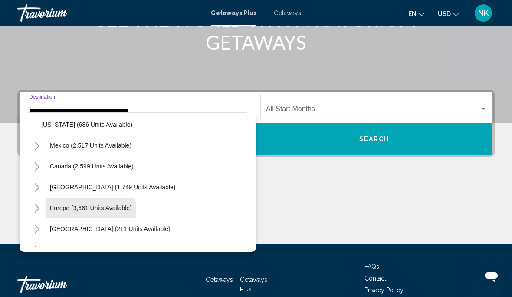
scroll to position [876, 0]
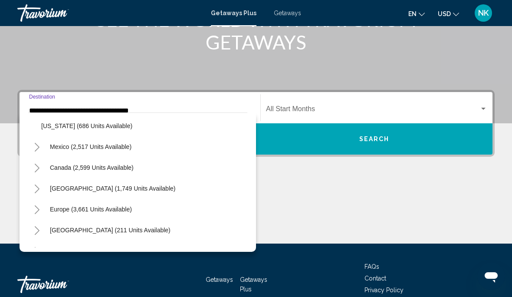
click at [49, 110] on input "**********" at bounding box center [140, 111] width 222 height 8
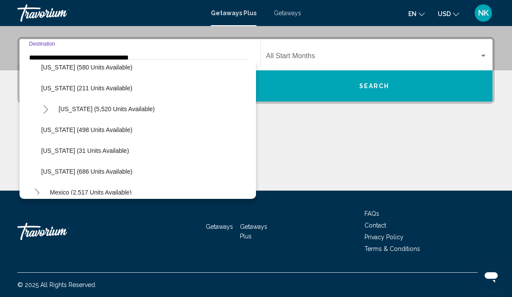
scroll to position [778, 0]
click at [65, 134] on button "[US_STATE] (498 units available)" at bounding box center [87, 129] width 100 height 20
type input "**********"
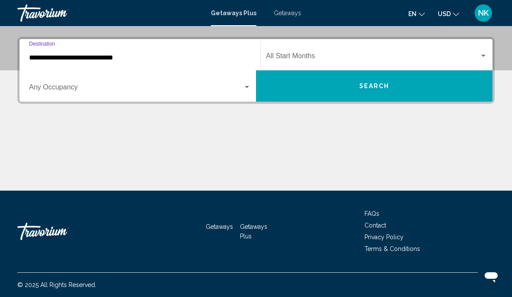
click at [295, 56] on span "Search widget" at bounding box center [372, 58] width 213 height 8
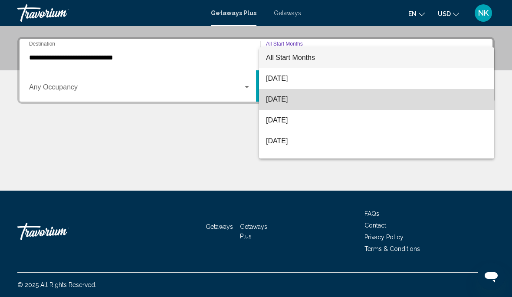
click at [298, 101] on span "[DATE]" at bounding box center [376, 99] width 221 height 21
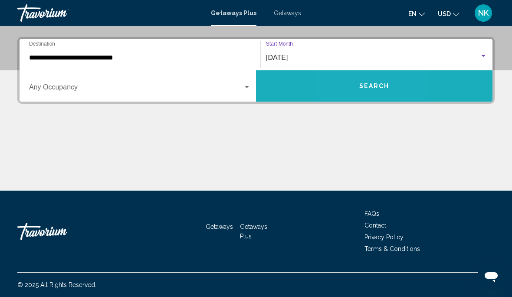
click at [350, 81] on button "Search" at bounding box center [374, 85] width 236 height 31
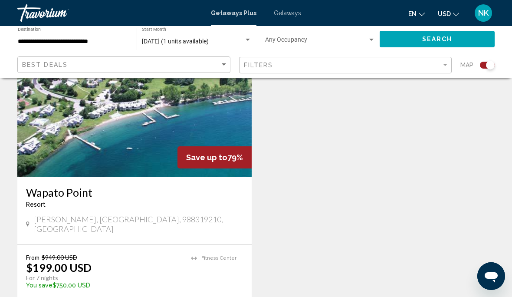
scroll to position [350, 0]
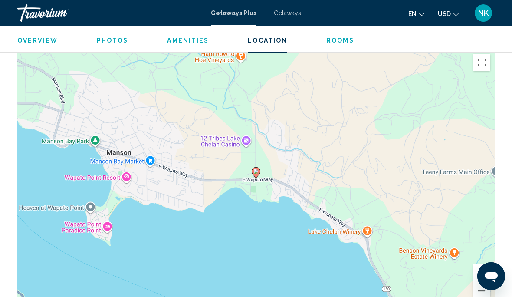
scroll to position [1150, 0]
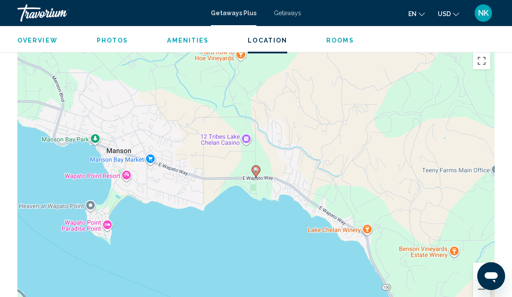
click at [482, 280] on button "Zoom out" at bounding box center [481, 288] width 17 height 17
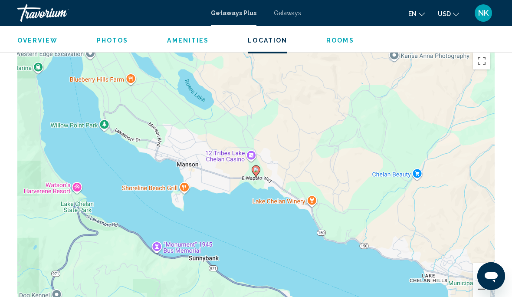
click at [484, 280] on button "Zoom out" at bounding box center [481, 288] width 17 height 17
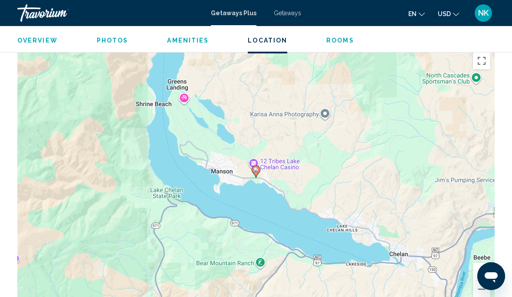
click at [483, 280] on button "Zoom out" at bounding box center [481, 288] width 17 height 17
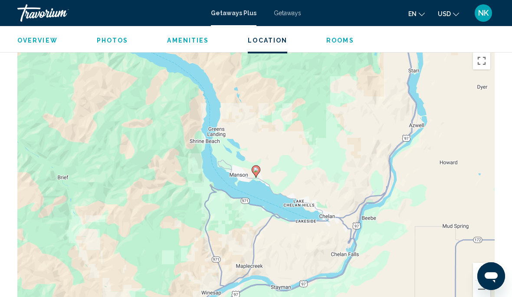
click at [481, 280] on button "Zoom out" at bounding box center [481, 288] width 17 height 17
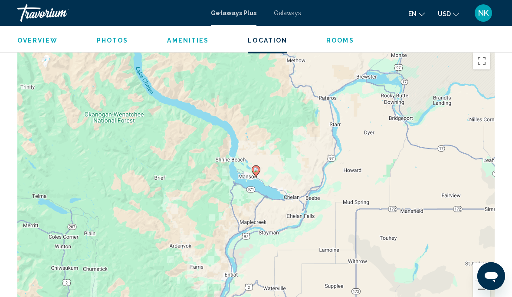
click at [480, 280] on button "Zoom out" at bounding box center [481, 288] width 17 height 17
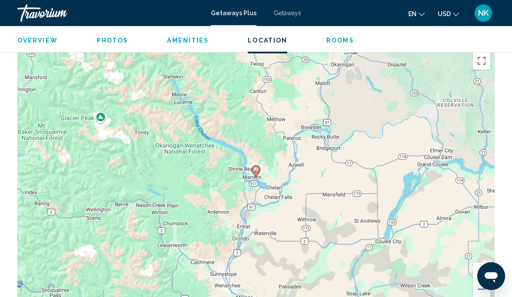
click at [482, 281] on button "Zoom out" at bounding box center [481, 288] width 17 height 17
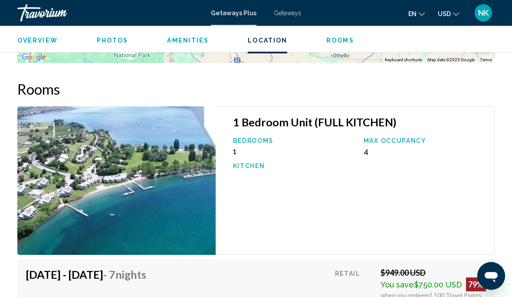
scroll to position [1403, 0]
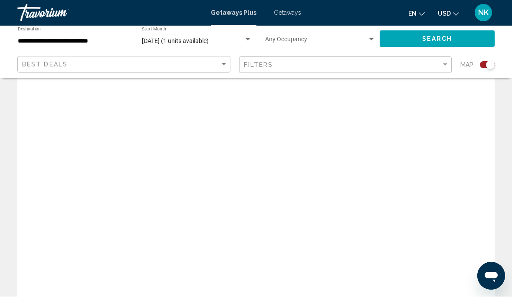
scroll to position [34, 0]
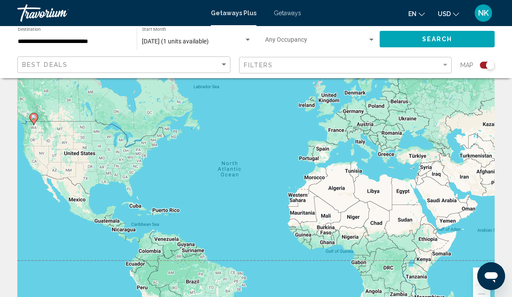
click at [200, 39] on span "September 2025 (1 units available)" at bounding box center [175, 41] width 67 height 7
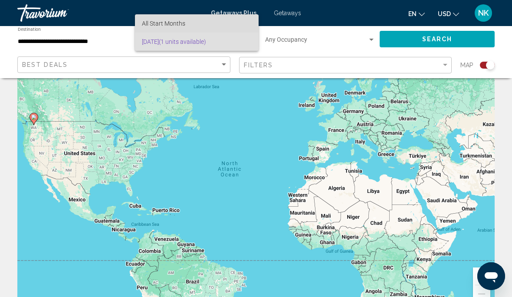
click at [198, 22] on span "All Start Months" at bounding box center [197, 23] width 110 height 18
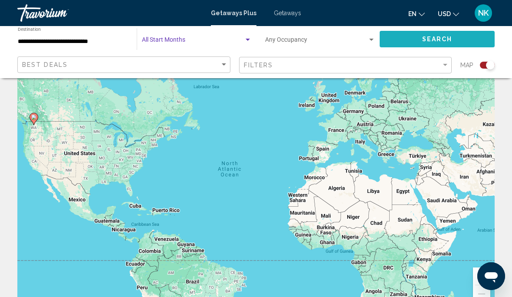
click at [435, 36] on span "Search" at bounding box center [437, 39] width 30 height 7
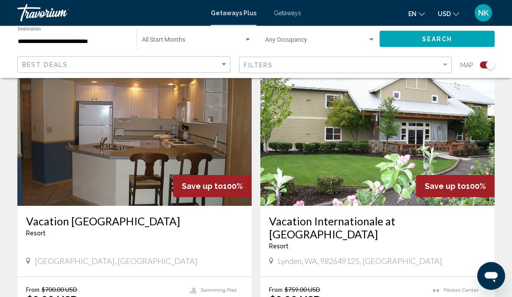
scroll to position [320, 0]
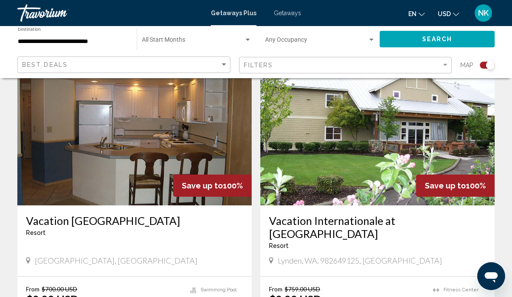
click at [140, 150] on img "Main content" at bounding box center [134, 135] width 234 height 139
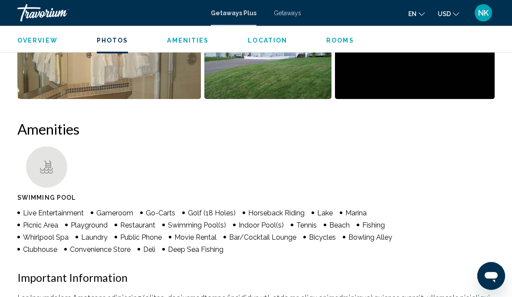
scroll to position [752, 0]
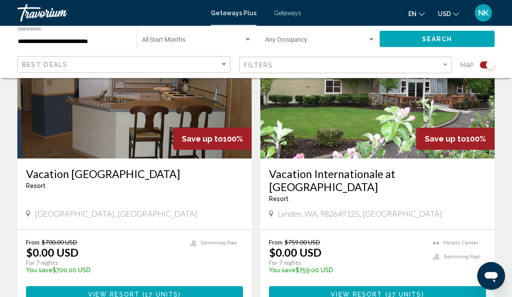
scroll to position [371, 0]
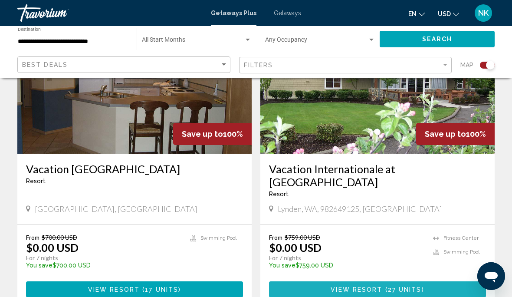
click at [393, 286] on span "27 units" at bounding box center [405, 289] width 34 height 7
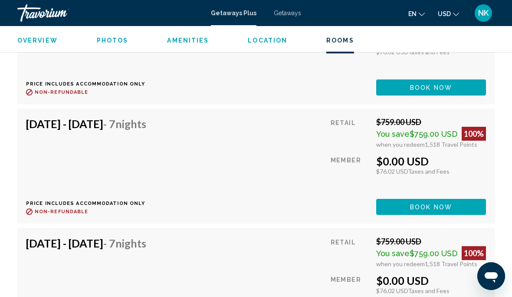
scroll to position [2455, 0]
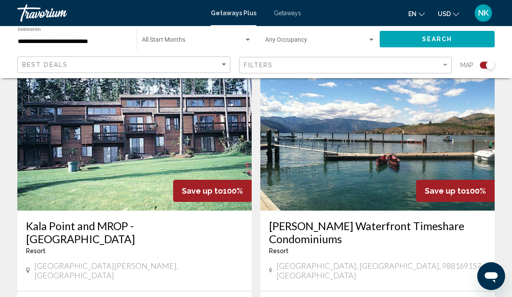
scroll to position [932, 0]
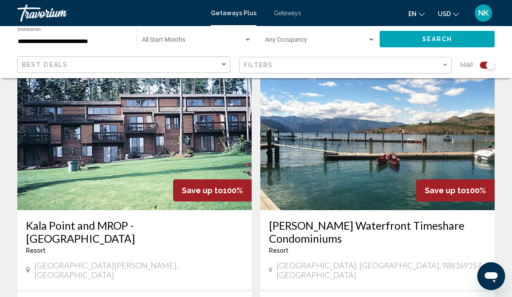
click at [426, 148] on img "Main content" at bounding box center [377, 140] width 234 height 139
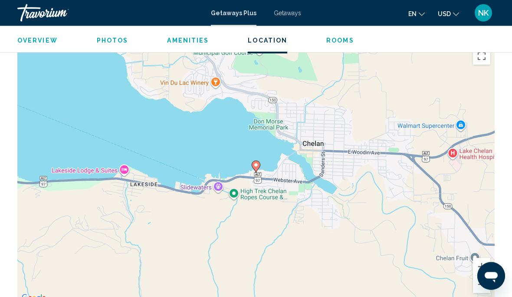
scroll to position [1134, 0]
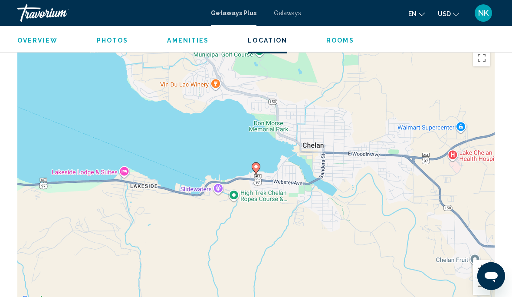
click at [485, 277] on button "Zoom out" at bounding box center [481, 285] width 17 height 17
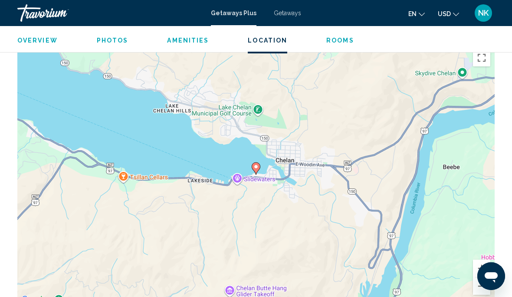
click at [485, 277] on button "Zoom out" at bounding box center [481, 285] width 17 height 17
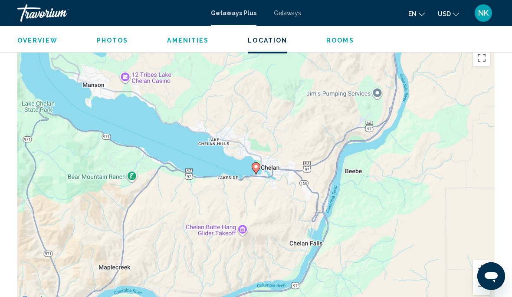
click at [487, 277] on button "Zoom out" at bounding box center [481, 285] width 17 height 17
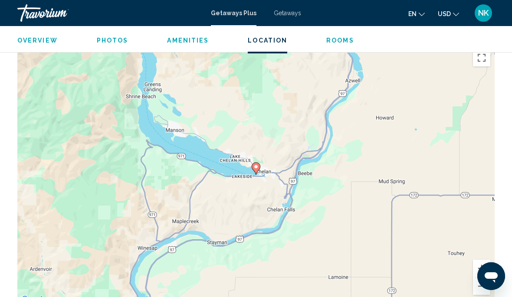
click at [482, 277] on button "Zoom out" at bounding box center [481, 285] width 17 height 17
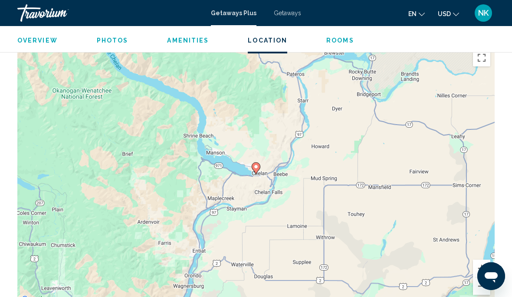
click at [484, 277] on button "Zoom out" at bounding box center [481, 285] width 17 height 17
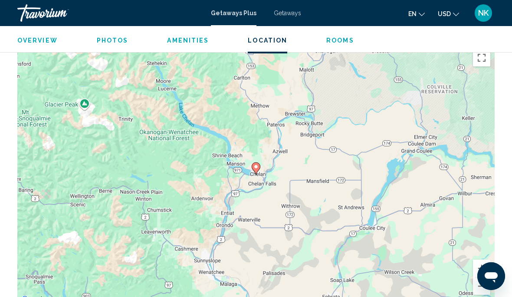
click at [484, 277] on button "Zoom out" at bounding box center [481, 285] width 17 height 17
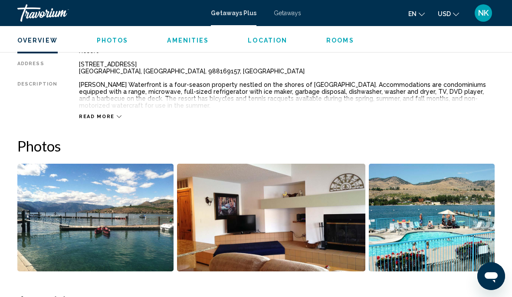
scroll to position [467, 0]
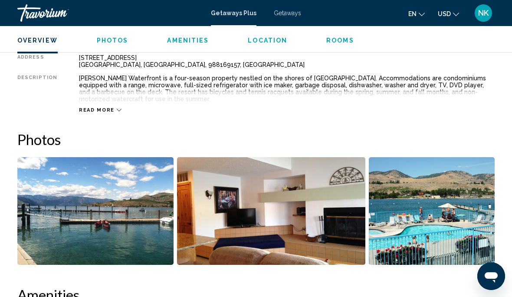
click at [453, 209] on img "Open full-screen image slider" at bounding box center [432, 211] width 126 height 108
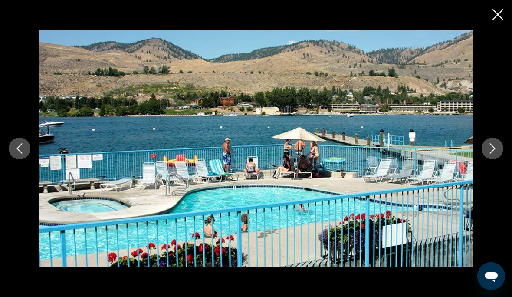
click at [495, 154] on icon "Next image" at bounding box center [492, 148] width 10 height 10
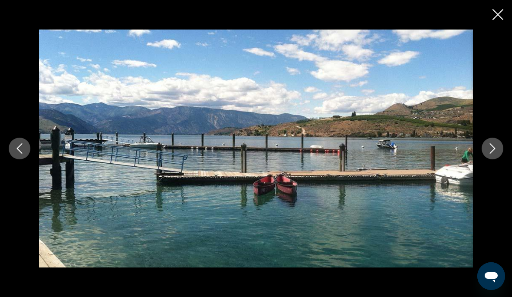
click at [494, 154] on icon "Next image" at bounding box center [493, 148] width 6 height 10
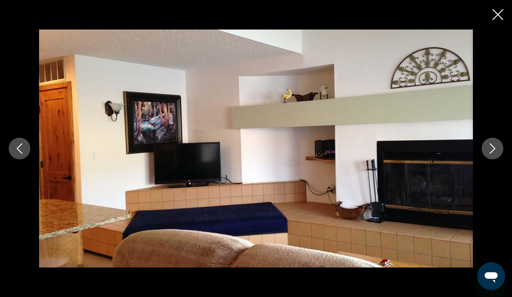
click at [491, 154] on icon "Next image" at bounding box center [492, 148] width 10 height 10
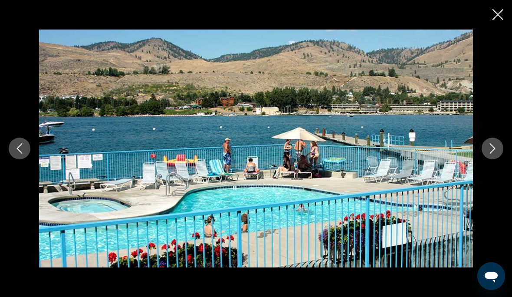
click at [492, 154] on icon "Next image" at bounding box center [493, 148] width 6 height 10
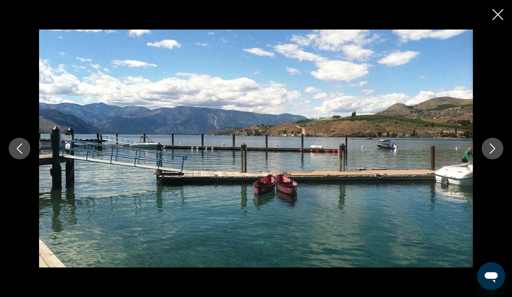
click at [491, 154] on icon "Next image" at bounding box center [492, 148] width 10 height 10
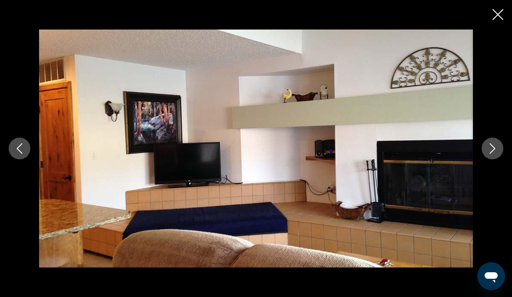
click at [489, 154] on icon "Next image" at bounding box center [492, 148] width 10 height 10
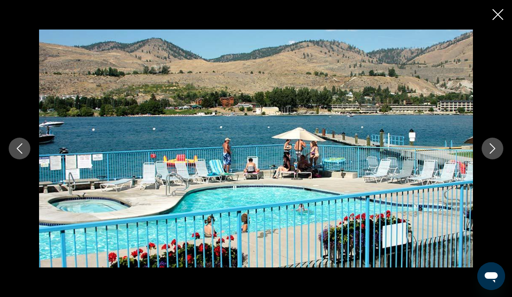
click at [492, 154] on icon "Next image" at bounding box center [492, 148] width 10 height 10
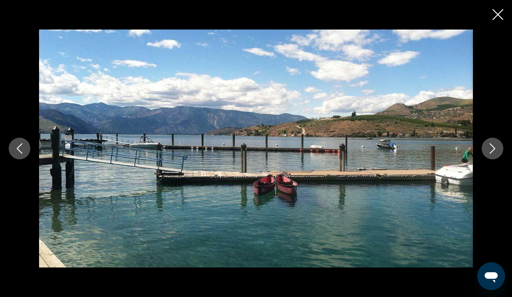
click at [494, 20] on button "Close slideshow" at bounding box center [497, 15] width 11 height 13
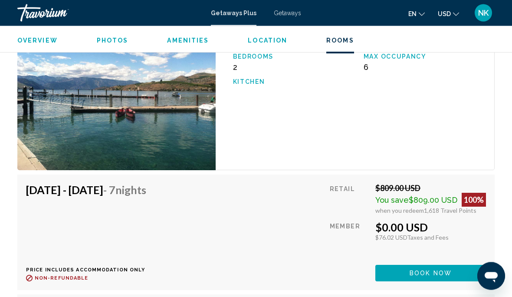
scroll to position [1463, 0]
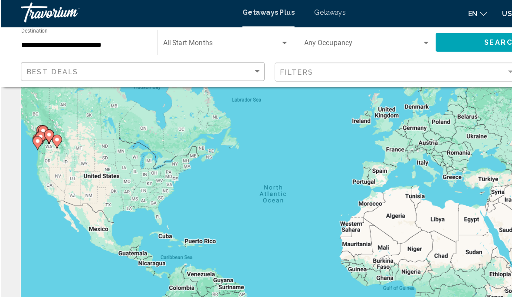
scroll to position [32, 0]
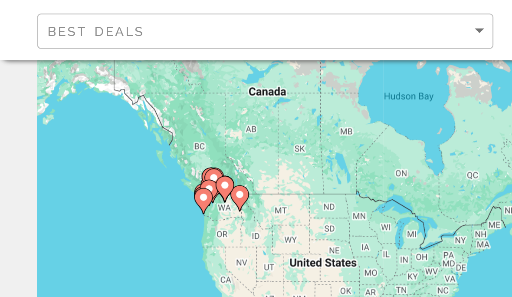
click at [114, 138] on image "Main content" at bounding box center [111, 140] width 5 height 5
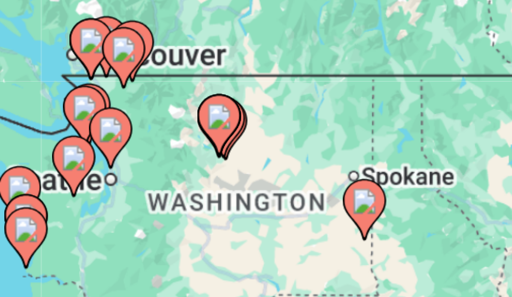
type input "**********"
click at [225, 157] on image "Main content" at bounding box center [227, 159] width 5 height 5
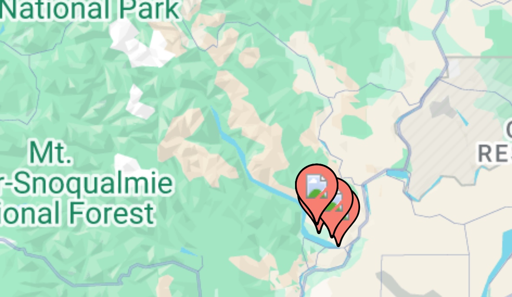
click at [253, 174] on image "Main content" at bounding box center [255, 176] width 5 height 5
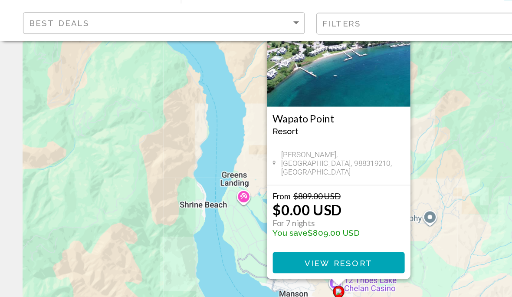
scroll to position [59, 0]
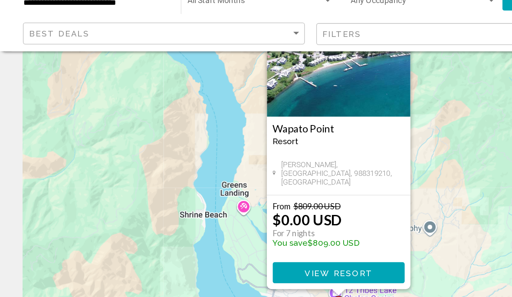
click at [274, 242] on span "View Resort" at bounding box center [256, 245] width 52 height 7
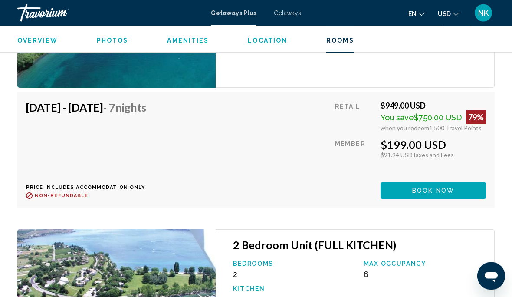
scroll to position [1627, 0]
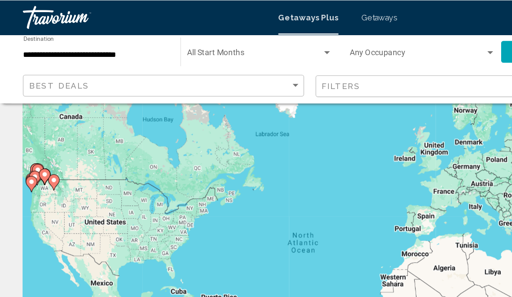
scroll to position [20, 0]
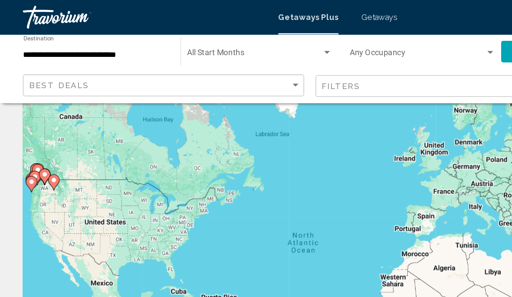
click at [53, 158] on div "To activate drag with keyboard, press Alt + Enter. Once in keyboard drag state,…" at bounding box center [255, 197] width 477 height 260
click at [55, 159] on div "To activate drag with keyboard, press Alt + Enter. Once in keyboard drag state,…" at bounding box center [255, 197] width 477 height 260
click at [64, 45] on input "**********" at bounding box center [73, 41] width 110 height 7
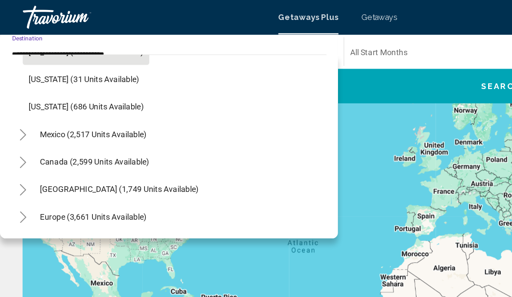
scroll to position [855, 0]
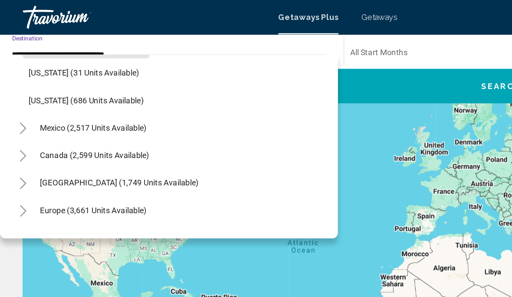
click at [96, 118] on span "Canada (2,599 units available)" at bounding box center [71, 117] width 83 height 7
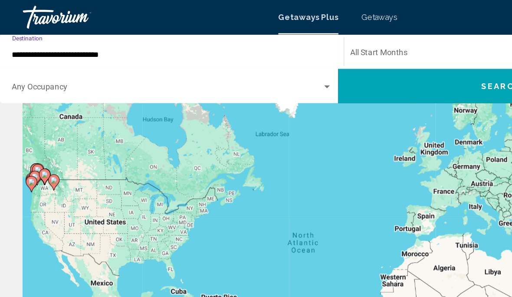
click at [282, 38] on span "Search widget" at bounding box center [383, 41] width 234 height 7
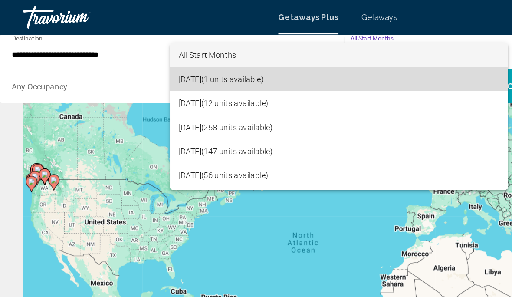
click at [199, 60] on span "September 2025 (1 units available)" at bounding box center [257, 60] width 242 height 18
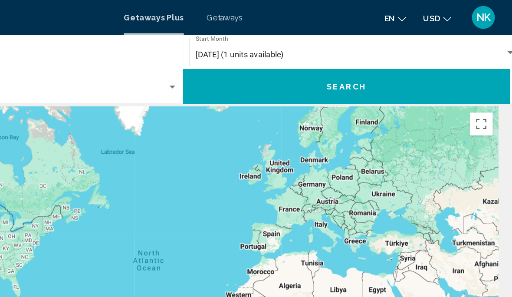
scroll to position [5, 0]
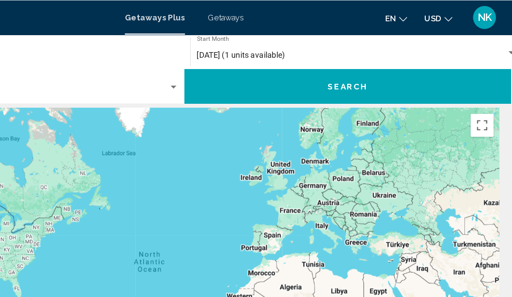
click at [364, 66] on span "Search" at bounding box center [379, 65] width 30 height 7
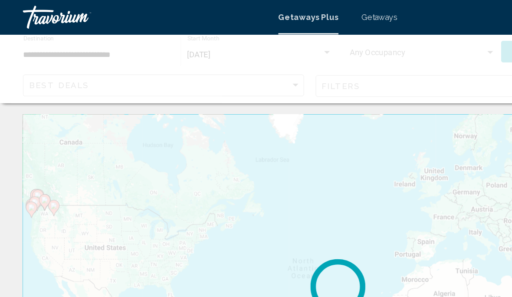
scroll to position [5, 0]
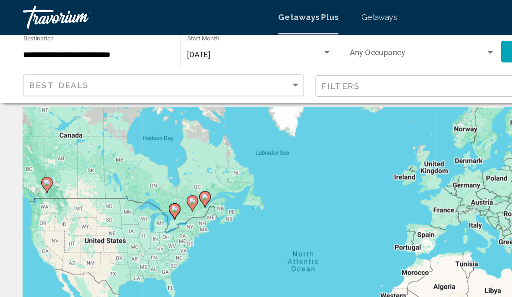
click at [39, 138] on icon "Main content" at bounding box center [36, 139] width 8 height 11
type input "**********"
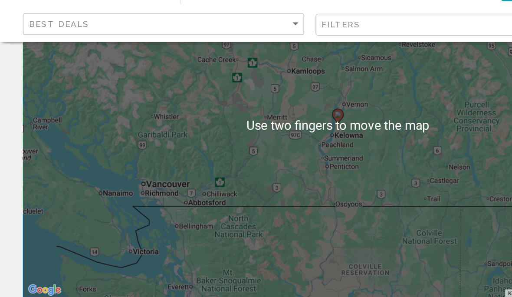
scroll to position [77, 0]
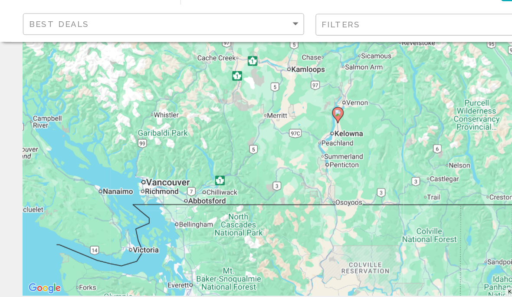
click at [260, 128] on icon "Main content" at bounding box center [256, 134] width 9 height 12
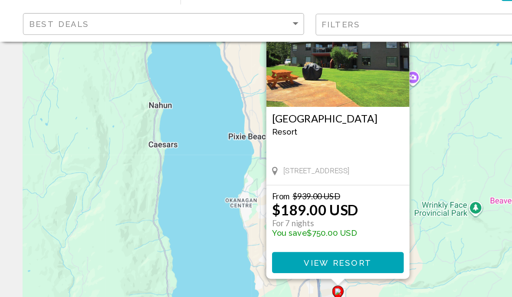
scroll to position [59, 0]
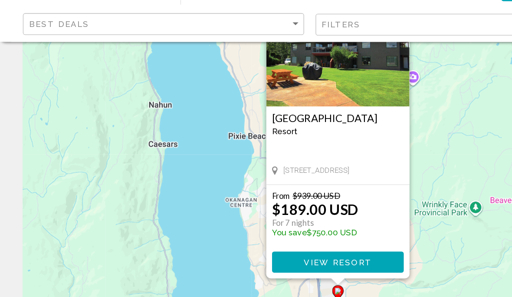
click at [255, 242] on span "View Resort" at bounding box center [256, 245] width 52 height 7
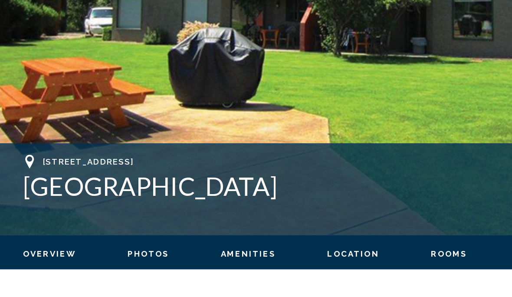
scroll to position [215, 0]
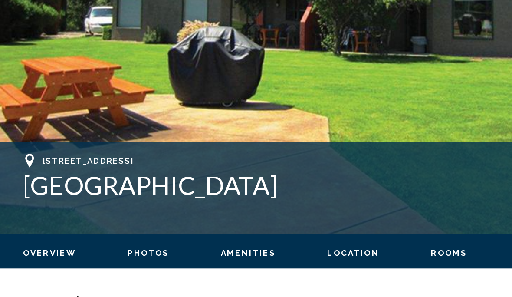
click at [335, 234] on span "Rooms" at bounding box center [340, 237] width 28 height 7
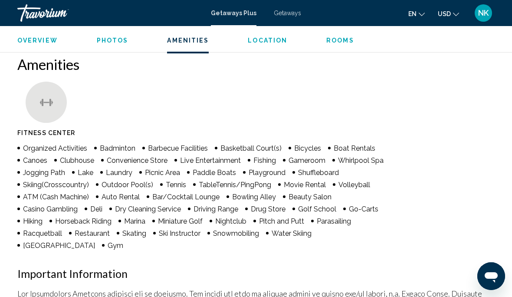
scroll to position [812, 0]
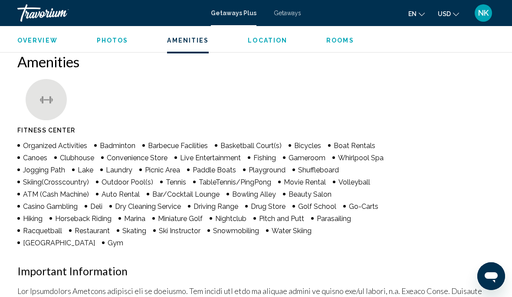
click at [122, 29] on div "Overview Photos Amenities Location Rooms Search" at bounding box center [256, 39] width 512 height 27
click at [114, 42] on span "Photos" at bounding box center [113, 40] width 32 height 7
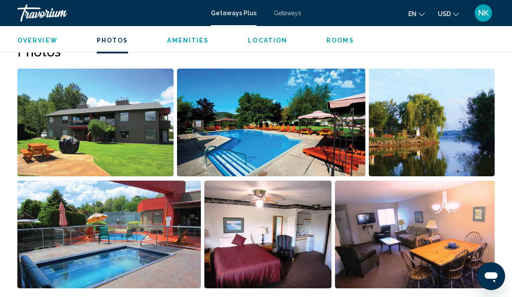
scroll to position [546, 0]
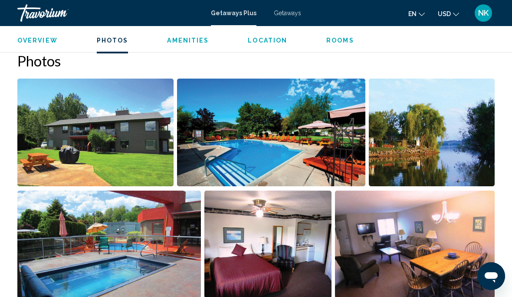
click at [455, 115] on img "Open full-screen image slider" at bounding box center [432, 133] width 126 height 108
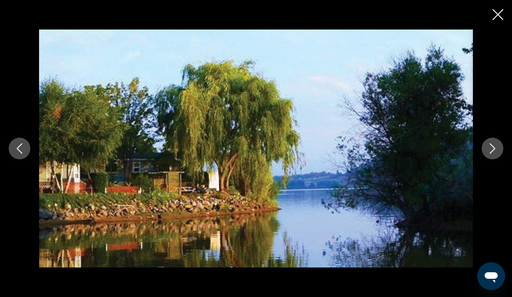
click at [492, 146] on icon "Next image" at bounding box center [493, 148] width 6 height 10
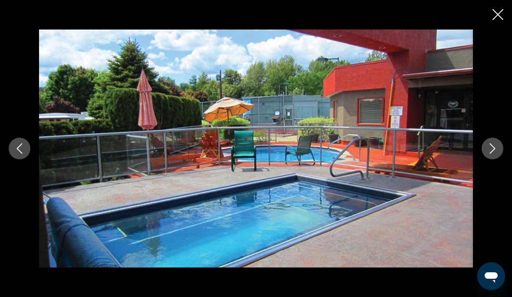
click at [494, 152] on icon "Next image" at bounding box center [492, 148] width 10 height 10
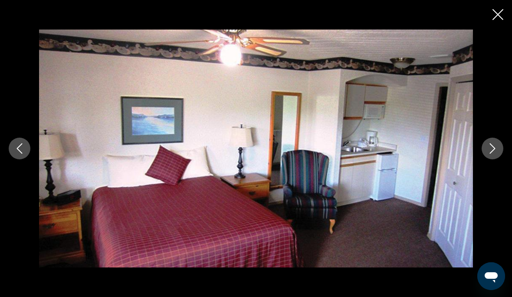
click at [492, 153] on icon "Next image" at bounding box center [492, 148] width 10 height 10
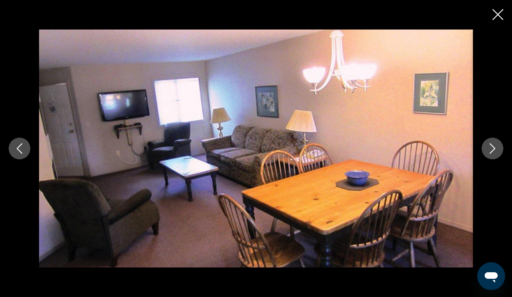
click at [487, 150] on icon "Next image" at bounding box center [492, 148] width 10 height 10
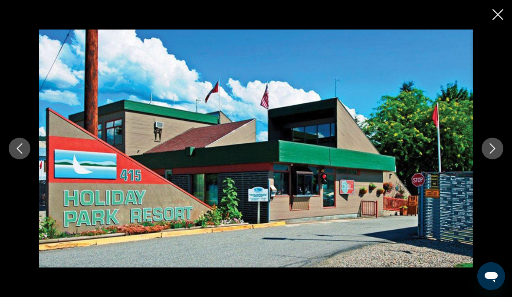
click at [491, 151] on icon "Next image" at bounding box center [492, 148] width 10 height 10
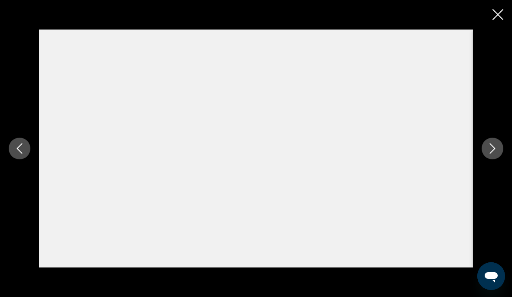
click at [493, 153] on icon "Next image" at bounding box center [492, 148] width 10 height 10
click at [489, 156] on button "Next image" at bounding box center [493, 149] width 22 height 22
click at [492, 152] on icon "Next image" at bounding box center [492, 148] width 10 height 10
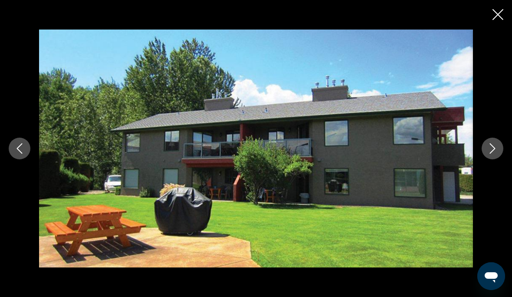
click at [493, 154] on button "Next image" at bounding box center [493, 149] width 22 height 22
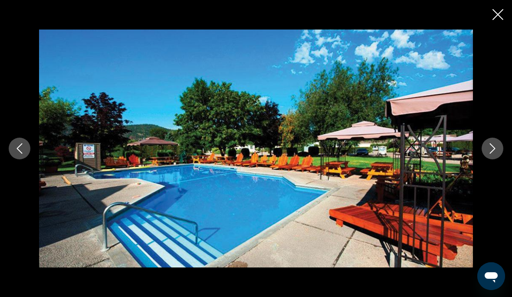
click at [492, 151] on icon "Next image" at bounding box center [493, 148] width 6 height 10
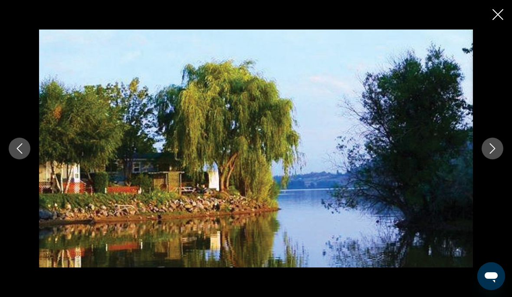
scroll to position [535, 0]
click at [494, 145] on icon "Next image" at bounding box center [492, 148] width 10 height 10
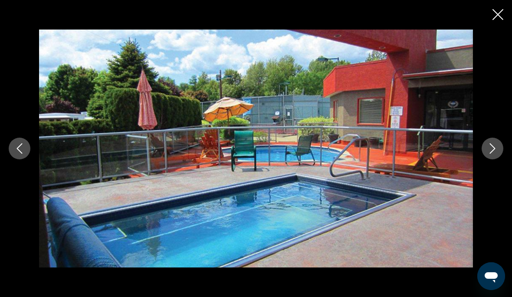
click at [491, 148] on icon "Next image" at bounding box center [492, 148] width 10 height 10
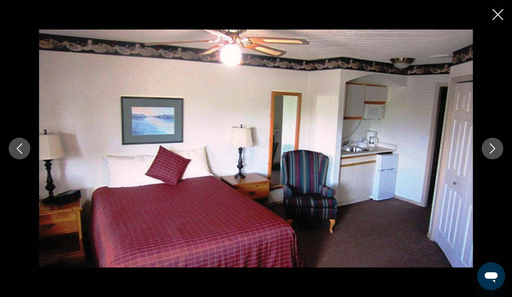
click at [495, 146] on icon "Next image" at bounding box center [492, 148] width 10 height 10
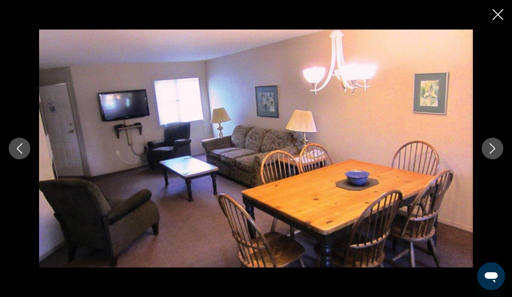
click at [493, 149] on icon "Next image" at bounding box center [492, 148] width 10 height 10
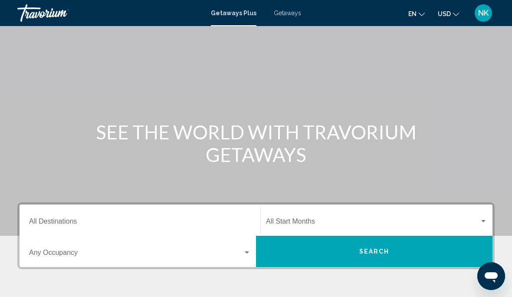
scroll to position [39, 0]
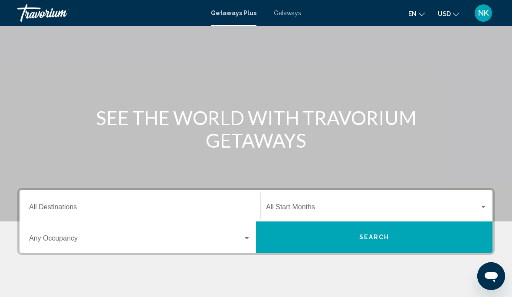
click at [70, 206] on input "Destination All Destinations" at bounding box center [140, 209] width 222 height 8
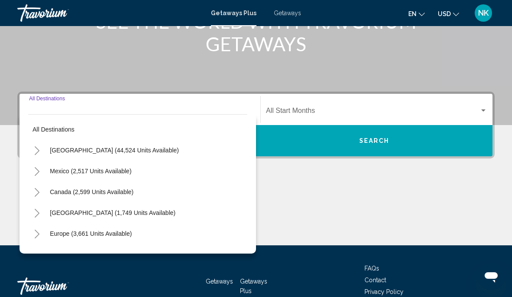
scroll to position [156, 0]
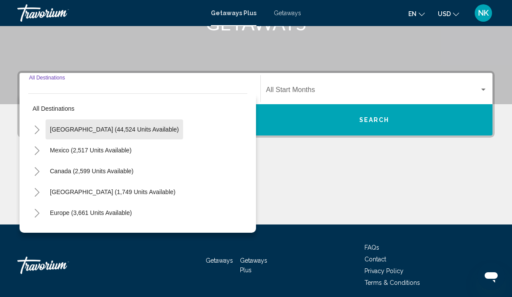
click at [129, 131] on span "[GEOGRAPHIC_DATA] (44,524 units available)" at bounding box center [114, 129] width 129 height 7
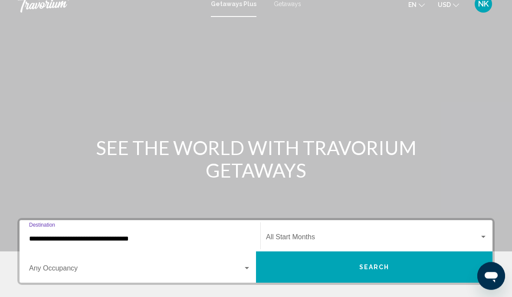
scroll to position [9, 0]
click at [91, 243] on input "**********" at bounding box center [140, 239] width 222 height 8
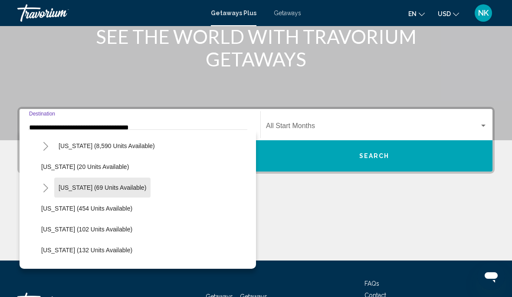
scroll to position [169, 0]
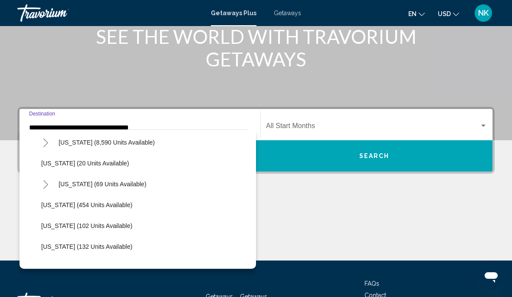
click at [96, 207] on span "[US_STATE] (454 units available)" at bounding box center [86, 204] width 91 height 7
type input "**********"
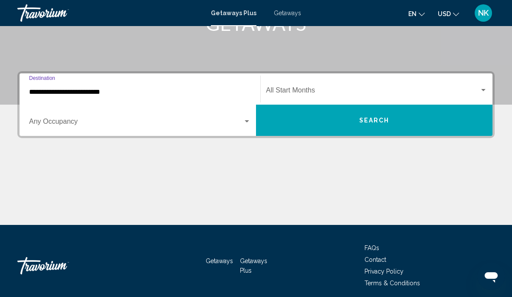
scroll to position [156, 0]
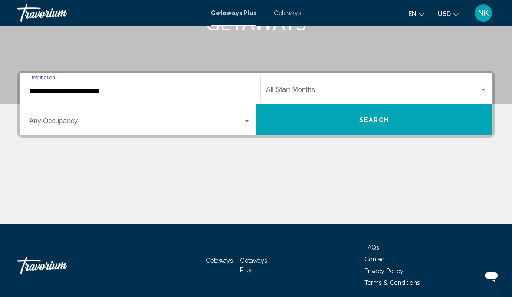
click at [294, 91] on span "Search widget" at bounding box center [372, 92] width 213 height 8
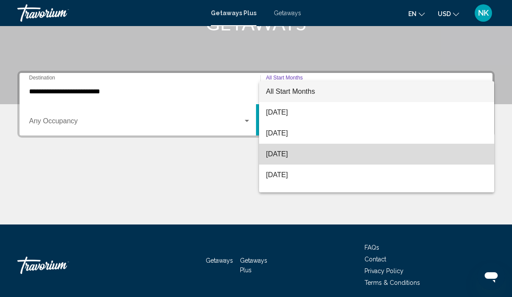
click at [292, 155] on span "[DATE]" at bounding box center [376, 154] width 221 height 21
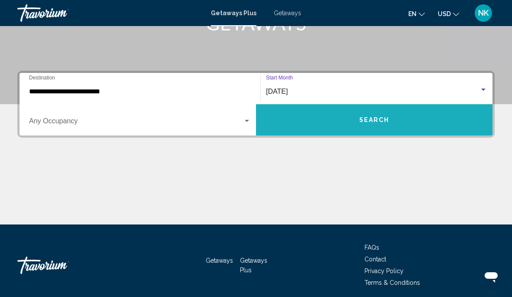
click at [379, 120] on span "Search" at bounding box center [374, 120] width 30 height 7
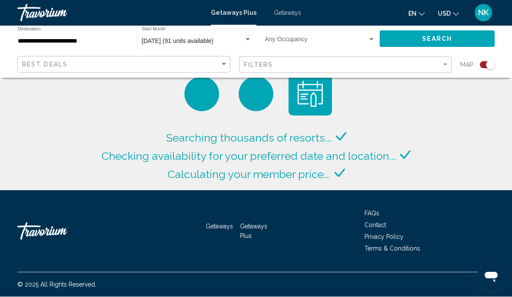
scroll to position [0, 0]
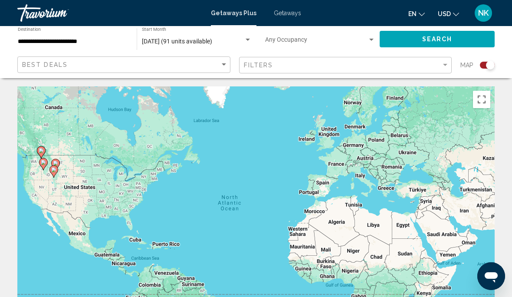
click at [46, 160] on icon "Main content" at bounding box center [43, 163] width 8 height 11
click at [57, 171] on icon "Main content" at bounding box center [54, 171] width 8 height 11
click at [56, 168] on image "Main content" at bounding box center [53, 169] width 5 height 5
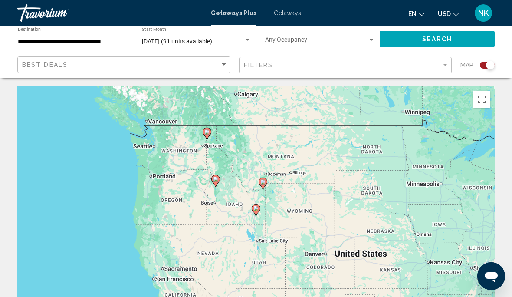
type input "**********"
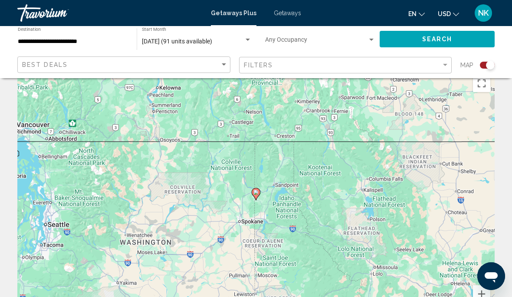
click at [258, 196] on icon "Main content" at bounding box center [256, 193] width 8 height 11
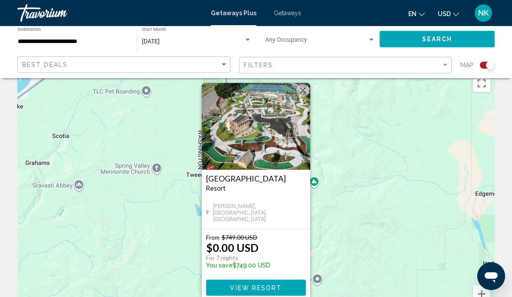
click at [255, 289] on span "View Resort" at bounding box center [256, 287] width 52 height 7
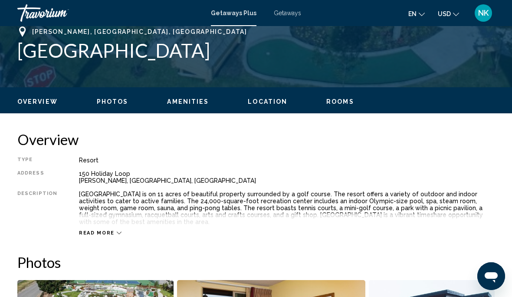
scroll to position [354, 0]
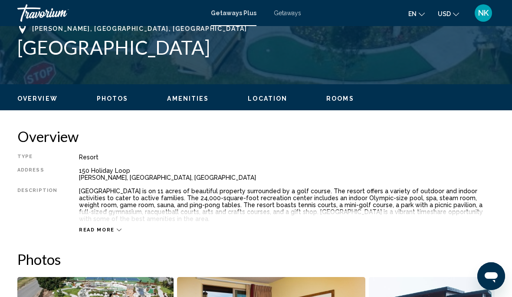
click at [117, 227] on icon "Main content" at bounding box center [119, 229] width 5 height 5
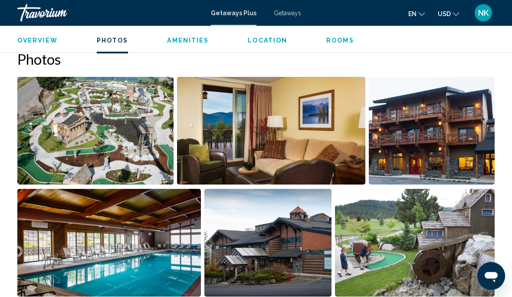
scroll to position [554, 0]
click at [154, 260] on img "Open full-screen image slider" at bounding box center [109, 243] width 184 height 108
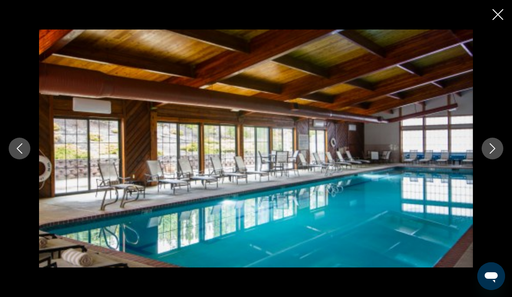
click at [493, 154] on icon "Next image" at bounding box center [492, 148] width 10 height 10
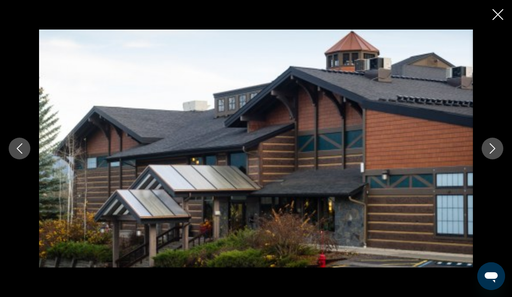
click at [490, 154] on icon "Next image" at bounding box center [493, 148] width 6 height 10
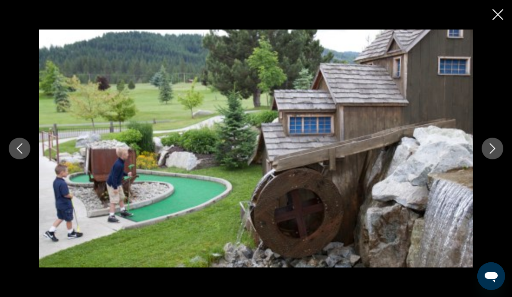
click at [487, 154] on icon "Next image" at bounding box center [492, 148] width 10 height 10
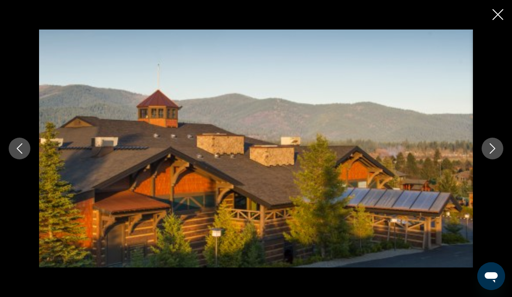
click at [489, 154] on icon "Next image" at bounding box center [492, 148] width 10 height 10
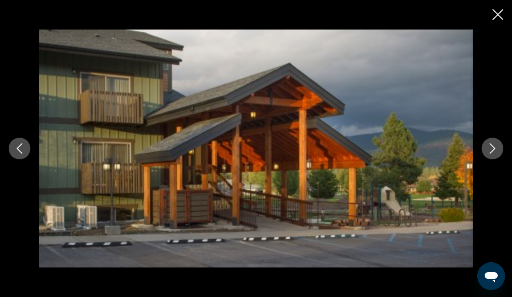
click at [490, 154] on icon "Next image" at bounding box center [492, 148] width 10 height 10
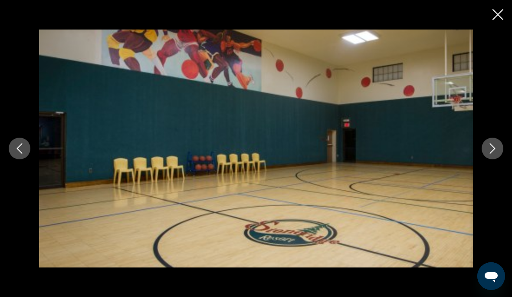
click at [493, 154] on icon "Next image" at bounding box center [493, 148] width 6 height 10
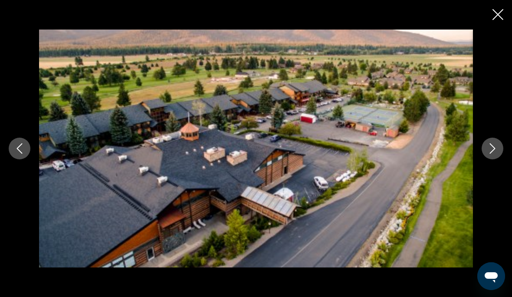
click at [498, 159] on button "Next image" at bounding box center [493, 149] width 22 height 22
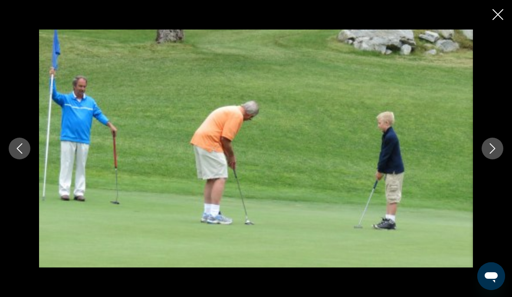
click at [495, 154] on icon "Next image" at bounding box center [492, 148] width 10 height 10
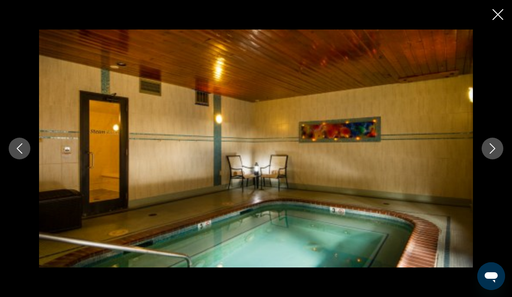
click at [492, 154] on icon "Next image" at bounding box center [493, 148] width 6 height 10
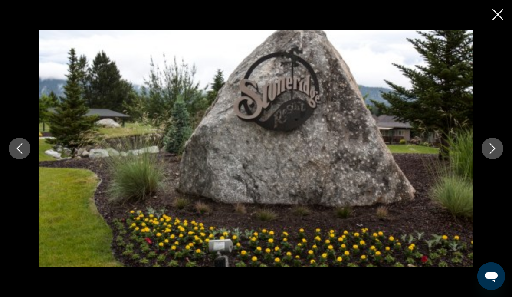
click at [495, 159] on button "Next image" at bounding box center [493, 149] width 22 height 22
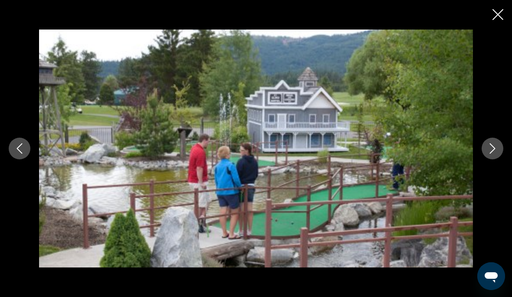
click at [498, 159] on button "Next image" at bounding box center [493, 149] width 22 height 22
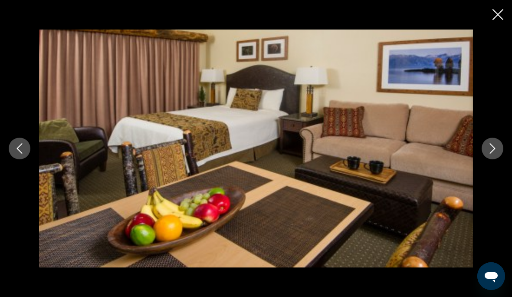
click at [498, 159] on button "Next image" at bounding box center [493, 149] width 22 height 22
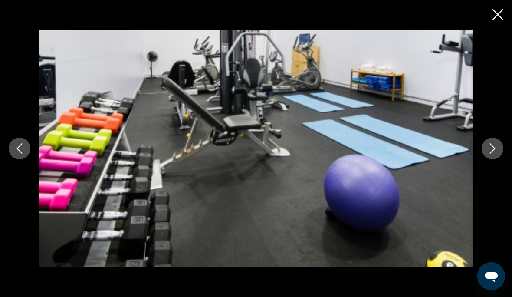
click at [495, 16] on icon "Close slideshow" at bounding box center [497, 14] width 11 height 11
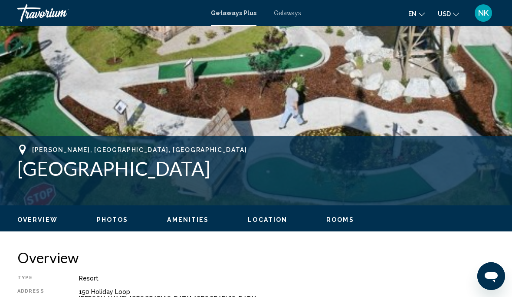
scroll to position [233, 0]
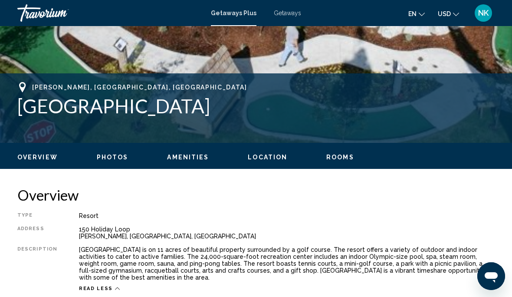
click at [115, 286] on icon "Main content" at bounding box center [117, 288] width 5 height 5
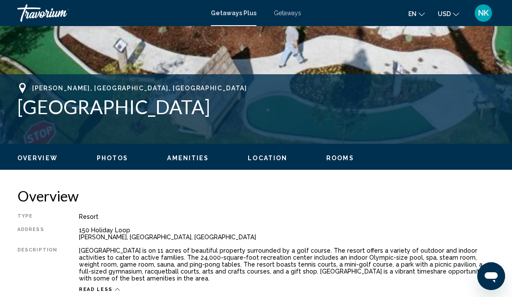
scroll to position [296, 0]
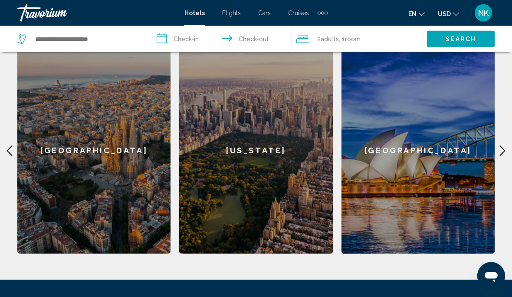
click at [503, 146] on icon "Main content" at bounding box center [502, 151] width 10 height 10
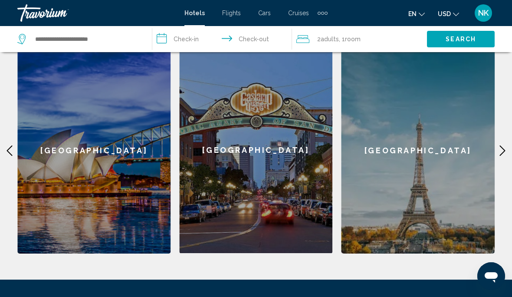
click at [279, 182] on div "[GEOGRAPHIC_DATA]" at bounding box center [255, 150] width 153 height 206
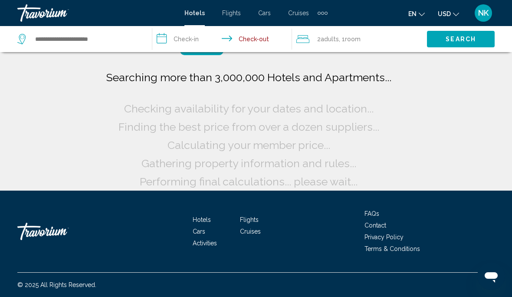
scroll to position [20, 0]
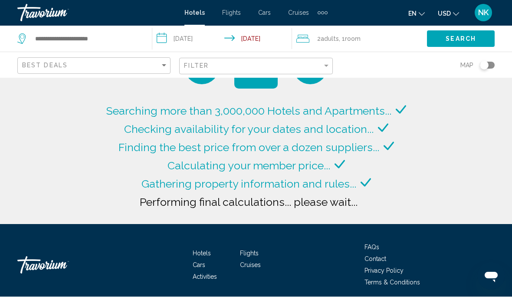
type input "**********"
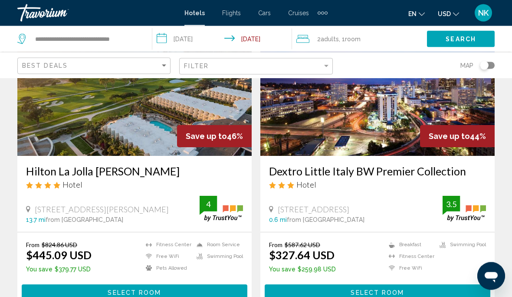
scroll to position [92, 0]
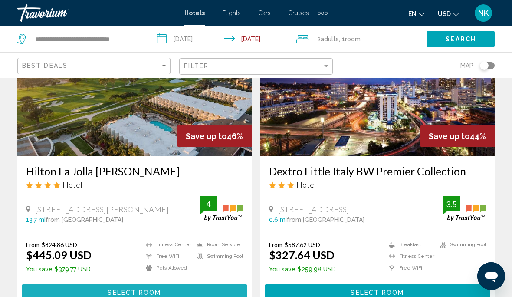
click at [129, 292] on span "Select Room" at bounding box center [134, 292] width 53 height 7
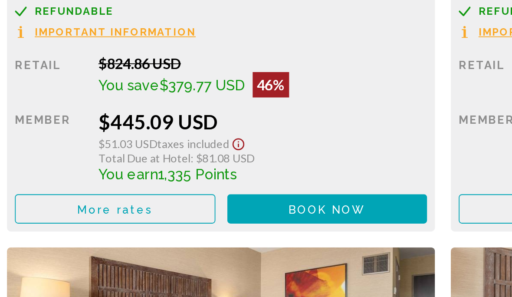
scroll to position [1430, 0]
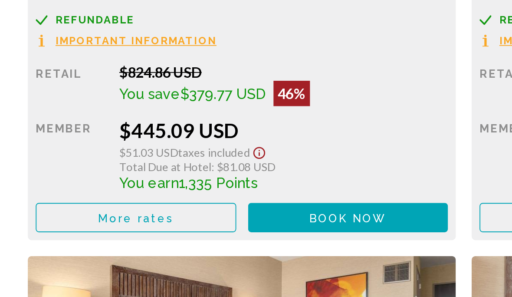
click at [84, 226] on span "More rates" at bounding box center [76, 229] width 41 height 7
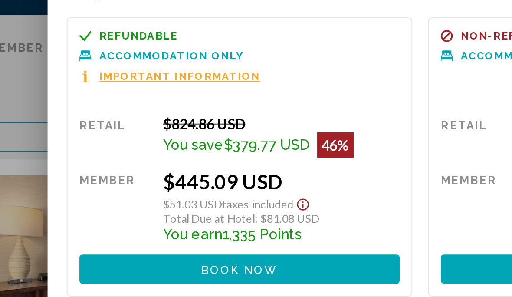
scroll to position [0, 0]
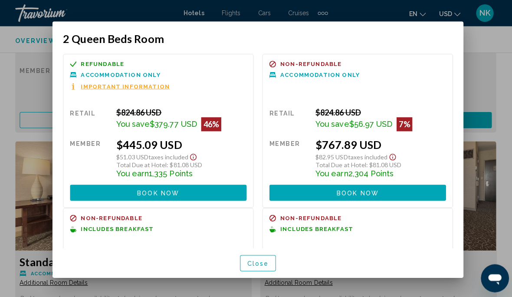
click at [30, 79] on div at bounding box center [256, 148] width 512 height 297
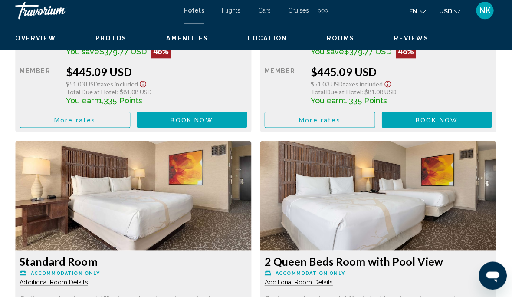
scroll to position [1538, 0]
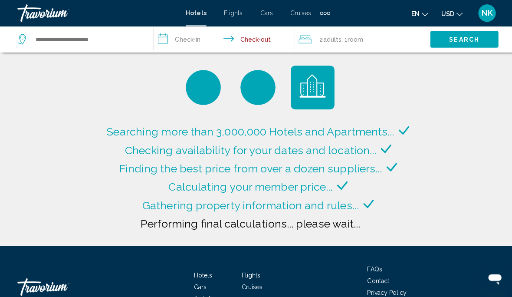
type input "**********"
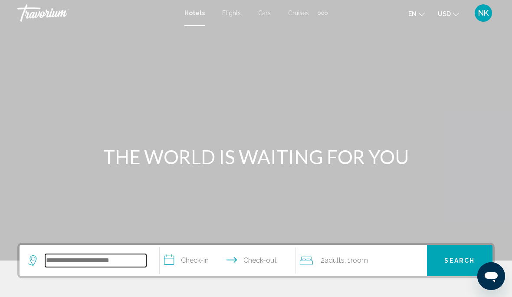
click at [70, 267] on input "Search widget" at bounding box center [95, 260] width 101 height 13
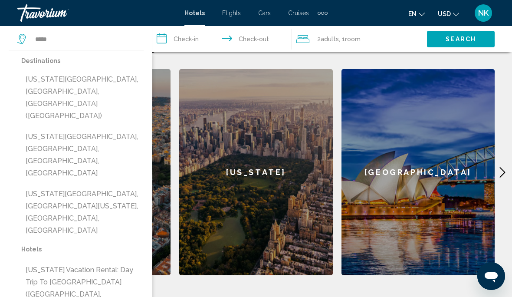
scroll to position [359, 0]
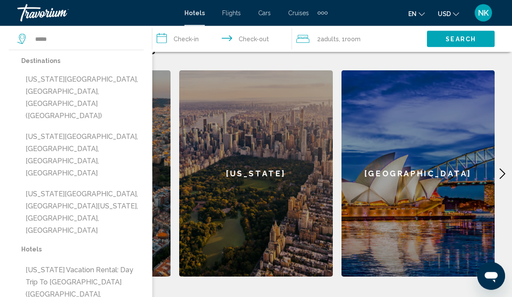
click at [39, 128] on button "[US_STATE][GEOGRAPHIC_DATA], [GEOGRAPHIC_DATA], [GEOGRAPHIC_DATA], [GEOGRAPHIC_…" at bounding box center [82, 154] width 122 height 53
type input "**********"
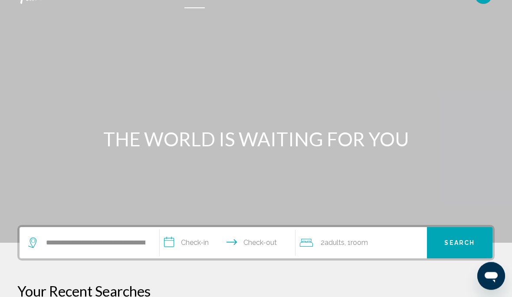
scroll to position [18, 0]
click at [197, 249] on input "**********" at bounding box center [229, 244] width 139 height 34
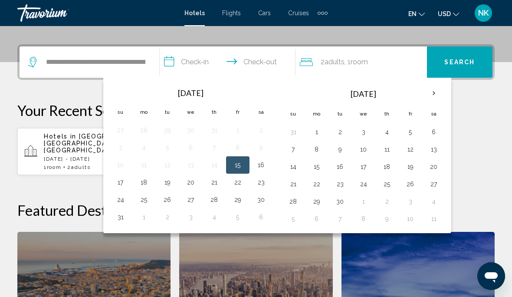
scroll to position [214, 0]
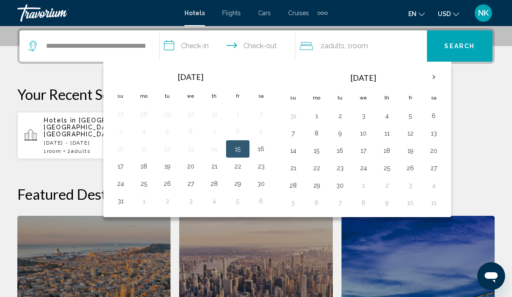
click at [436, 98] on th "Sa" at bounding box center [433, 97] width 23 height 19
click at [437, 102] on th "Sa" at bounding box center [433, 97] width 23 height 19
click at [433, 106] on th "Sa" at bounding box center [433, 97] width 23 height 19
click at [435, 98] on th "Sa" at bounding box center [433, 97] width 23 height 19
click at [437, 104] on th "Sa" at bounding box center [433, 97] width 23 height 19
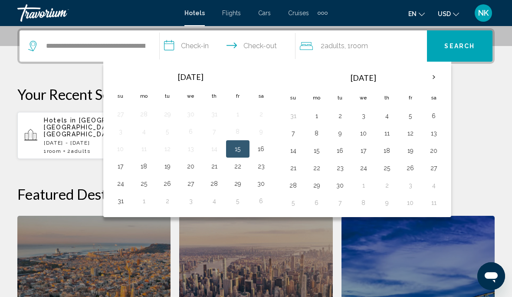
click at [438, 118] on button "6" at bounding box center [434, 116] width 14 height 12
click at [261, 48] on input "**********" at bounding box center [229, 47] width 139 height 34
click at [342, 156] on button "16" at bounding box center [340, 150] width 14 height 12
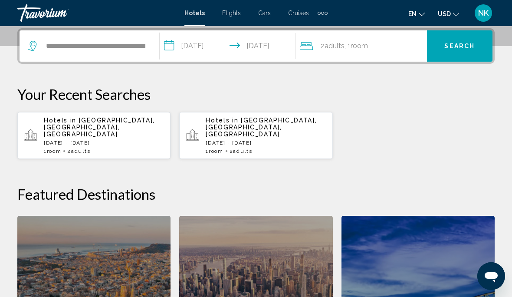
click at [265, 49] on input "**********" at bounding box center [229, 47] width 139 height 34
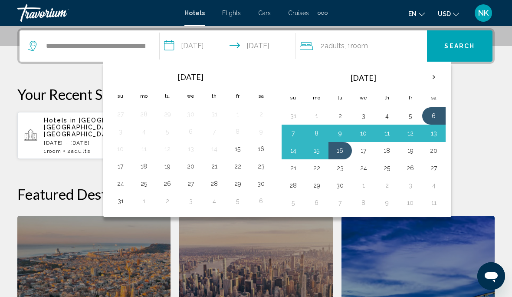
click at [342, 131] on button "9" at bounding box center [340, 133] width 14 height 12
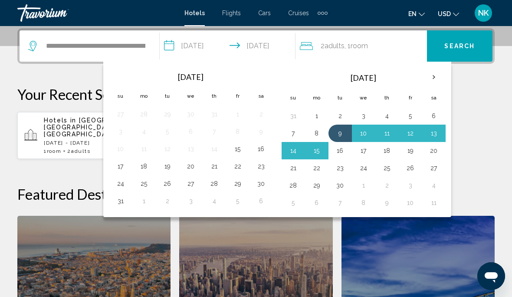
click at [343, 131] on button "9" at bounding box center [340, 133] width 14 height 12
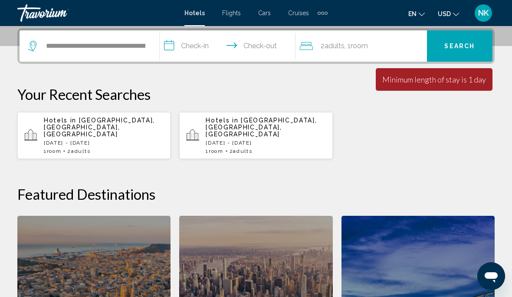
click at [197, 49] on input "**********" at bounding box center [229, 47] width 139 height 34
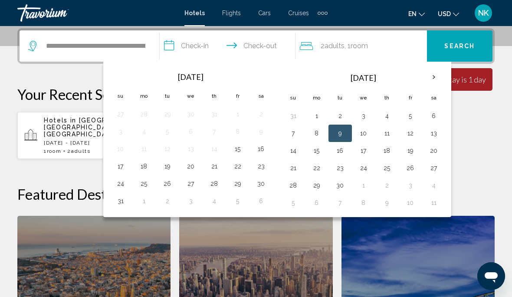
click at [431, 121] on button "6" at bounding box center [434, 116] width 14 height 12
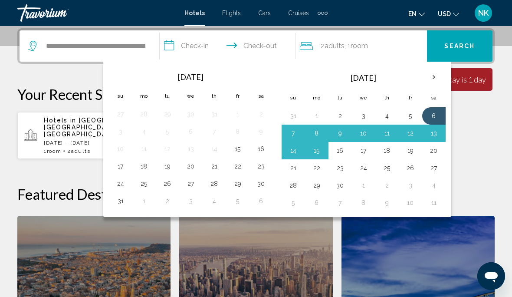
click at [256, 48] on input "**********" at bounding box center [229, 47] width 139 height 34
click at [431, 118] on button "6" at bounding box center [434, 116] width 14 height 12
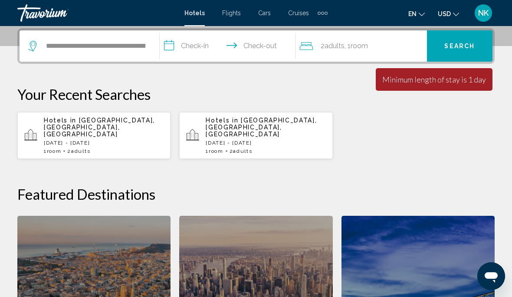
click at [193, 56] on input "**********" at bounding box center [229, 47] width 139 height 34
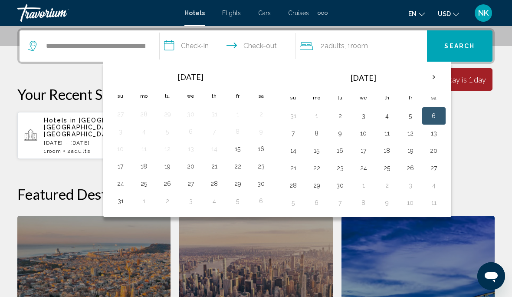
click at [428, 120] on button "6" at bounding box center [434, 116] width 14 height 12
click at [253, 51] on input "**********" at bounding box center [229, 47] width 139 height 34
click at [341, 134] on button "9" at bounding box center [340, 133] width 14 height 12
type input "**********"
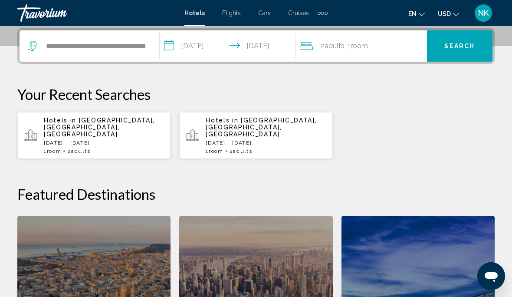
click at [462, 46] on span "Search" at bounding box center [459, 46] width 30 height 7
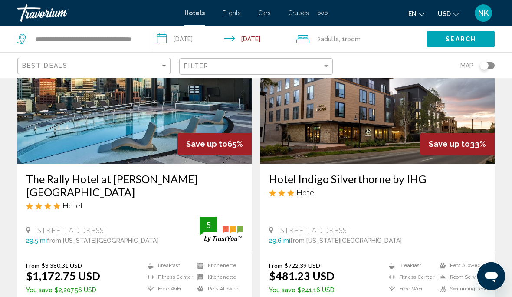
scroll to position [52, 0]
